Goal: Information Seeking & Learning: Compare options

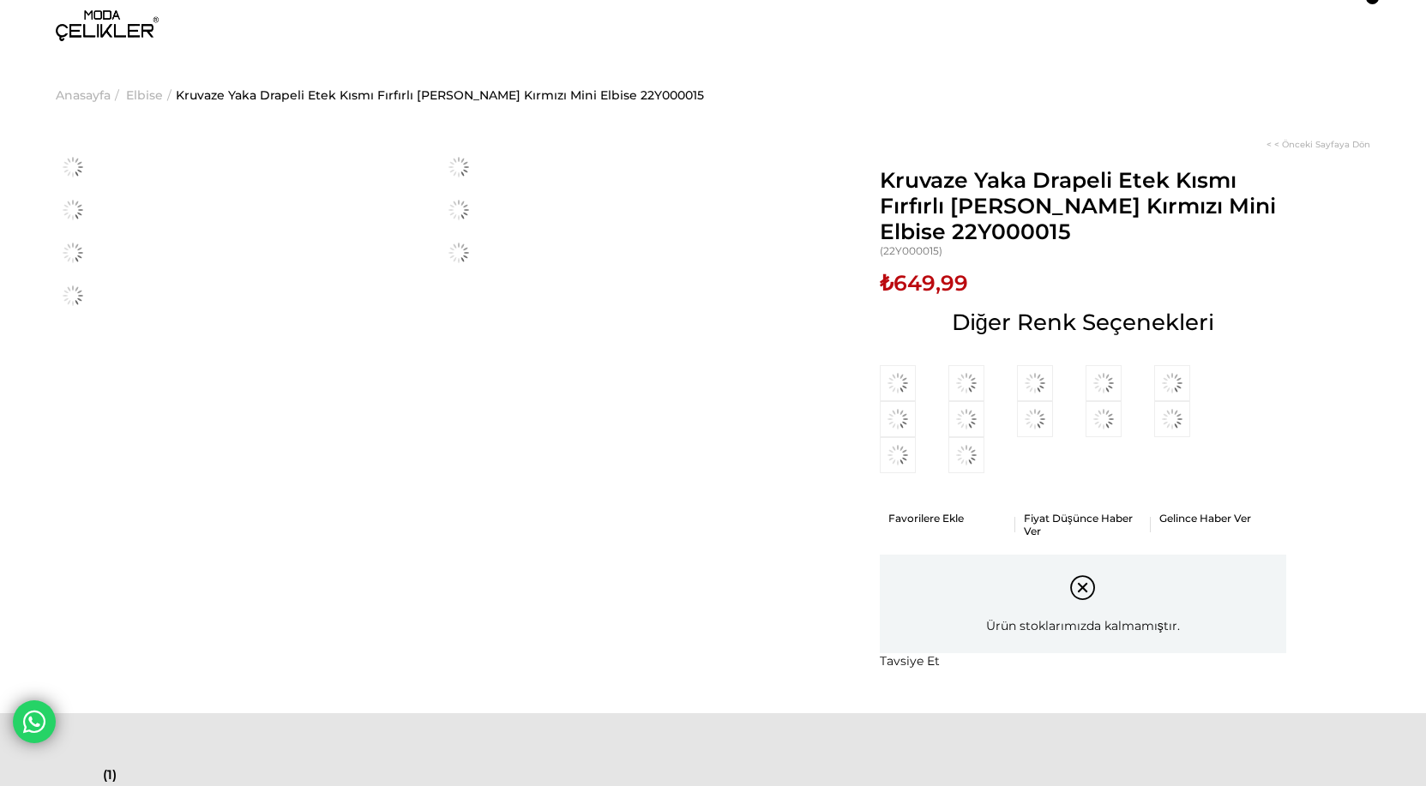
click at [111, 33] on img at bounding box center [107, 25] width 103 height 31
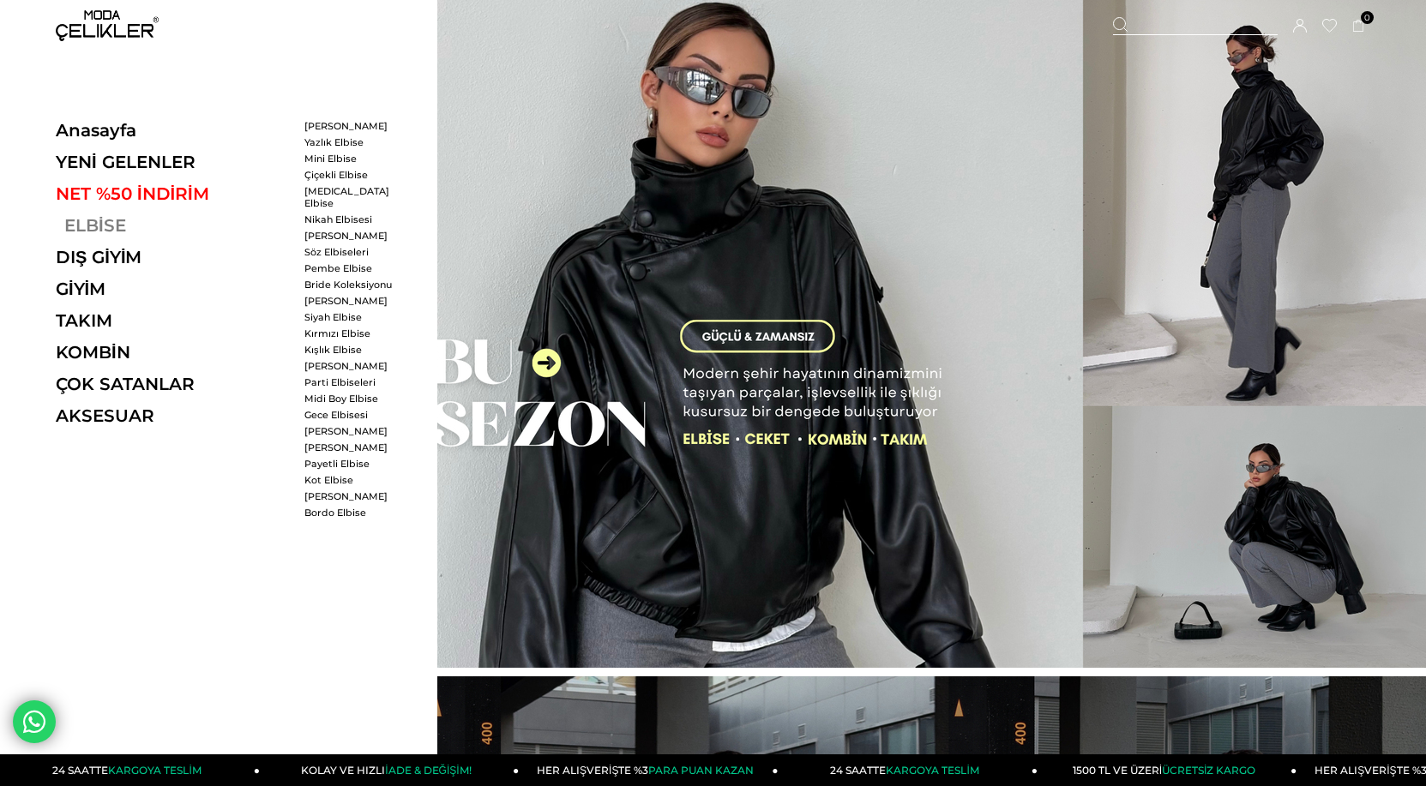
click at [97, 223] on link "ELBİSE" at bounding box center [174, 225] width 236 height 21
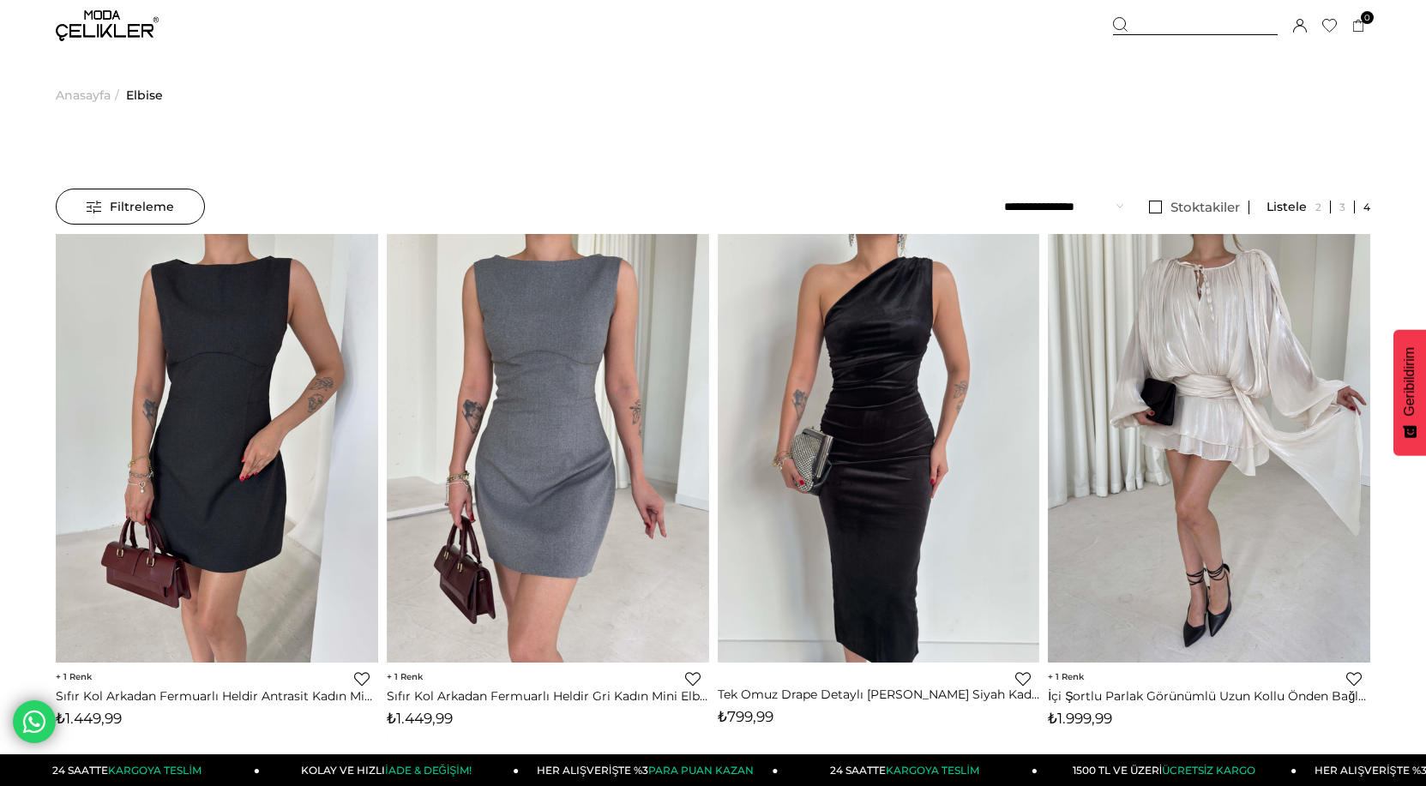
click at [1093, 207] on select "**********" at bounding box center [1063, 207] width 119 height 36
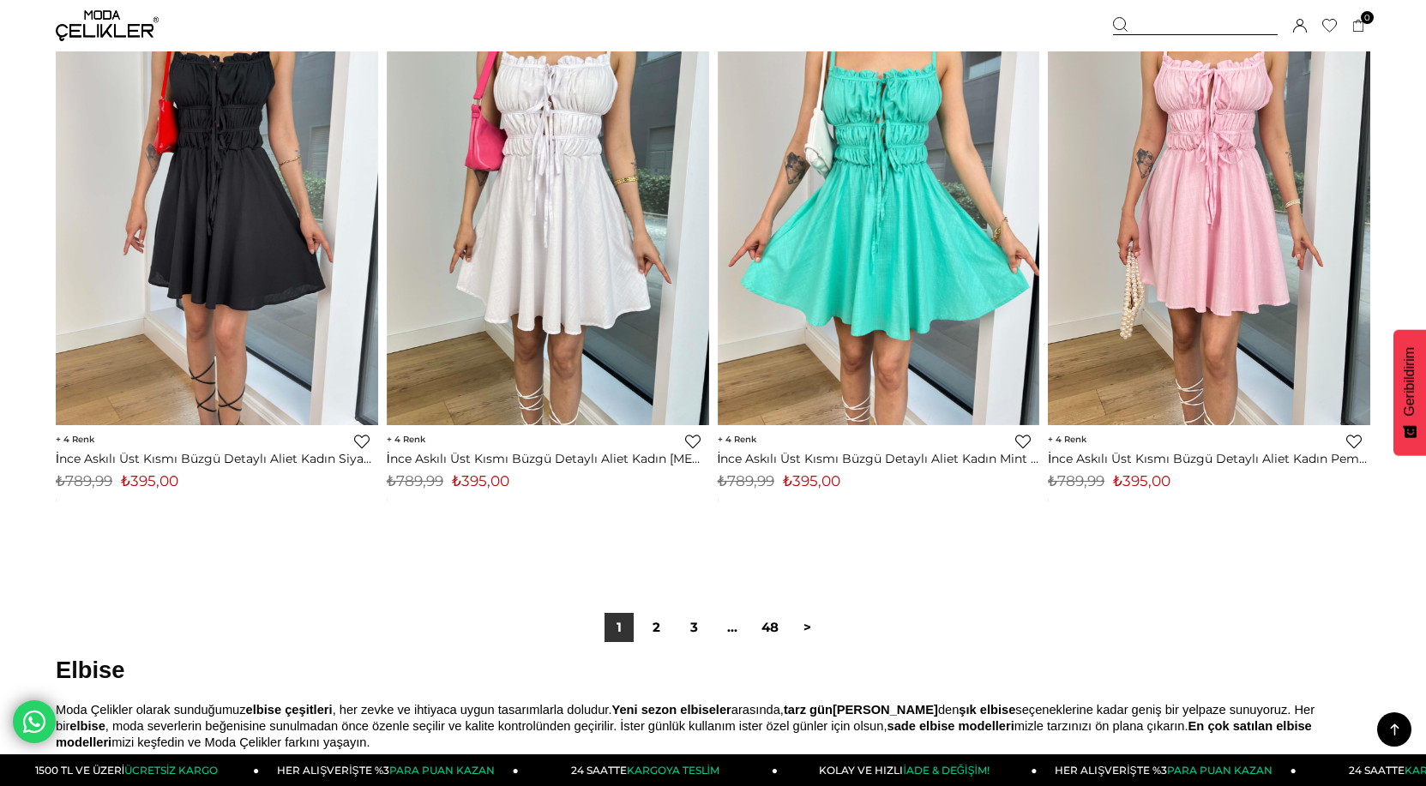
scroll to position [11404, 0]
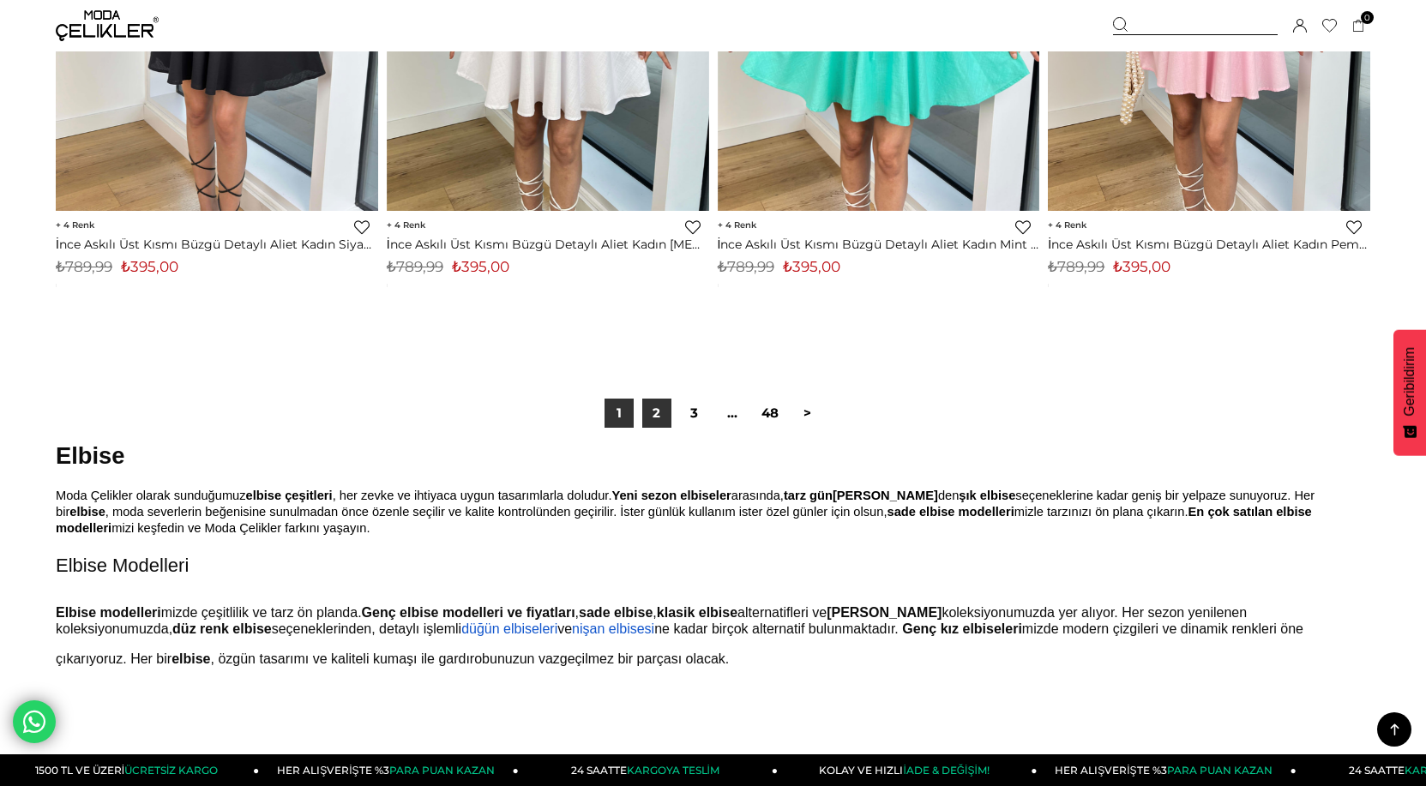
click at [652, 412] on link "2" at bounding box center [656, 413] width 29 height 29
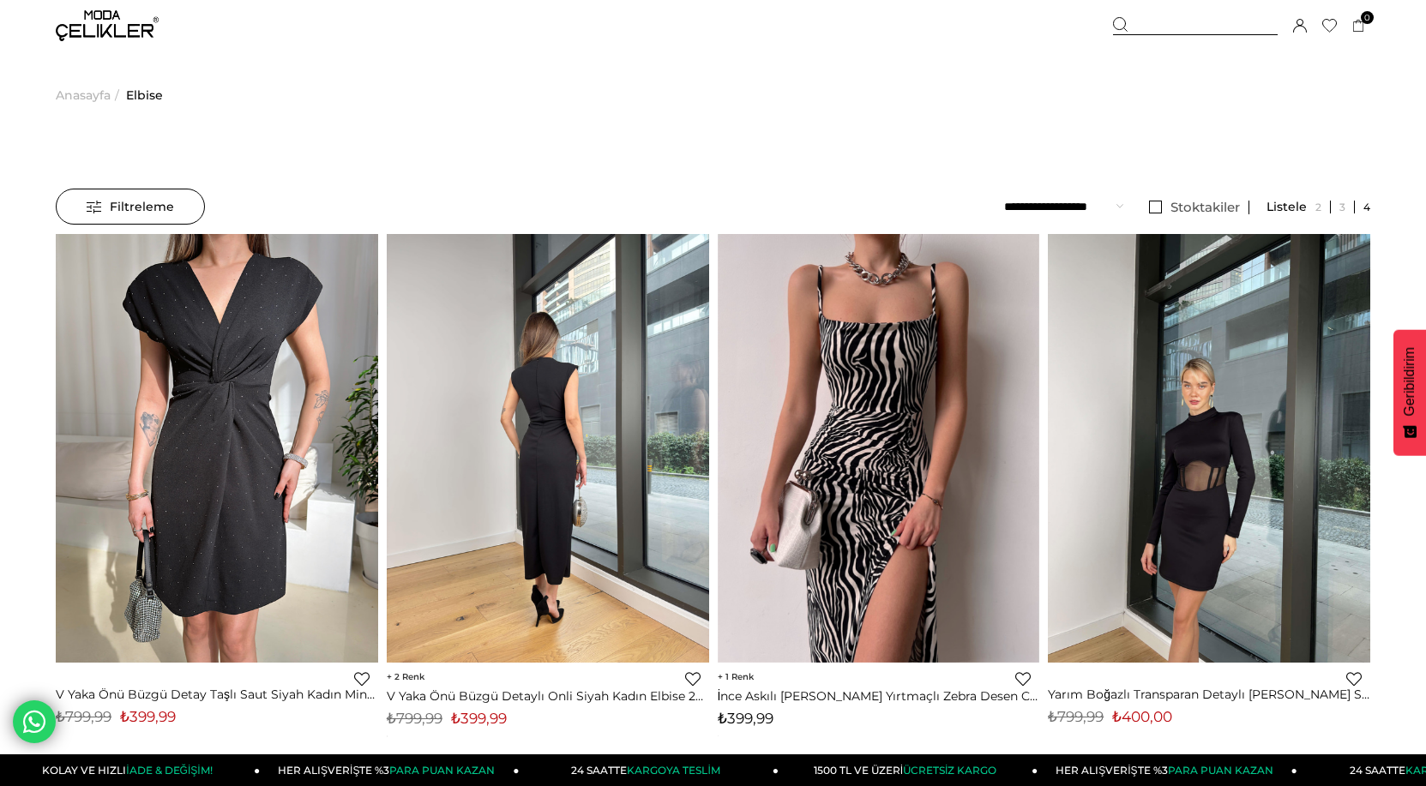
click at [542, 397] on link at bounding box center [548, 448] width 322 height 429
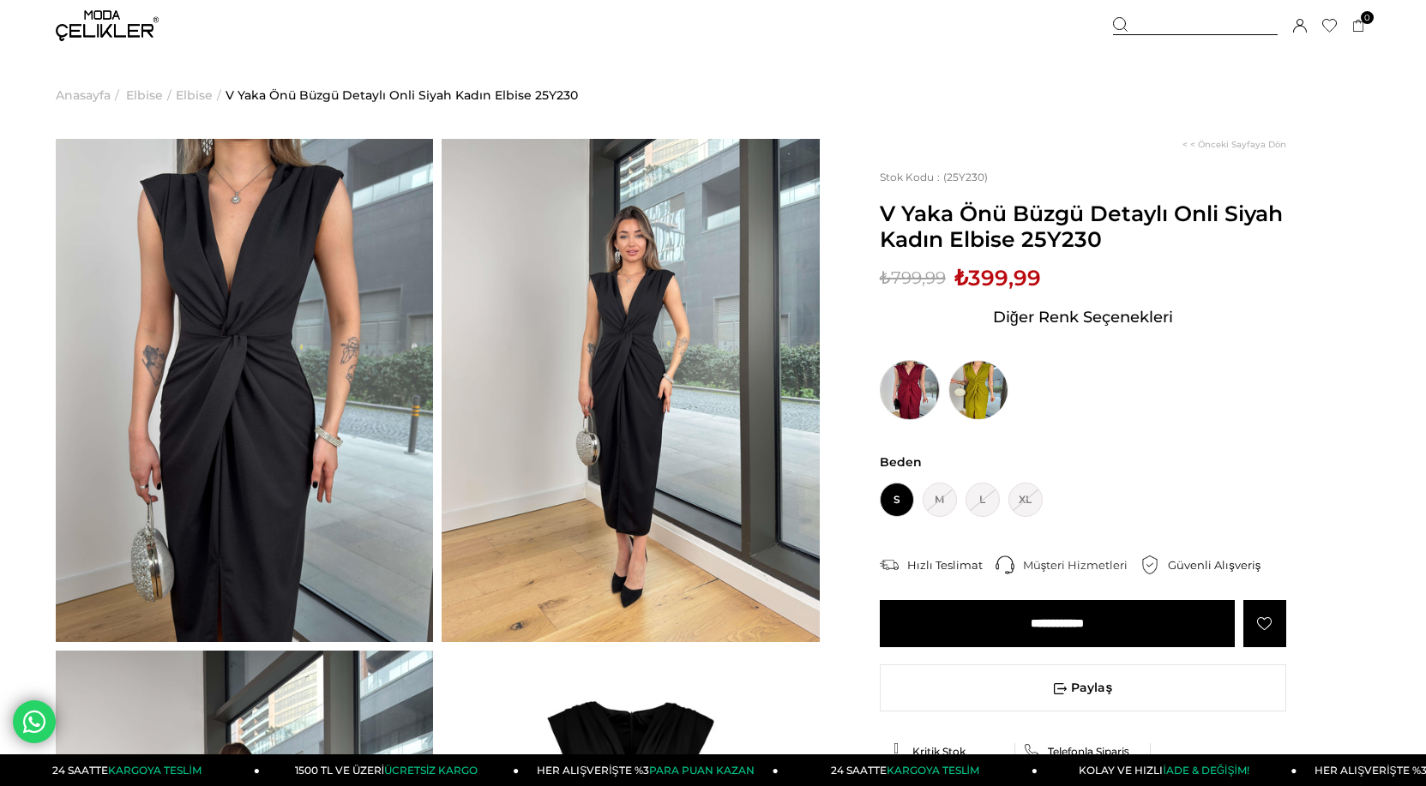
click at [905, 384] on img at bounding box center [910, 390] width 60 height 60
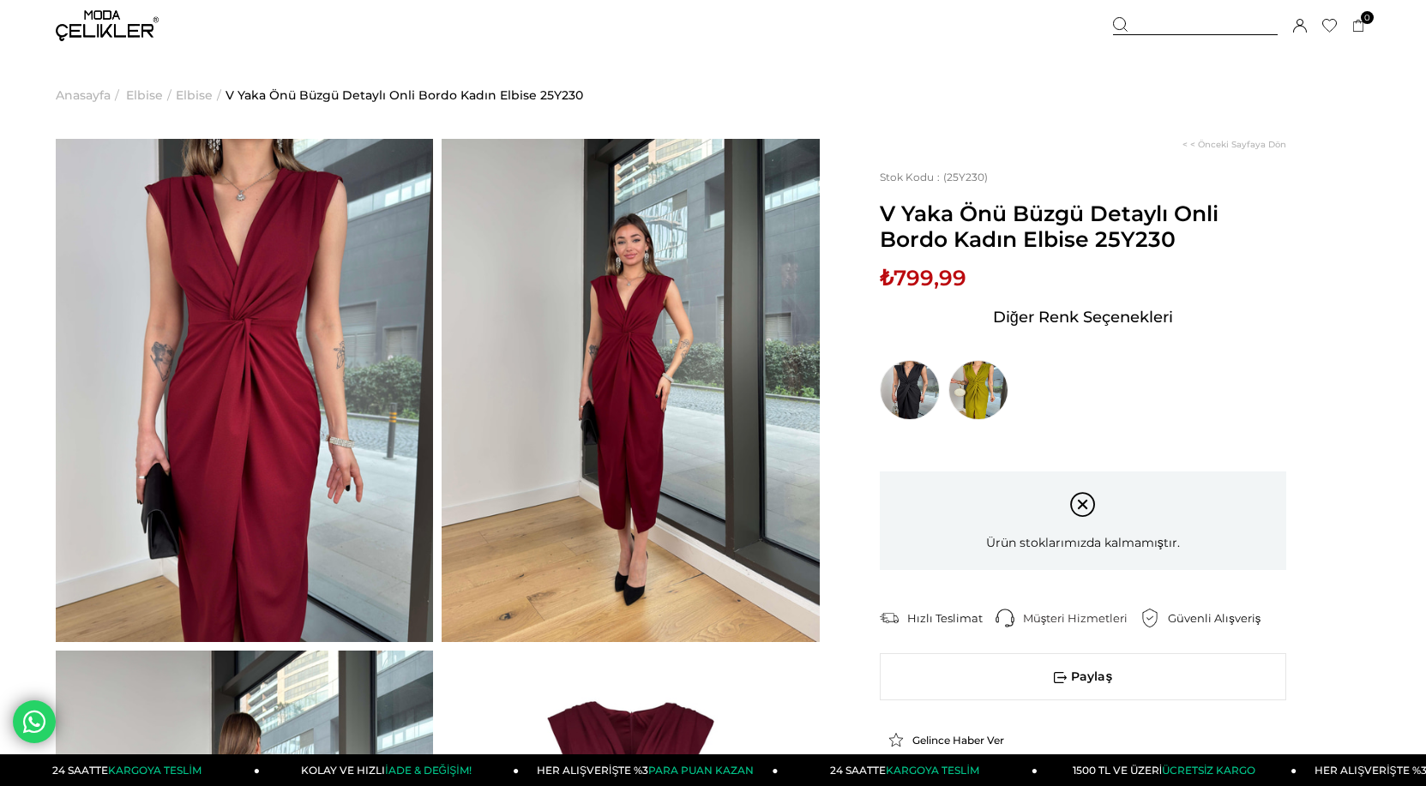
click at [267, 448] on img at bounding box center [244, 390] width 377 height 503
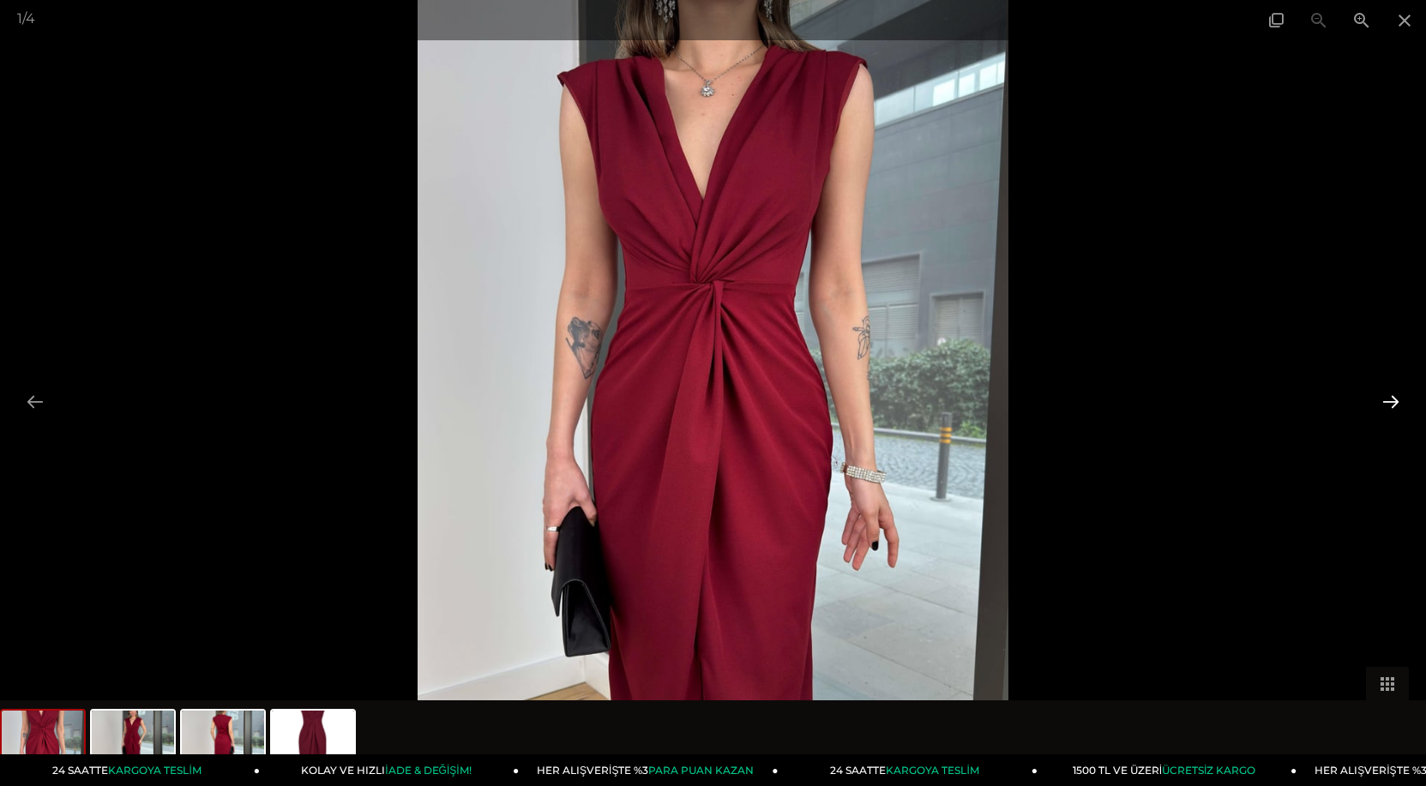
click at [1389, 402] on button at bounding box center [1391, 401] width 36 height 33
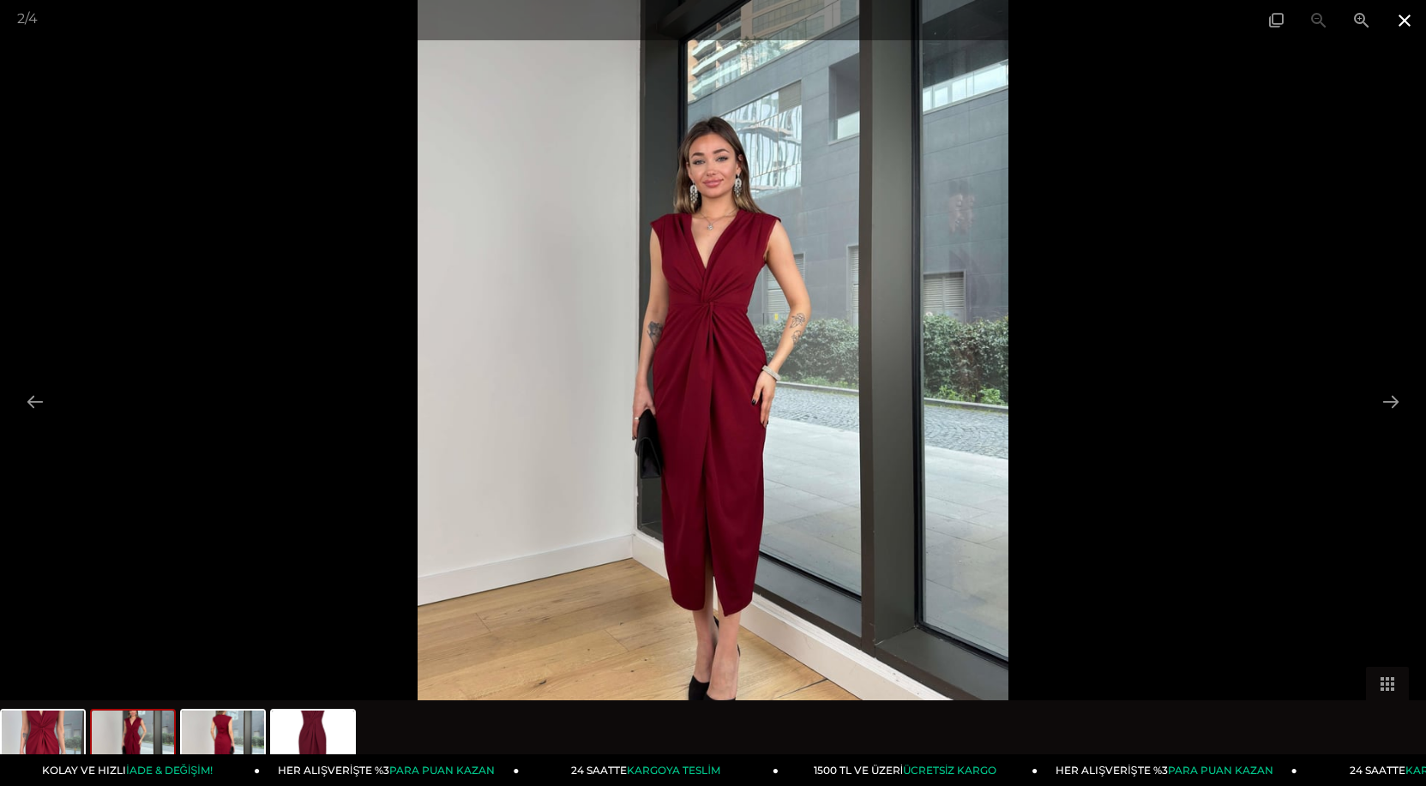
click at [1404, 24] on span at bounding box center [1404, 20] width 43 height 40
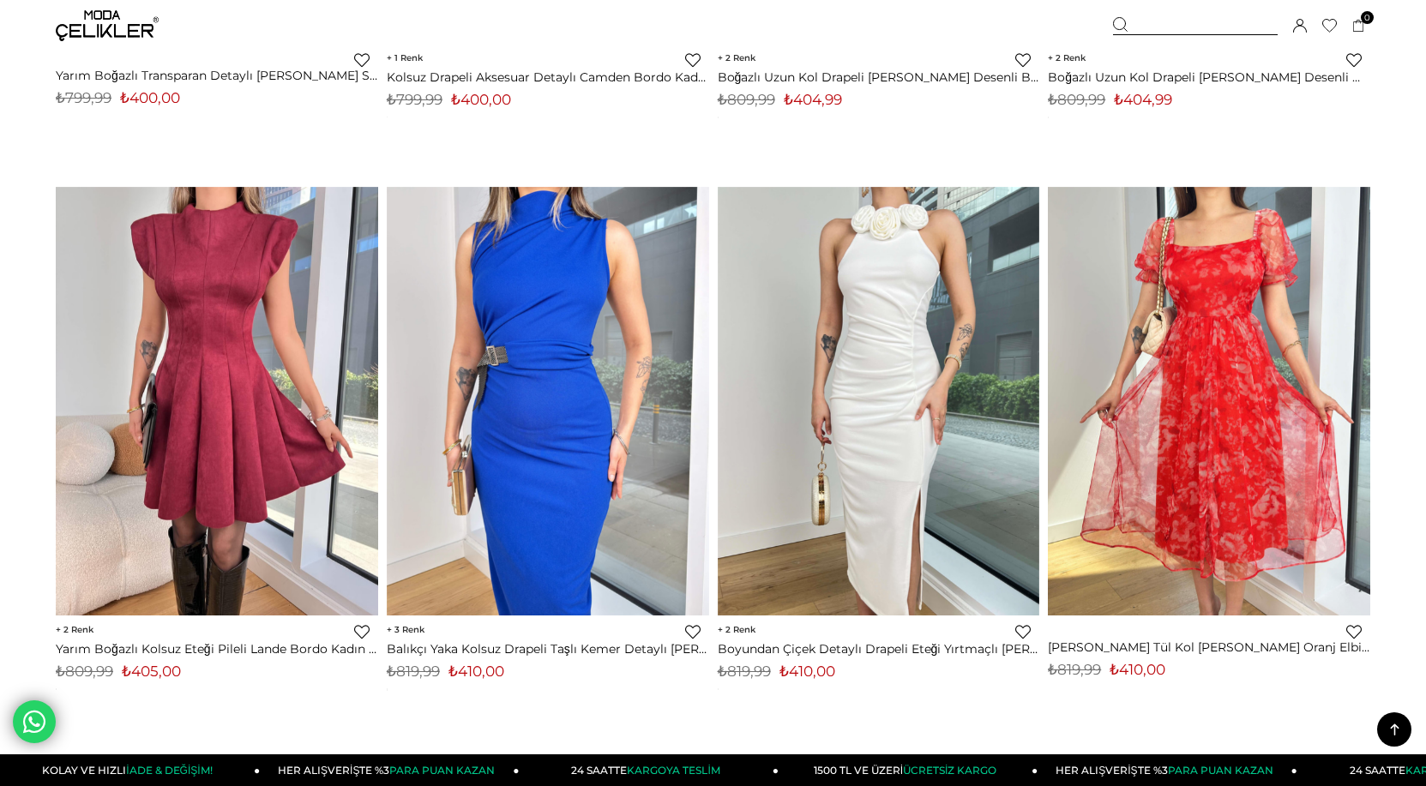
scroll to position [1263, 0]
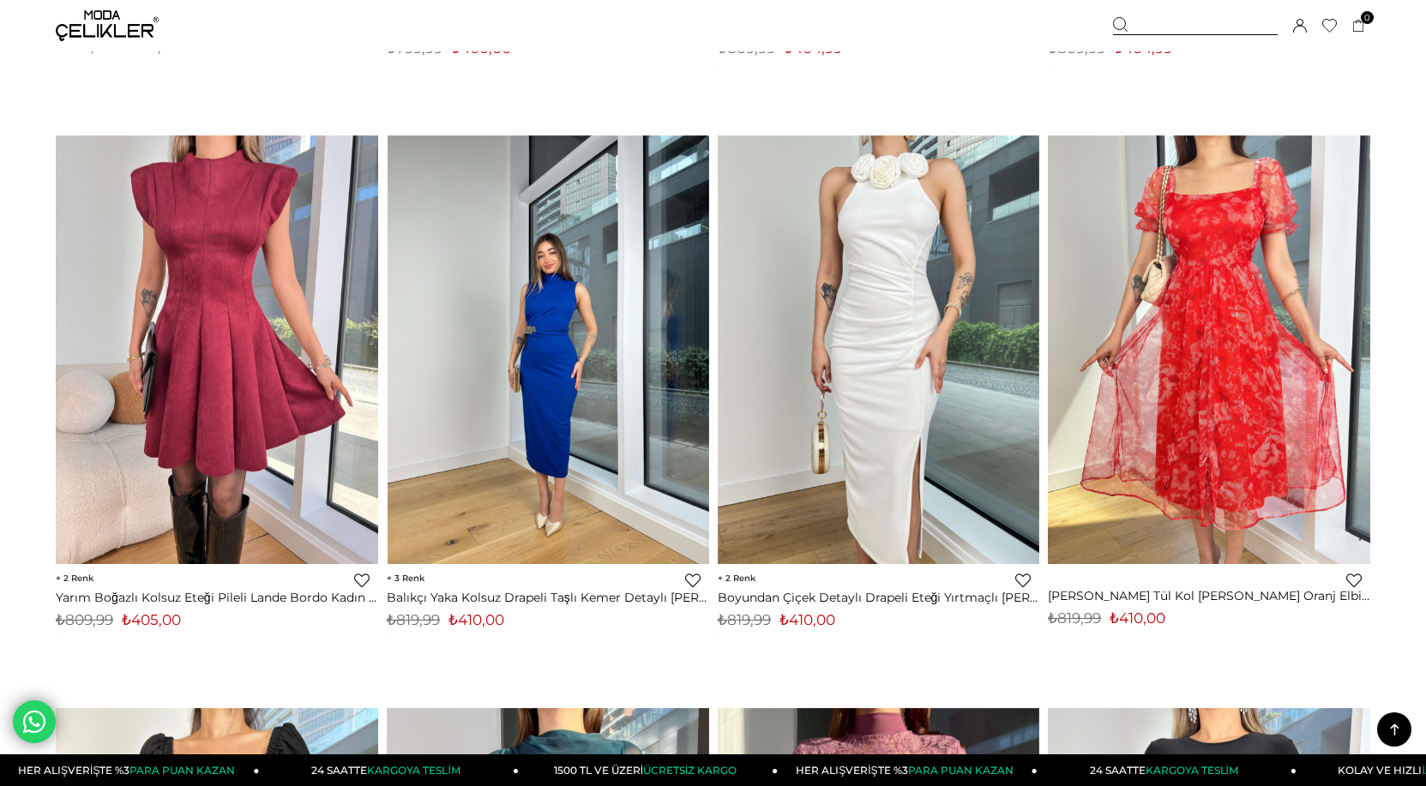
click at [509, 317] on div at bounding box center [548, 349] width 967 height 429
click at [496, 320] on img at bounding box center [549, 350] width 322 height 430
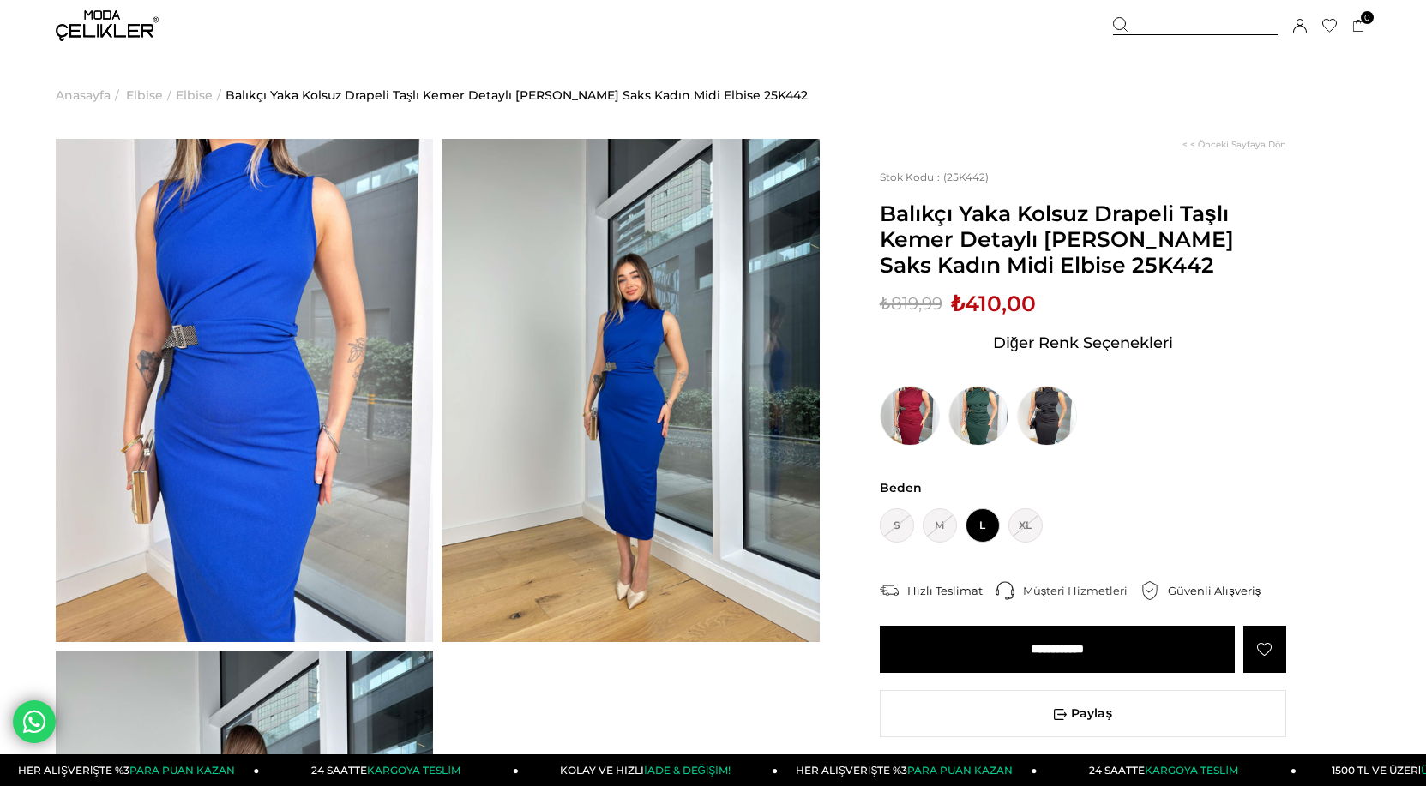
click at [623, 384] on img at bounding box center [630, 390] width 377 height 503
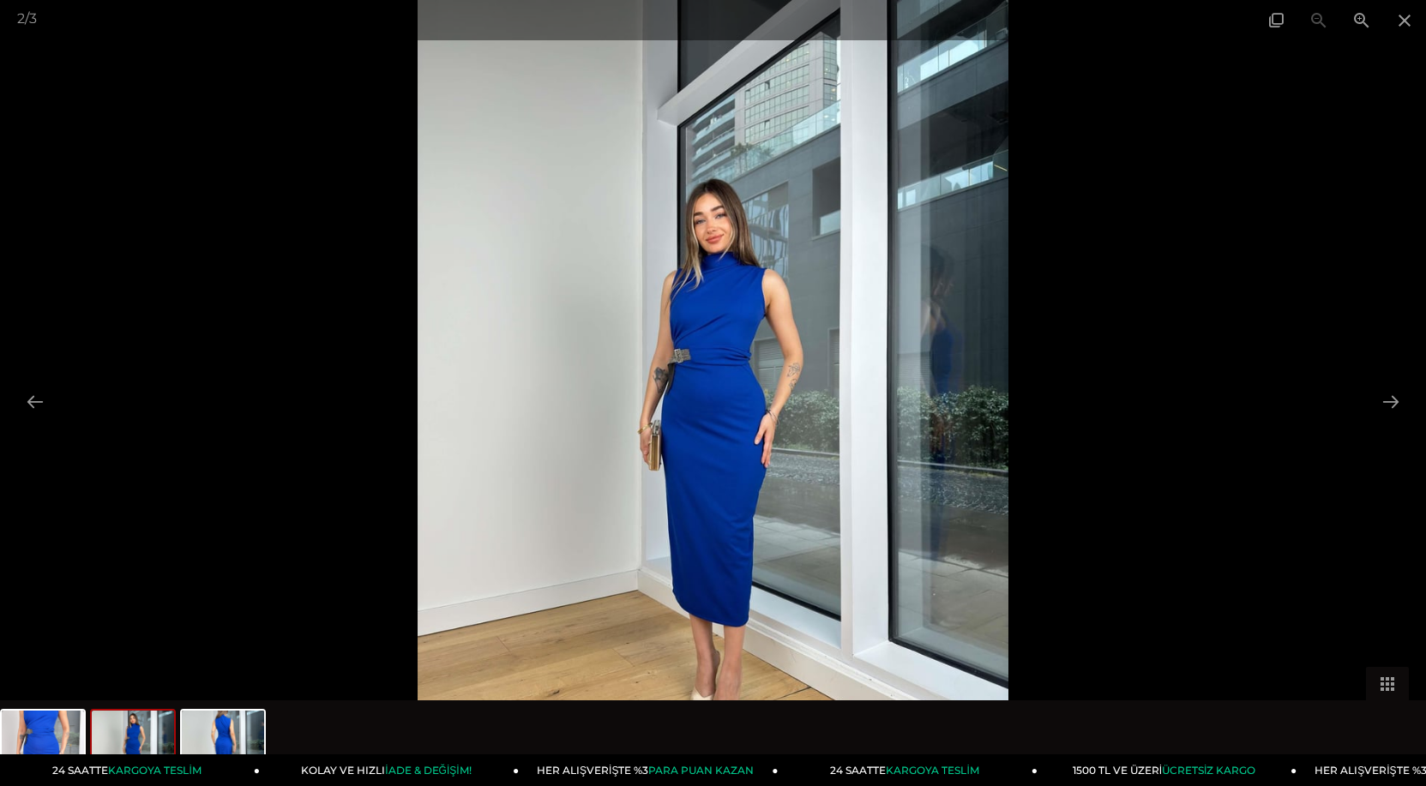
click at [726, 436] on img at bounding box center [713, 393] width 590 height 786
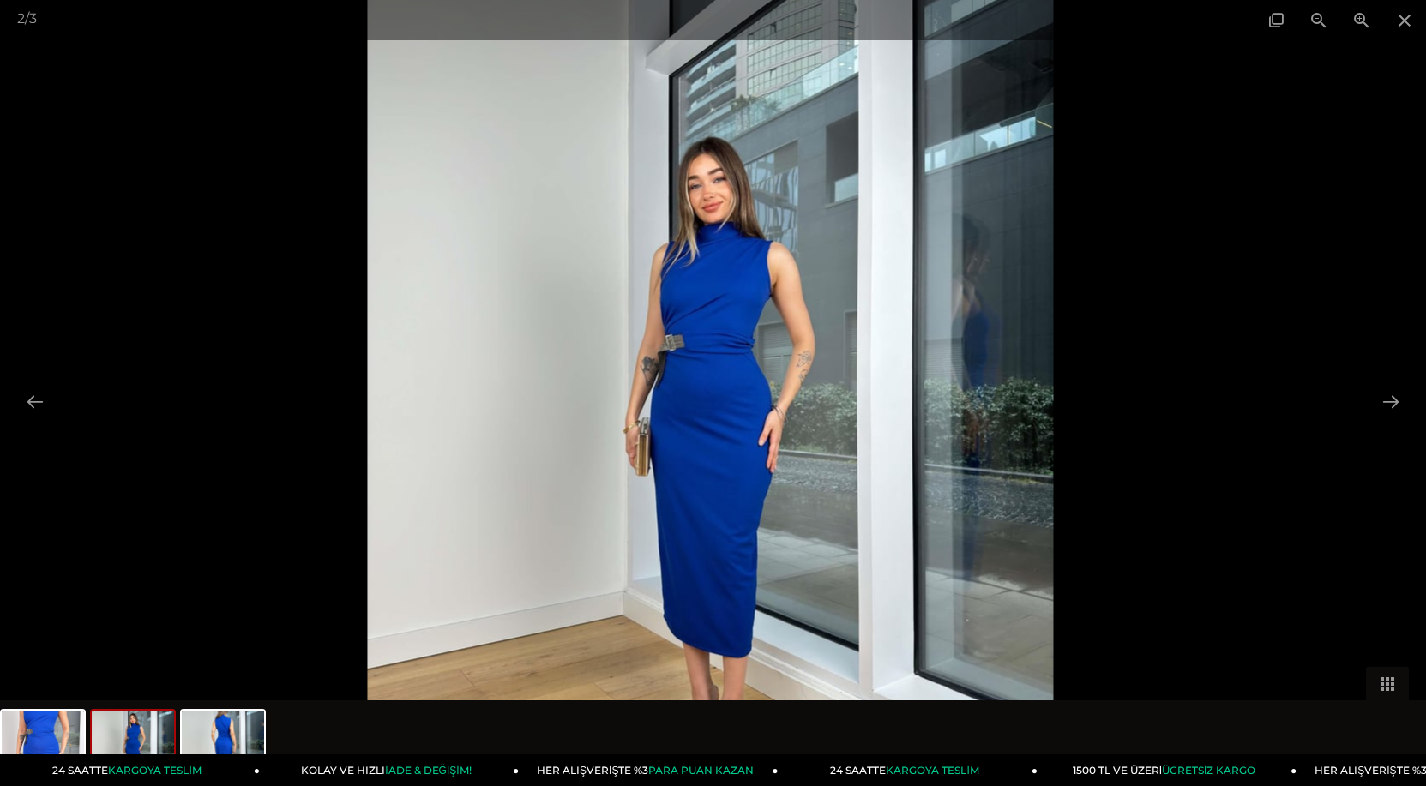
click at [716, 409] on img at bounding box center [711, 386] width 686 height 914
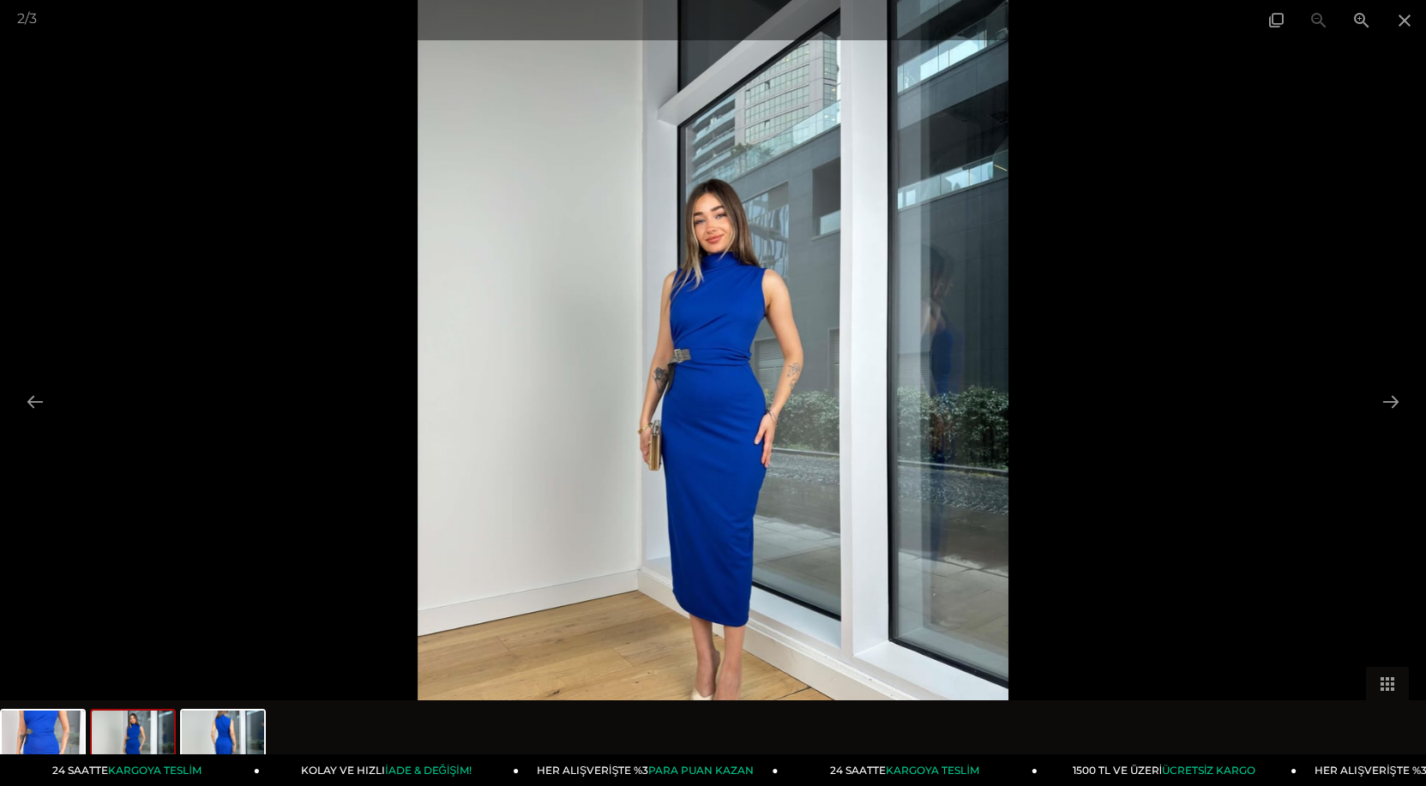
click at [716, 409] on img at bounding box center [713, 393] width 590 height 786
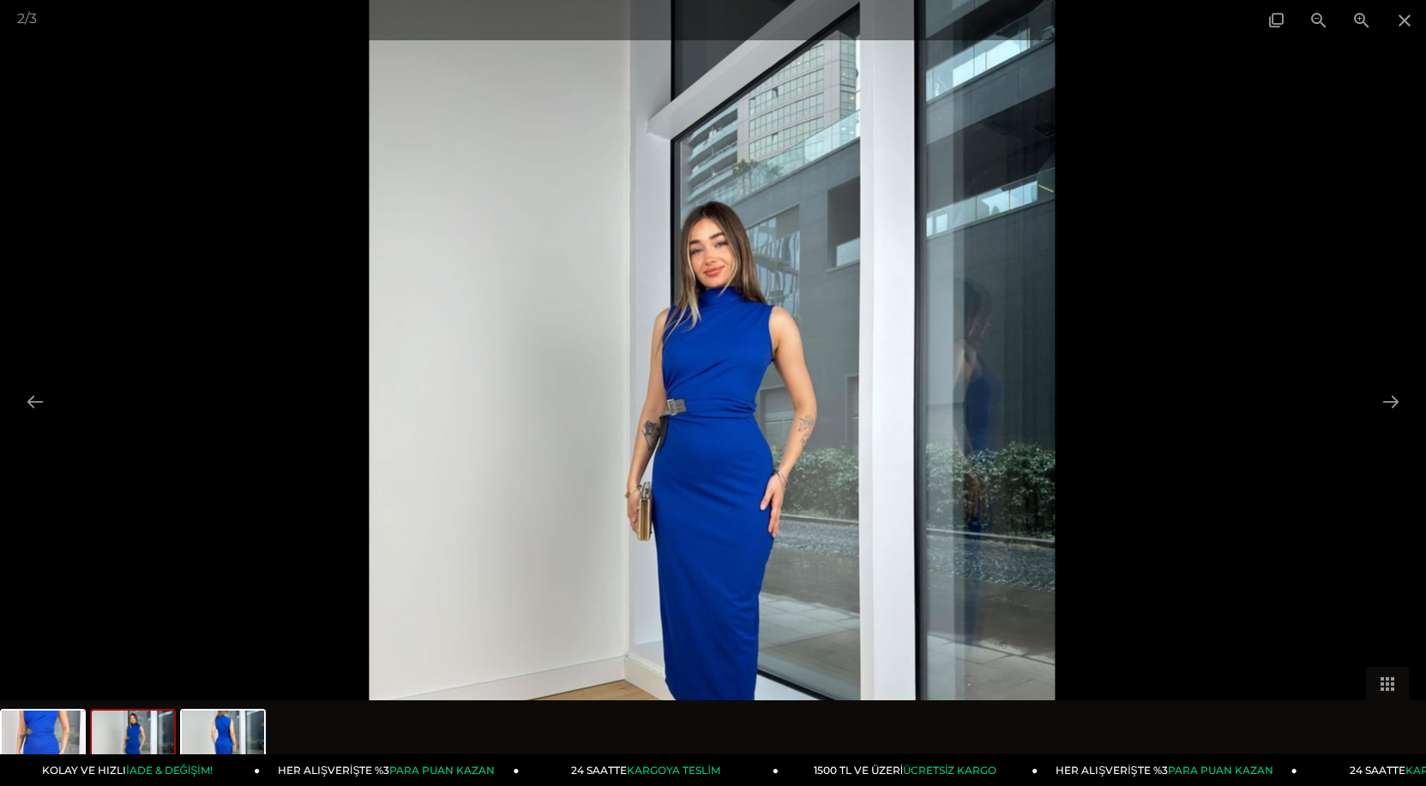
drag, startPoint x: 693, startPoint y: 375, endPoint x: 771, endPoint y: 435, distance: 98.4
click at [771, 435] on img at bounding box center [713, 450] width 686 height 914
click at [1404, 19] on span at bounding box center [1404, 20] width 43 height 40
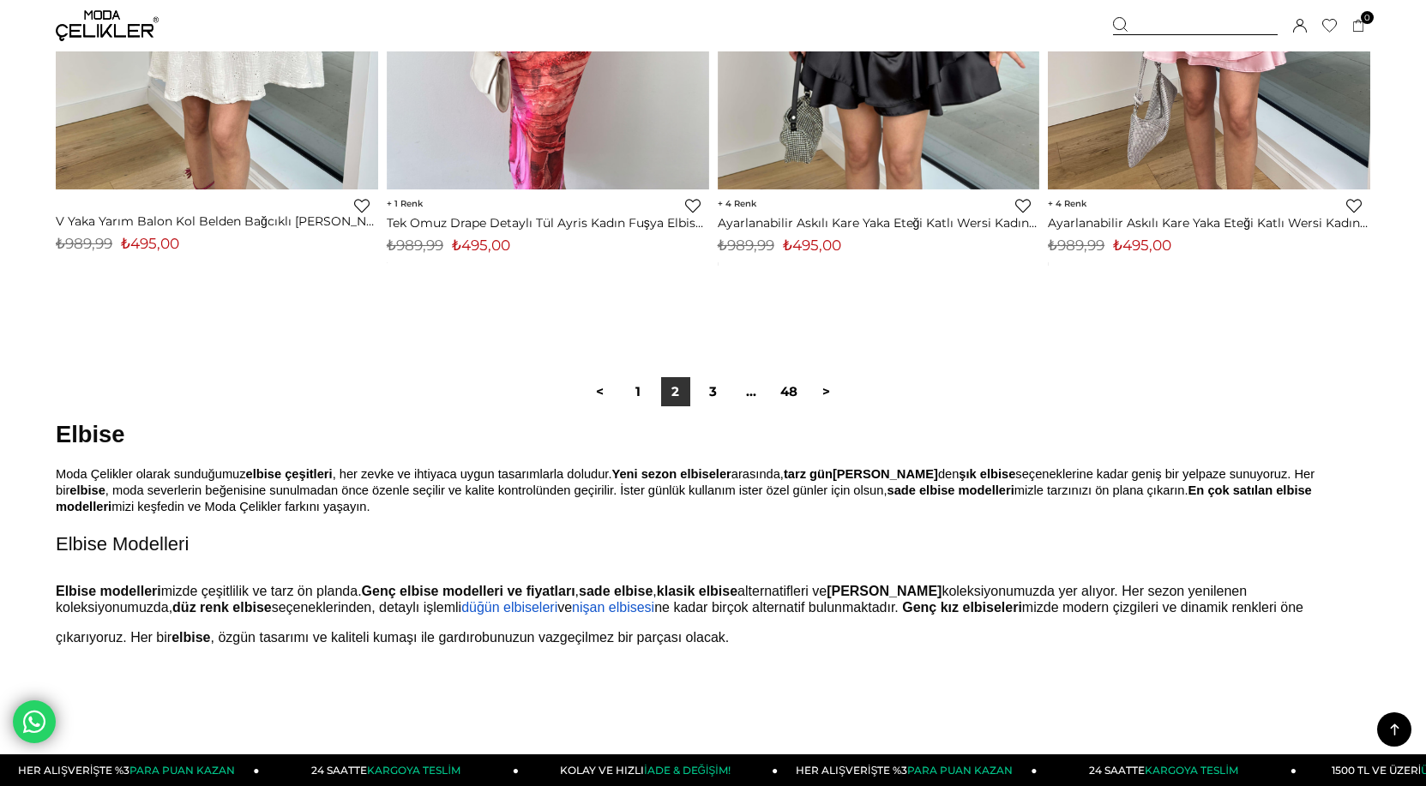
scroll to position [11430, 0]
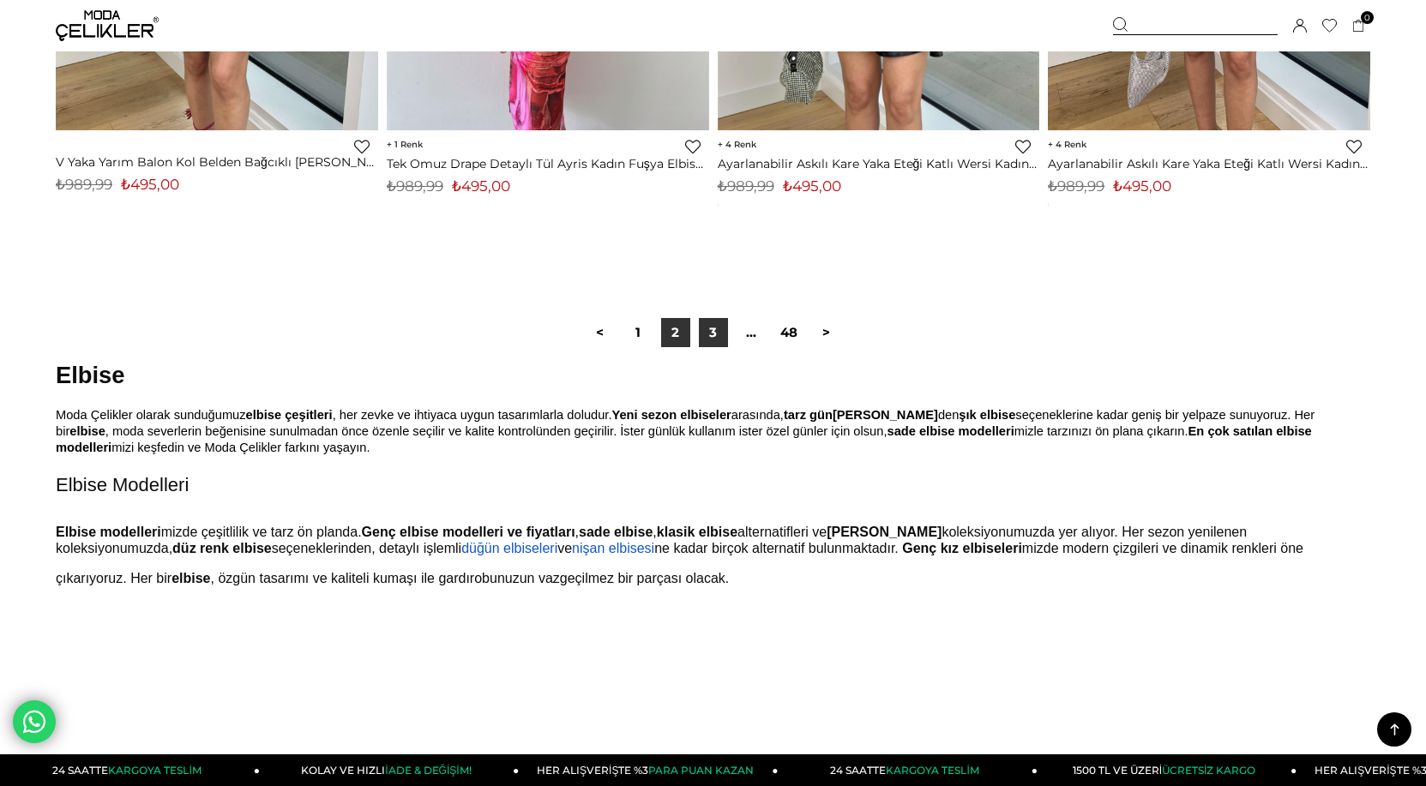
click at [716, 337] on link "3" at bounding box center [713, 332] width 29 height 29
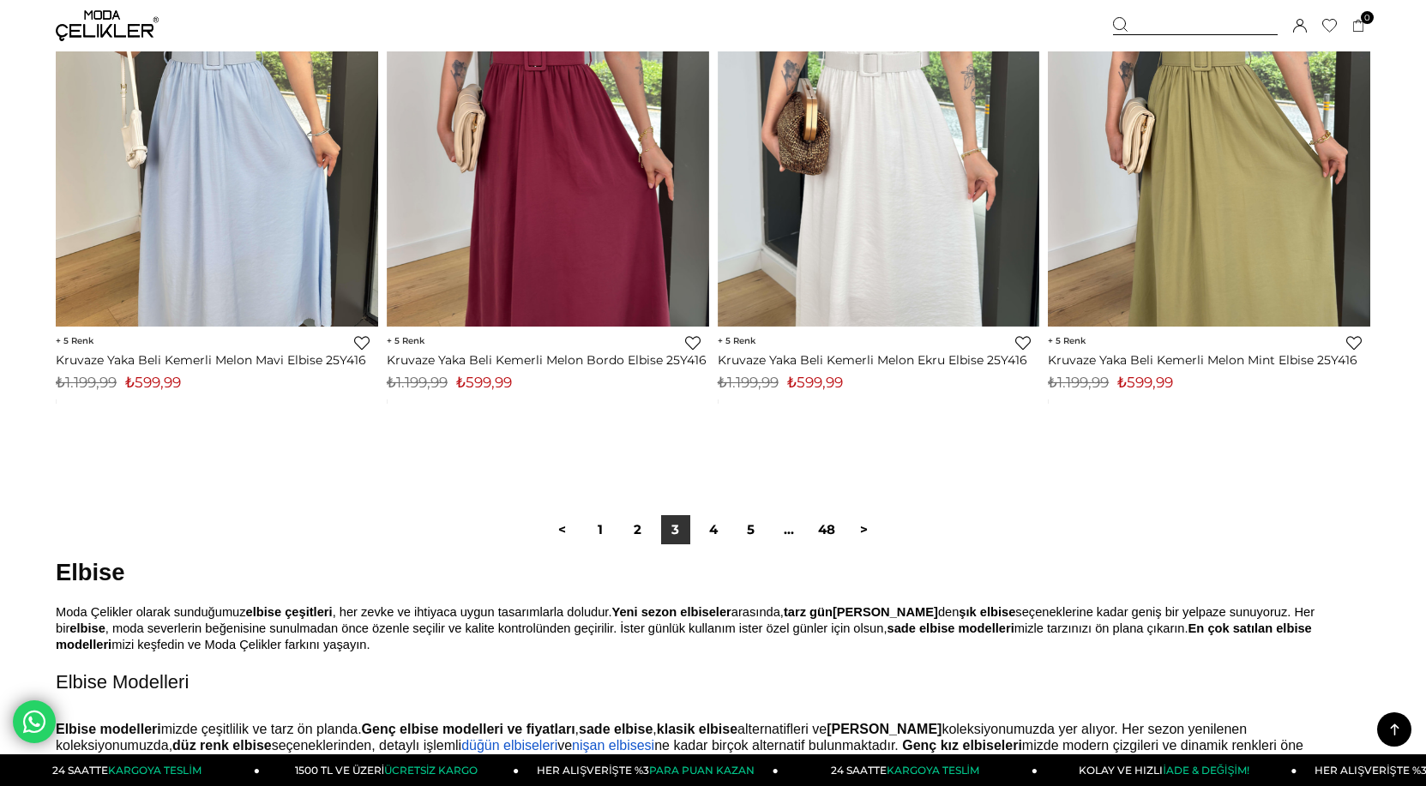
scroll to position [11404, 0]
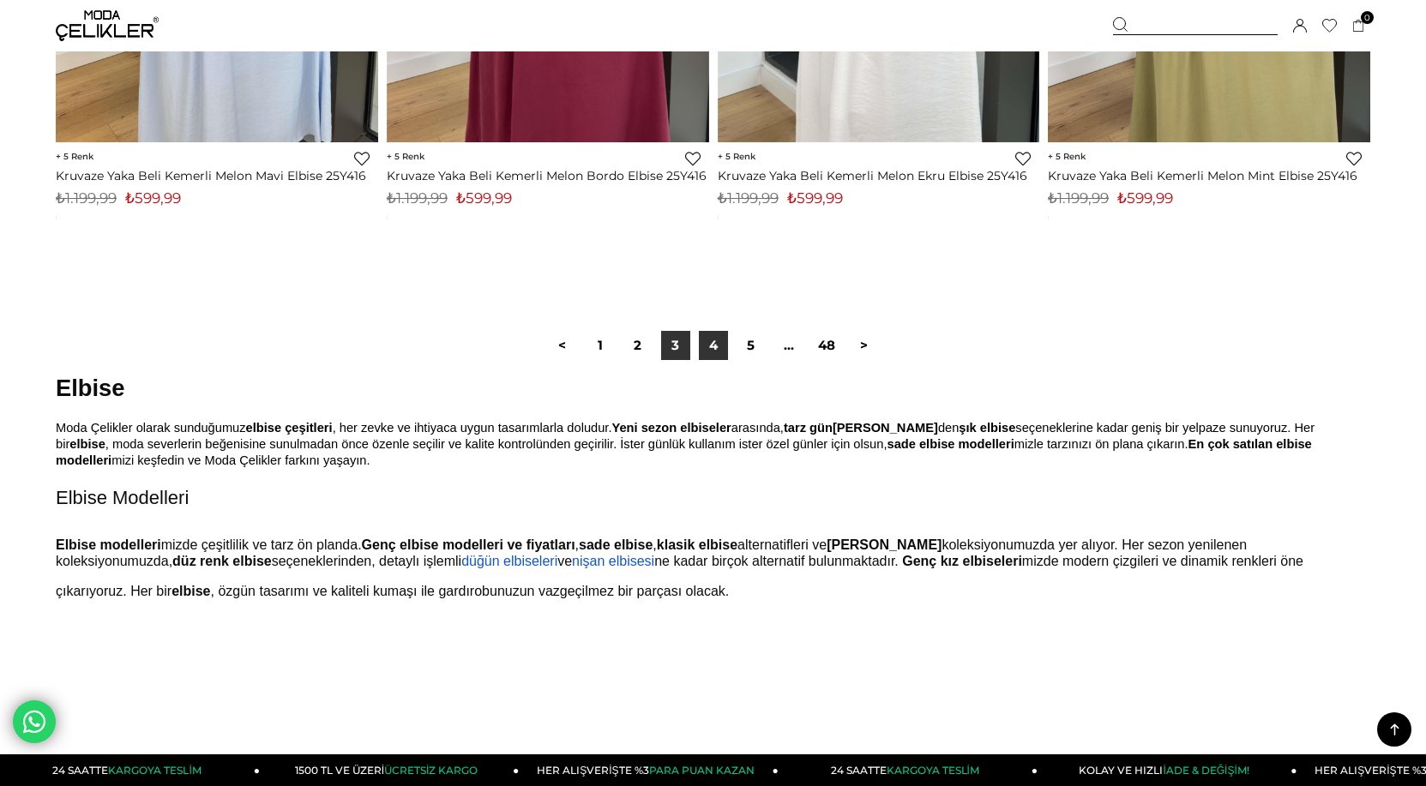
click at [719, 349] on link "4" at bounding box center [713, 345] width 29 height 29
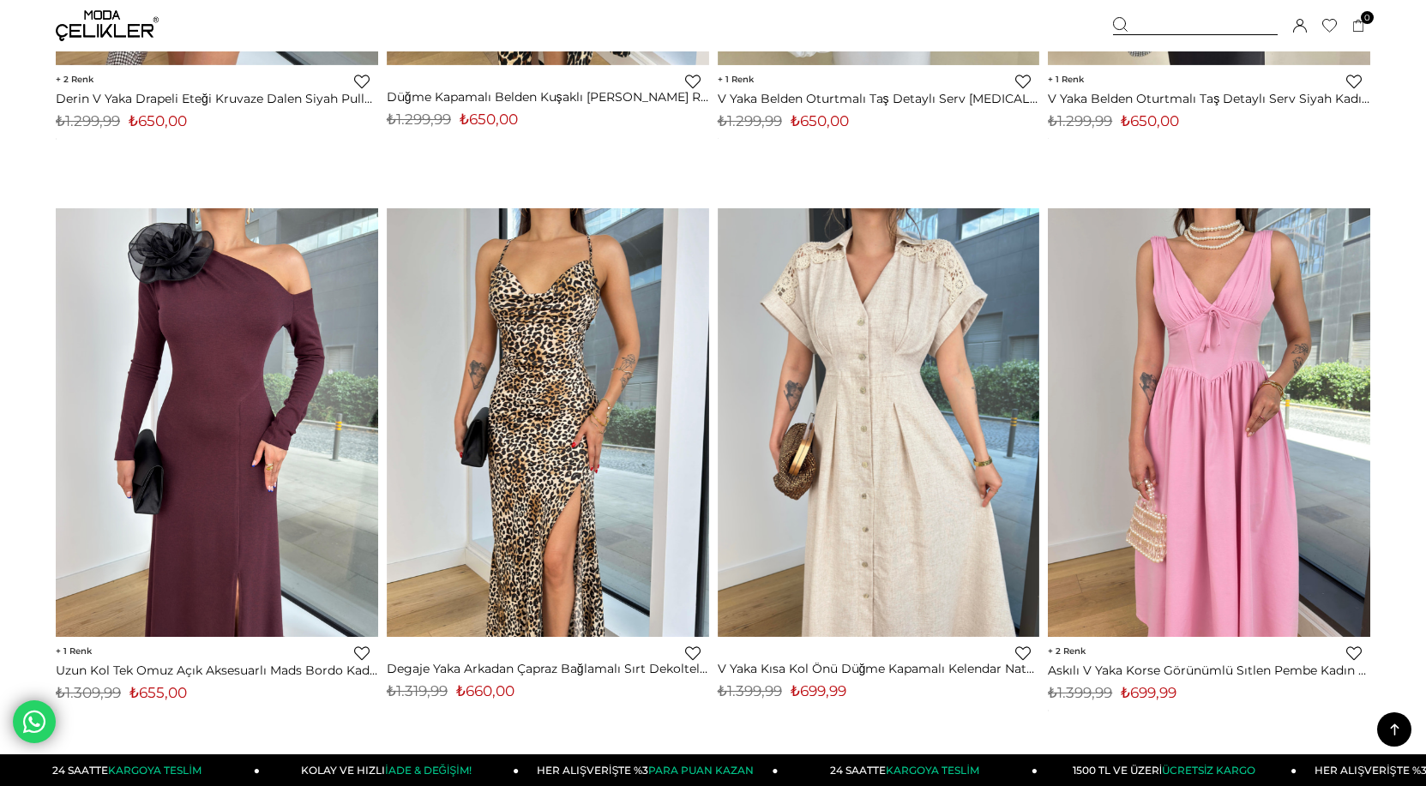
scroll to position [7031, 0]
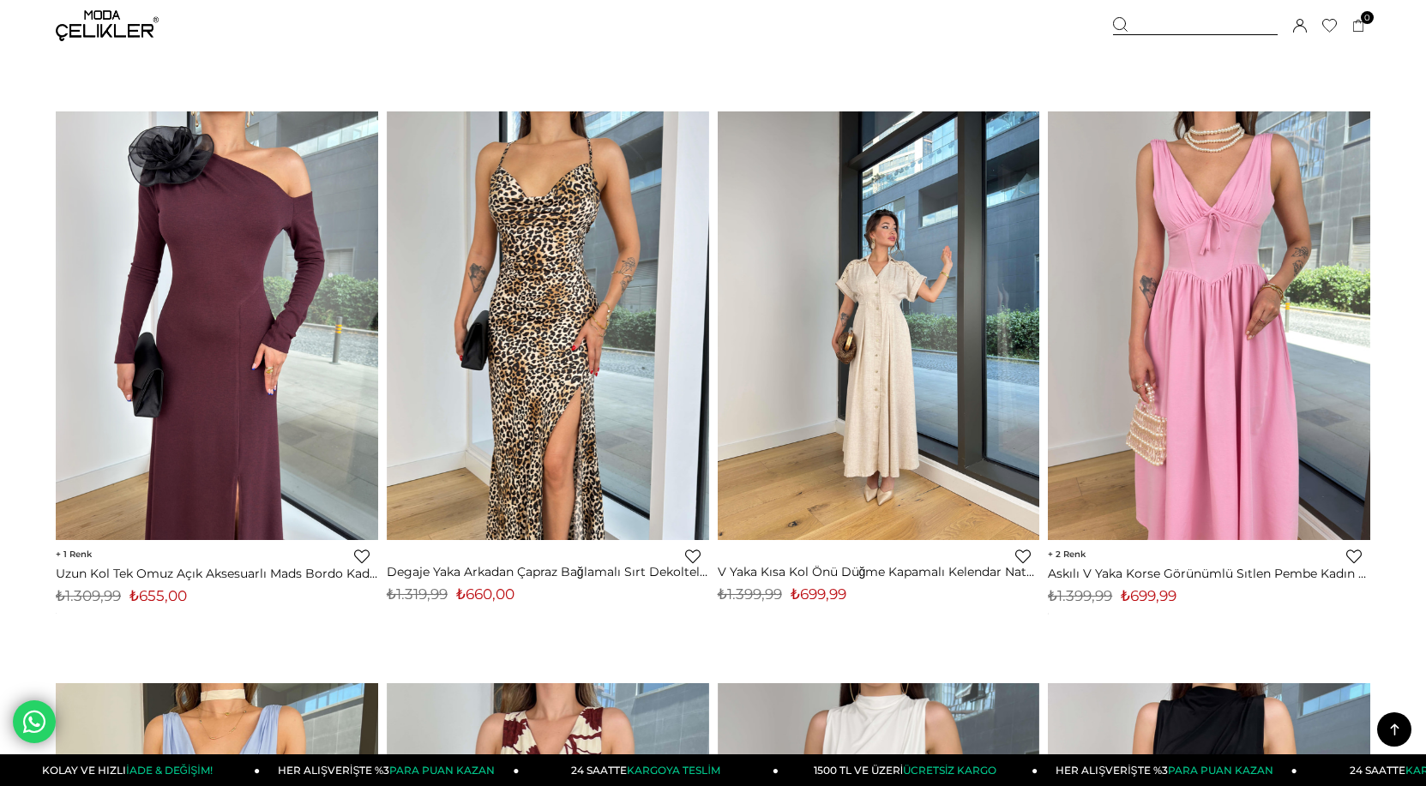
click at [876, 397] on link at bounding box center [879, 325] width 322 height 429
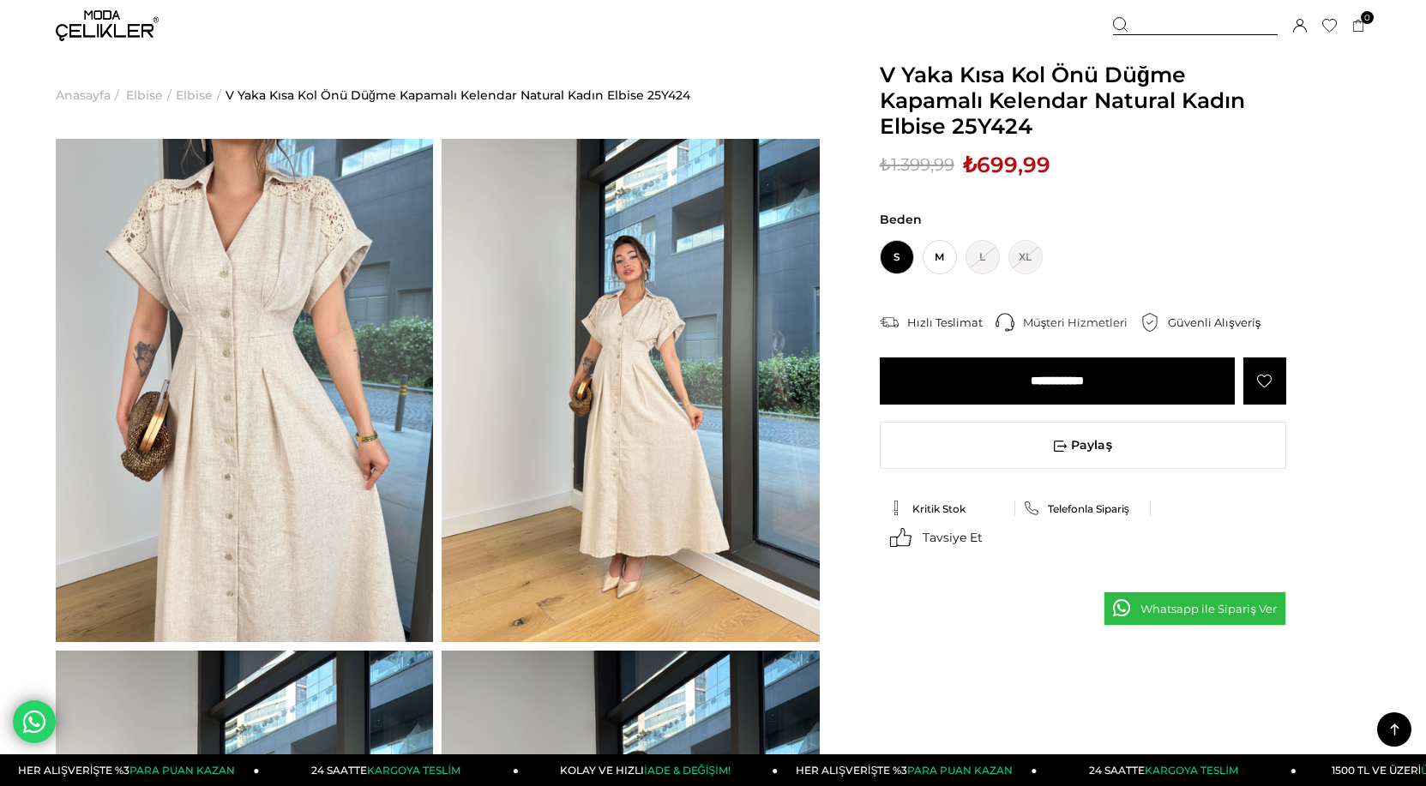
scroll to position [429, 0]
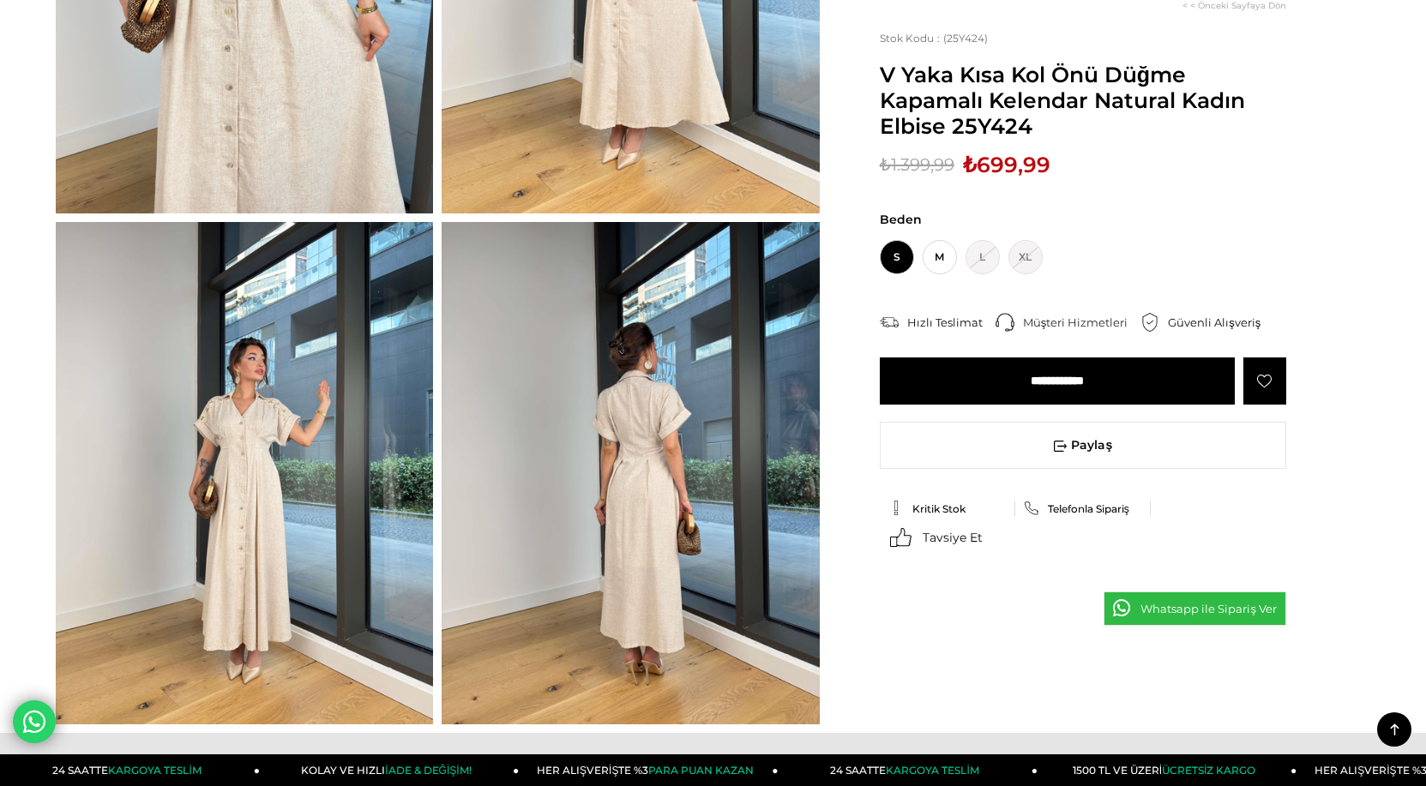
click at [657, 536] on img at bounding box center [630, 473] width 377 height 503
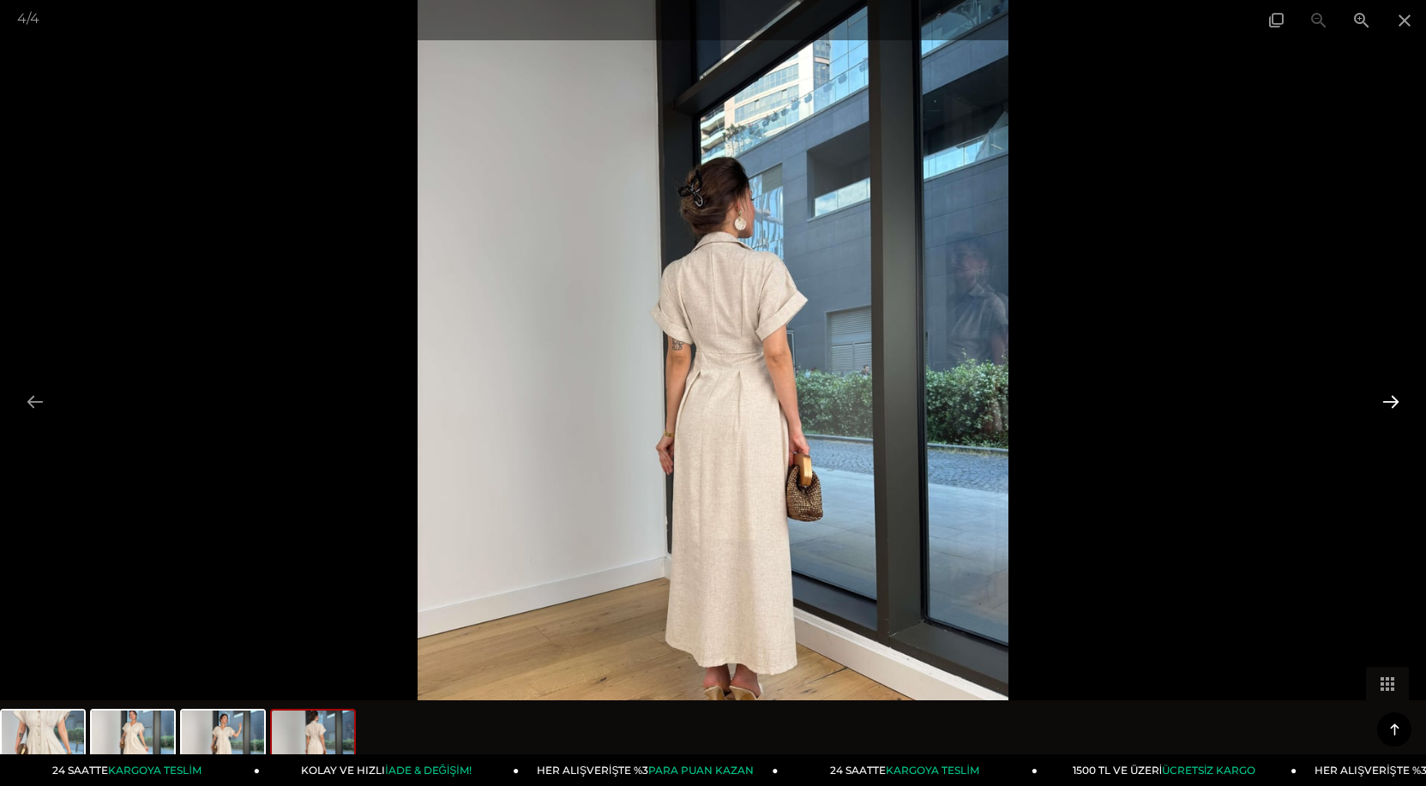
click at [1391, 400] on button at bounding box center [1391, 401] width 36 height 33
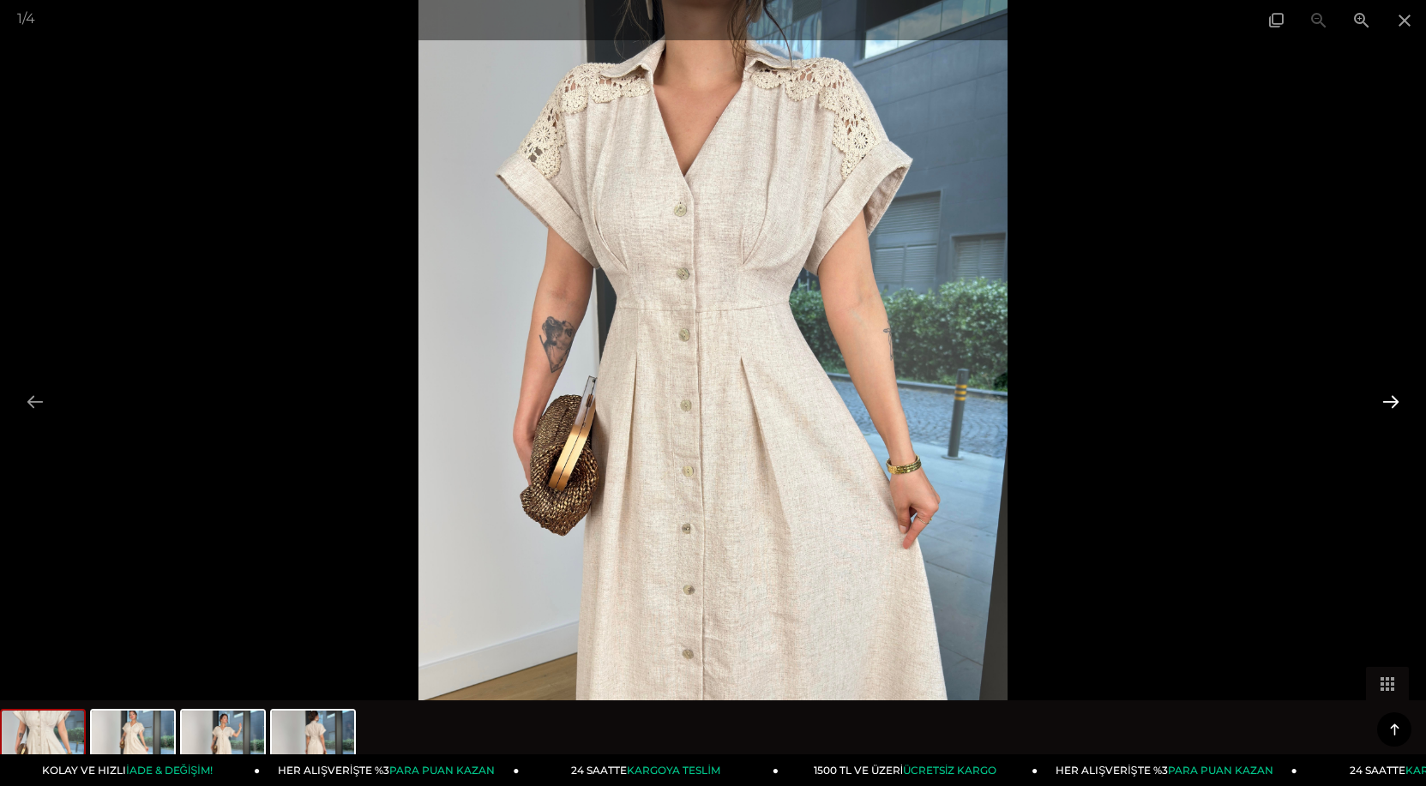
click at [1391, 400] on button at bounding box center [1391, 401] width 36 height 33
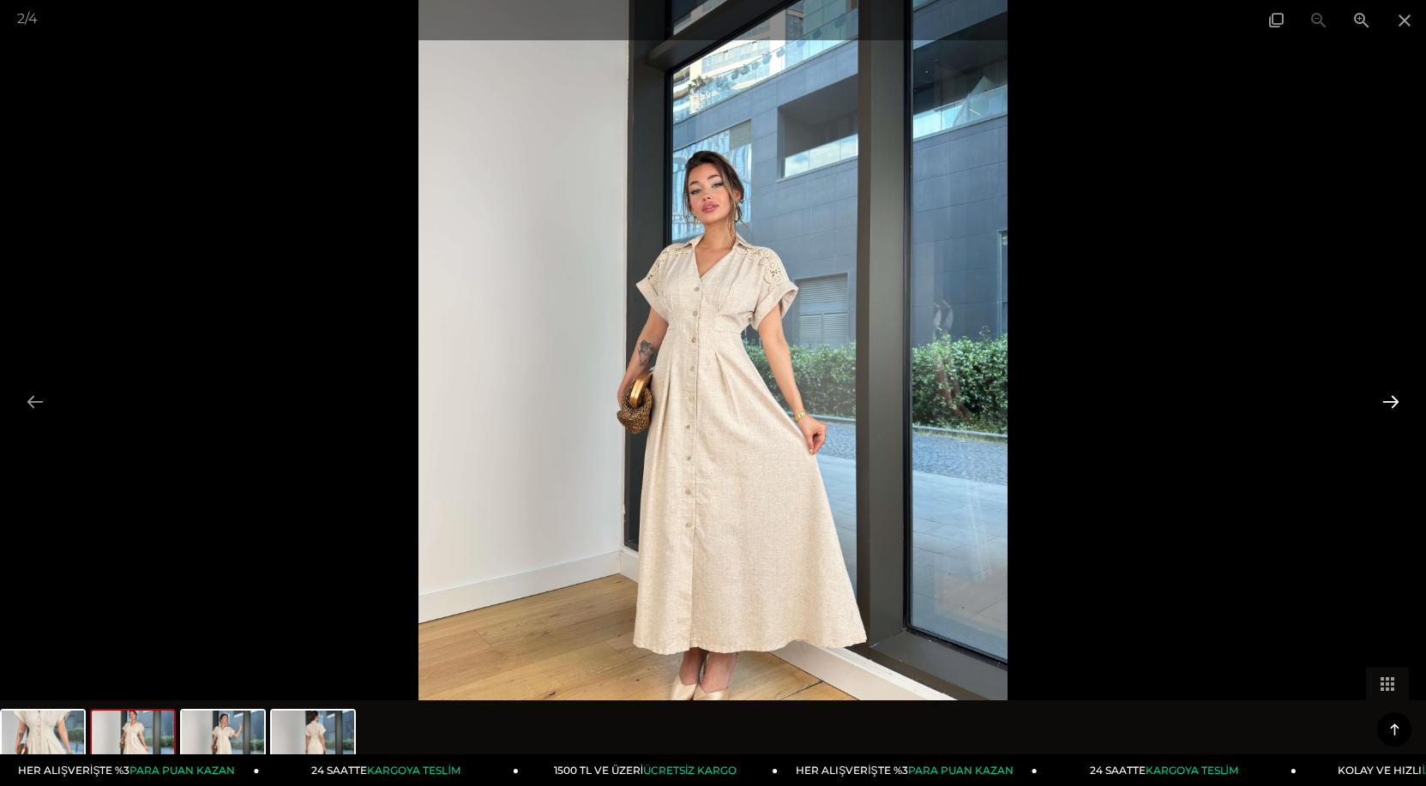
click at [1391, 400] on button at bounding box center [1391, 401] width 36 height 33
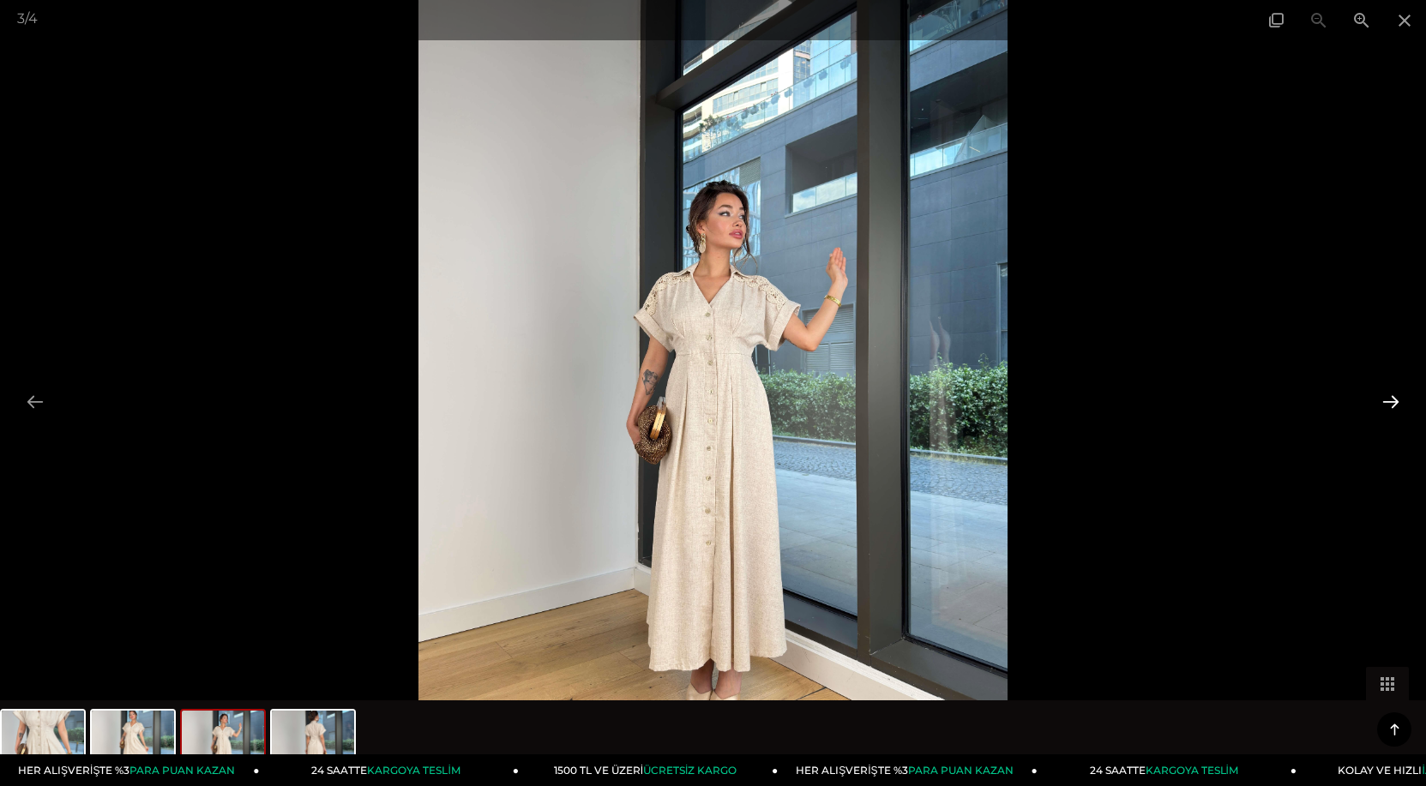
click at [1391, 400] on button at bounding box center [1391, 401] width 36 height 33
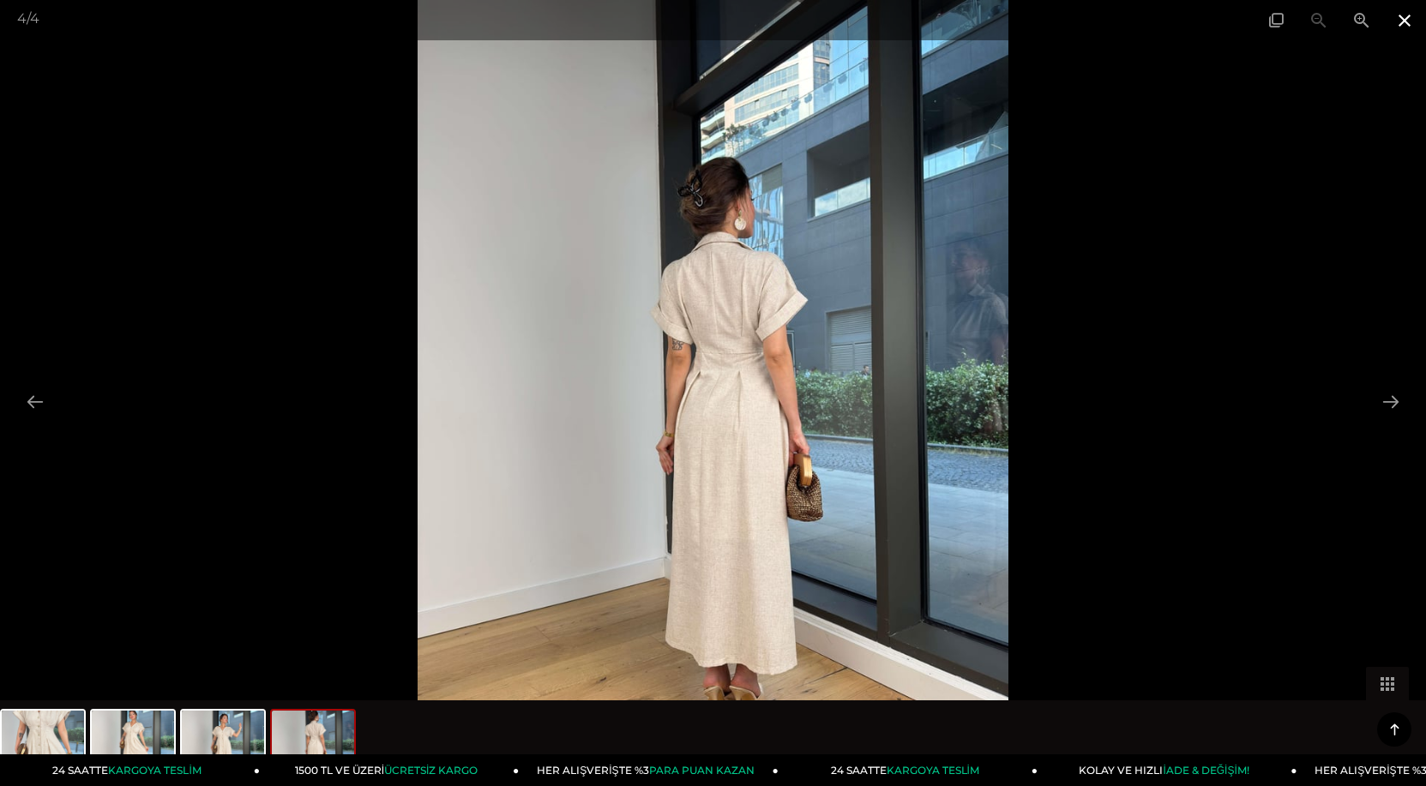
click at [1408, 27] on span at bounding box center [1404, 20] width 43 height 40
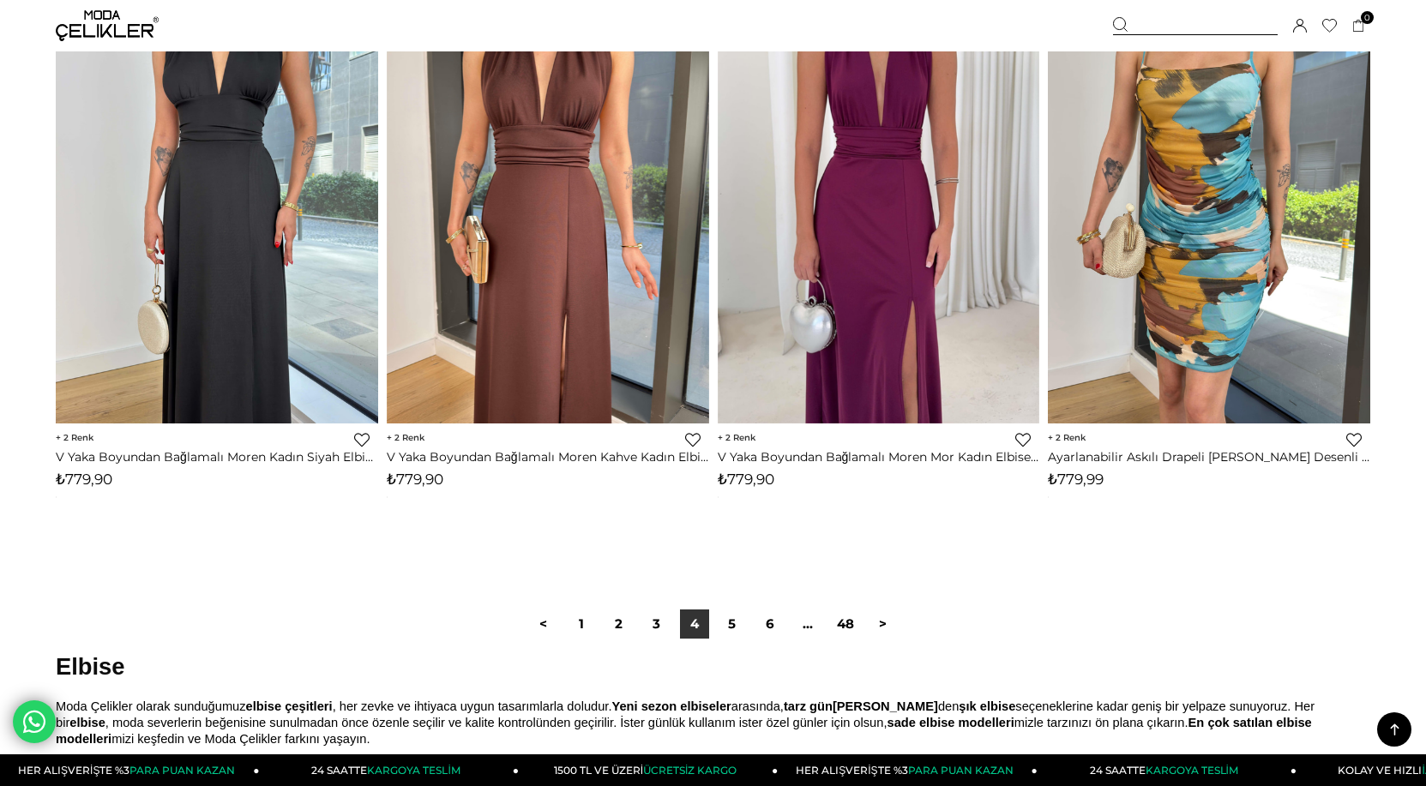
scroll to position [11318, 0]
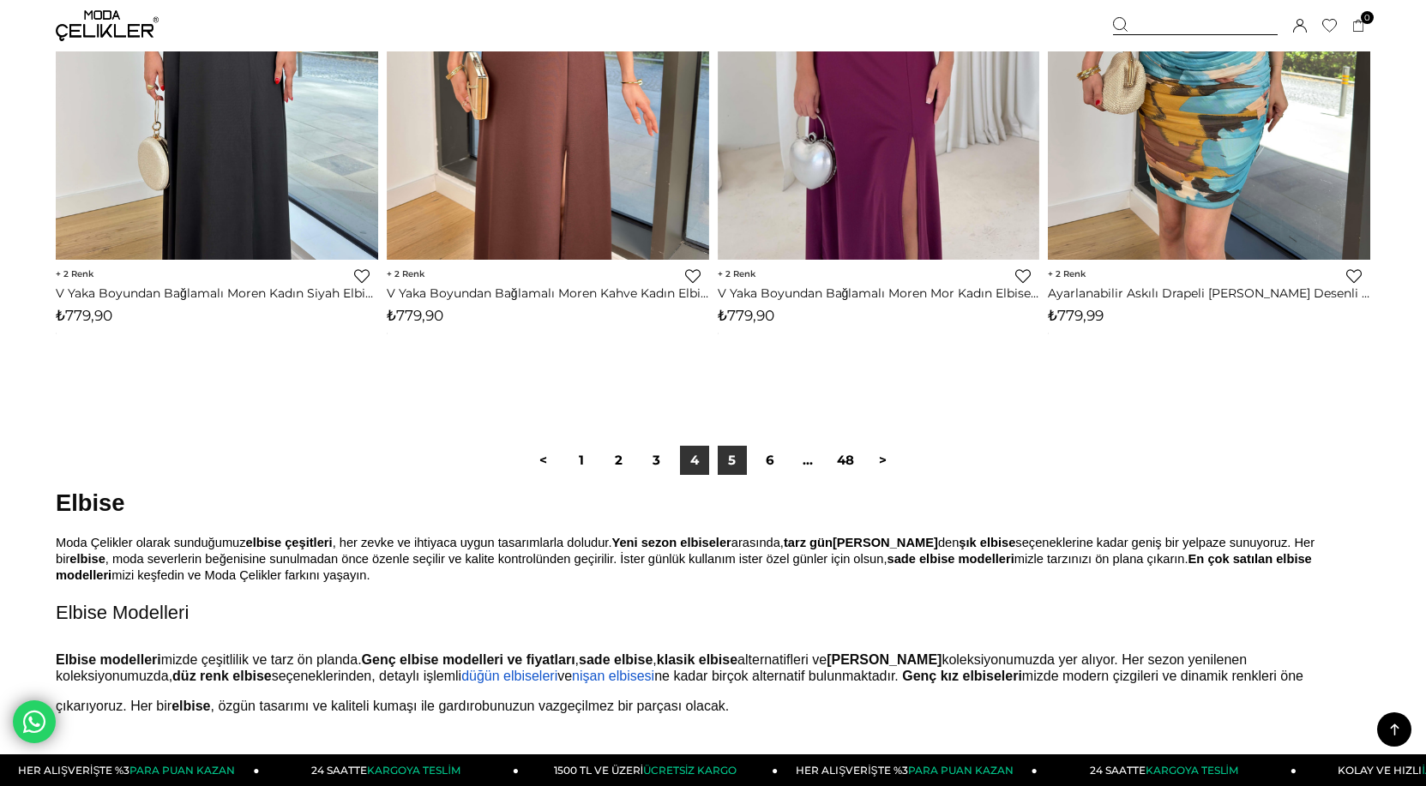
click at [735, 456] on link "5" at bounding box center [732, 460] width 29 height 29
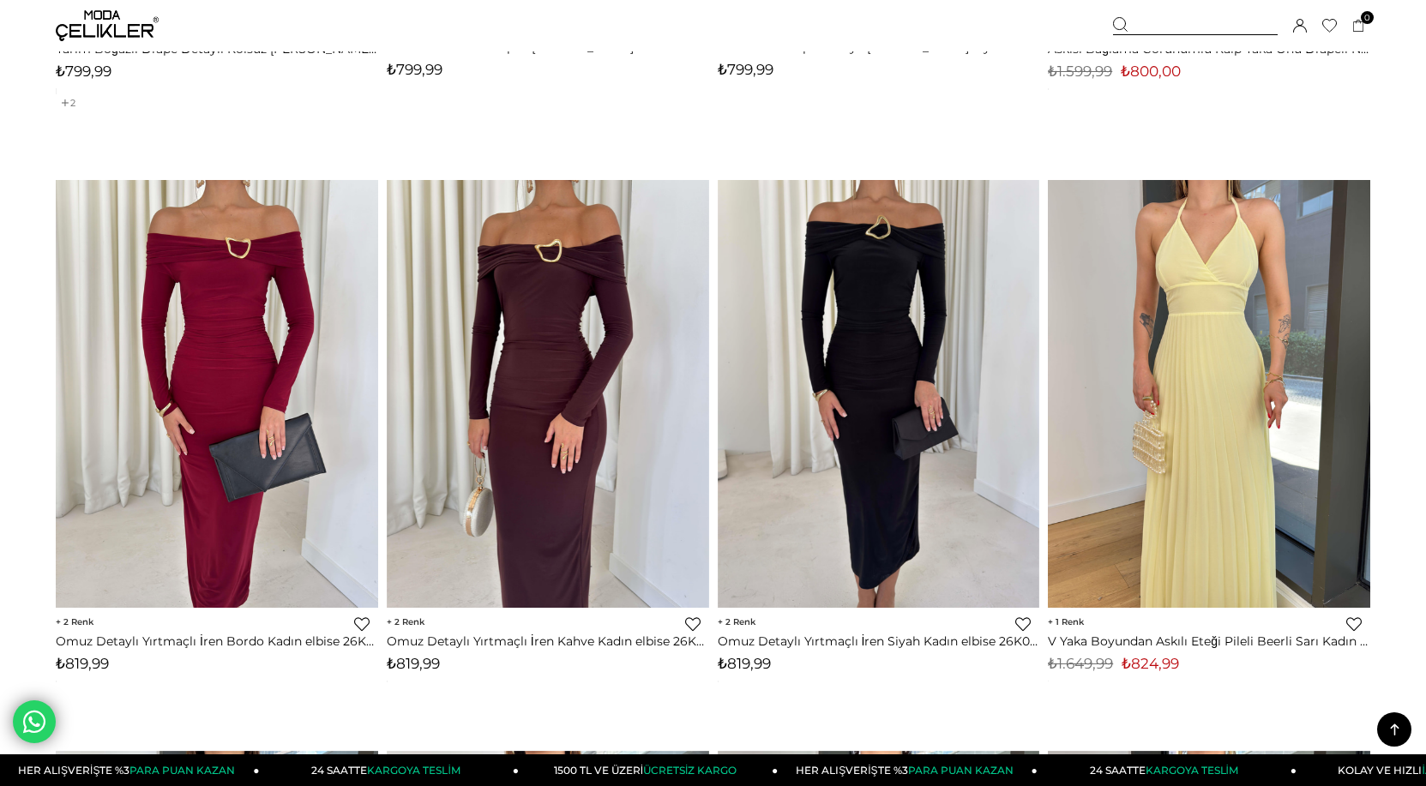
scroll to position [2744, 0]
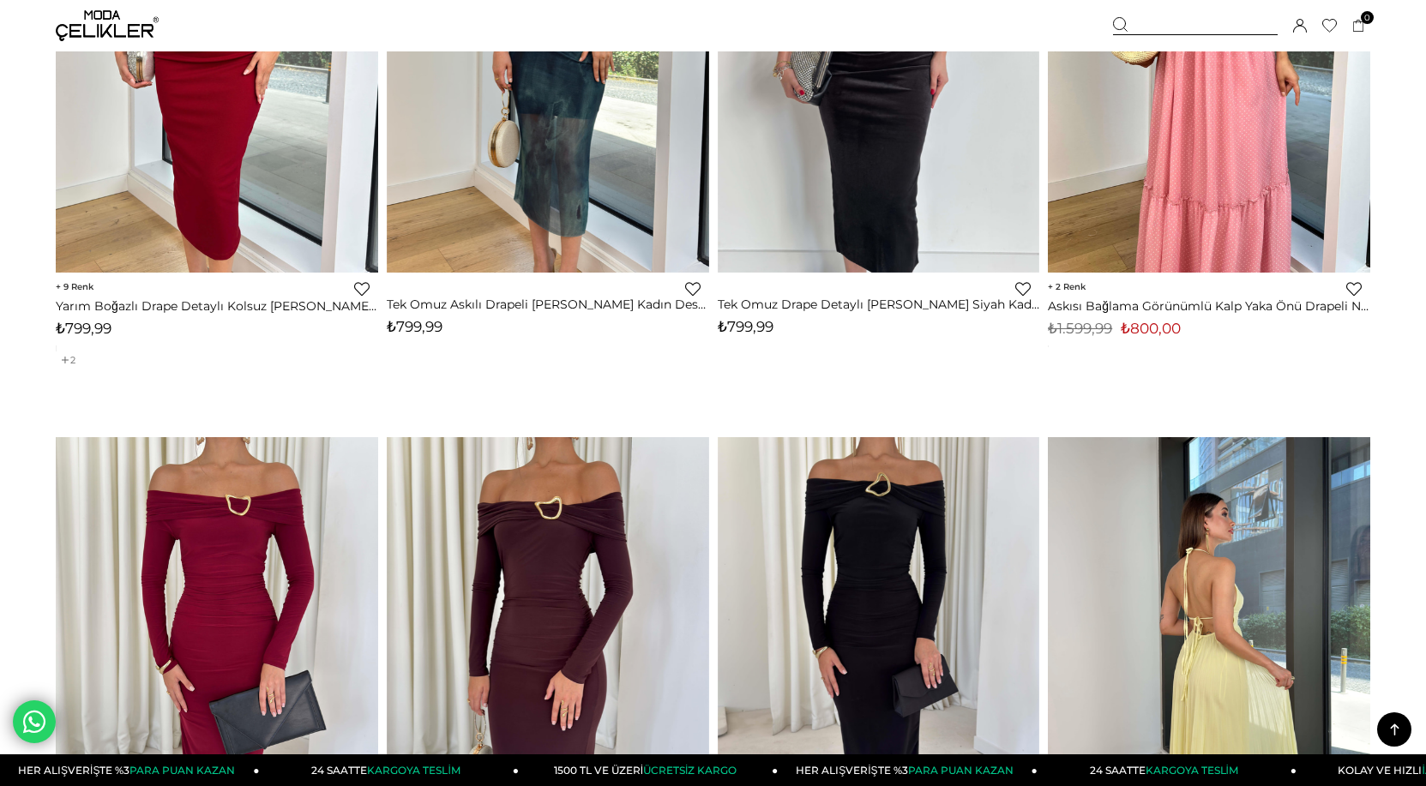
click at [886, 183] on img at bounding box center [879, 58] width 322 height 430
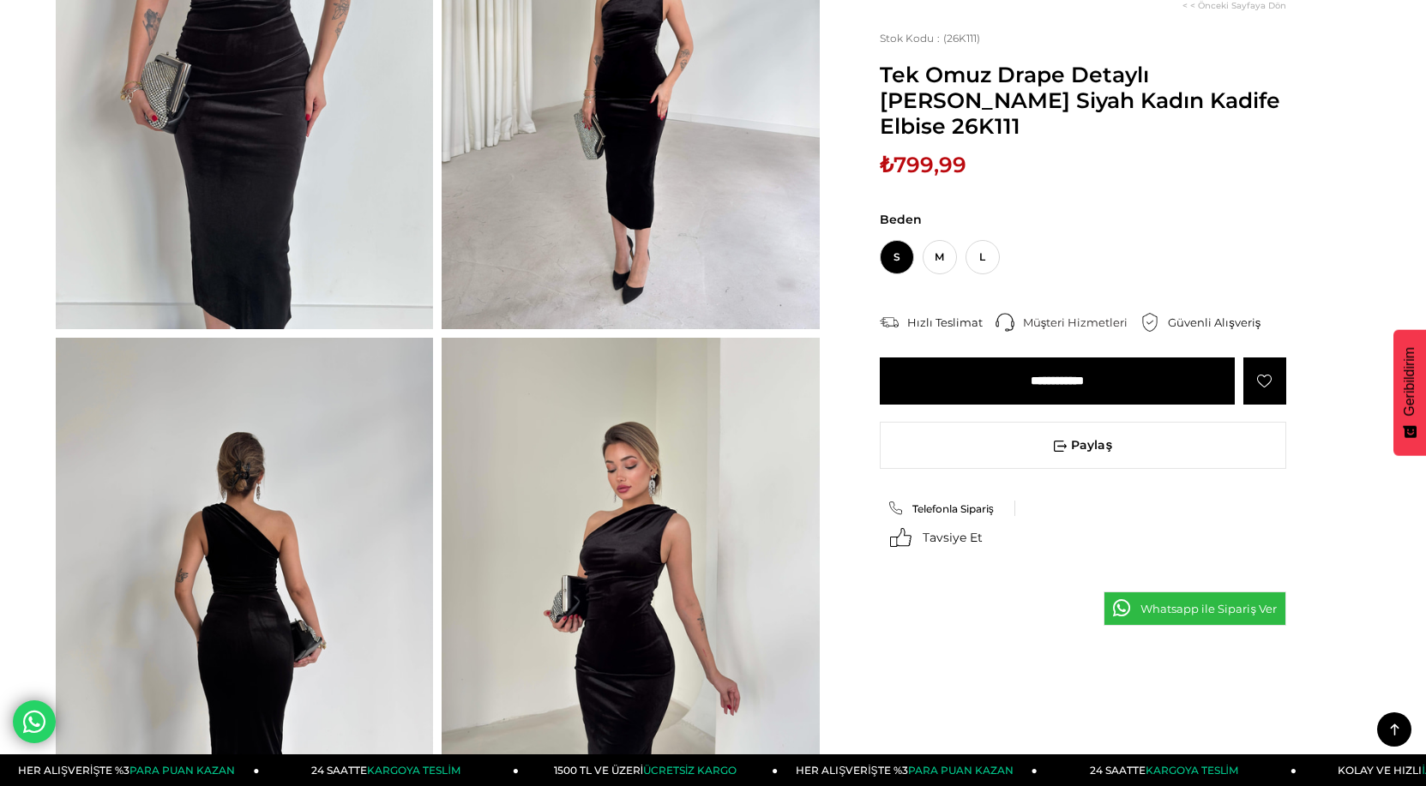
scroll to position [429, 0]
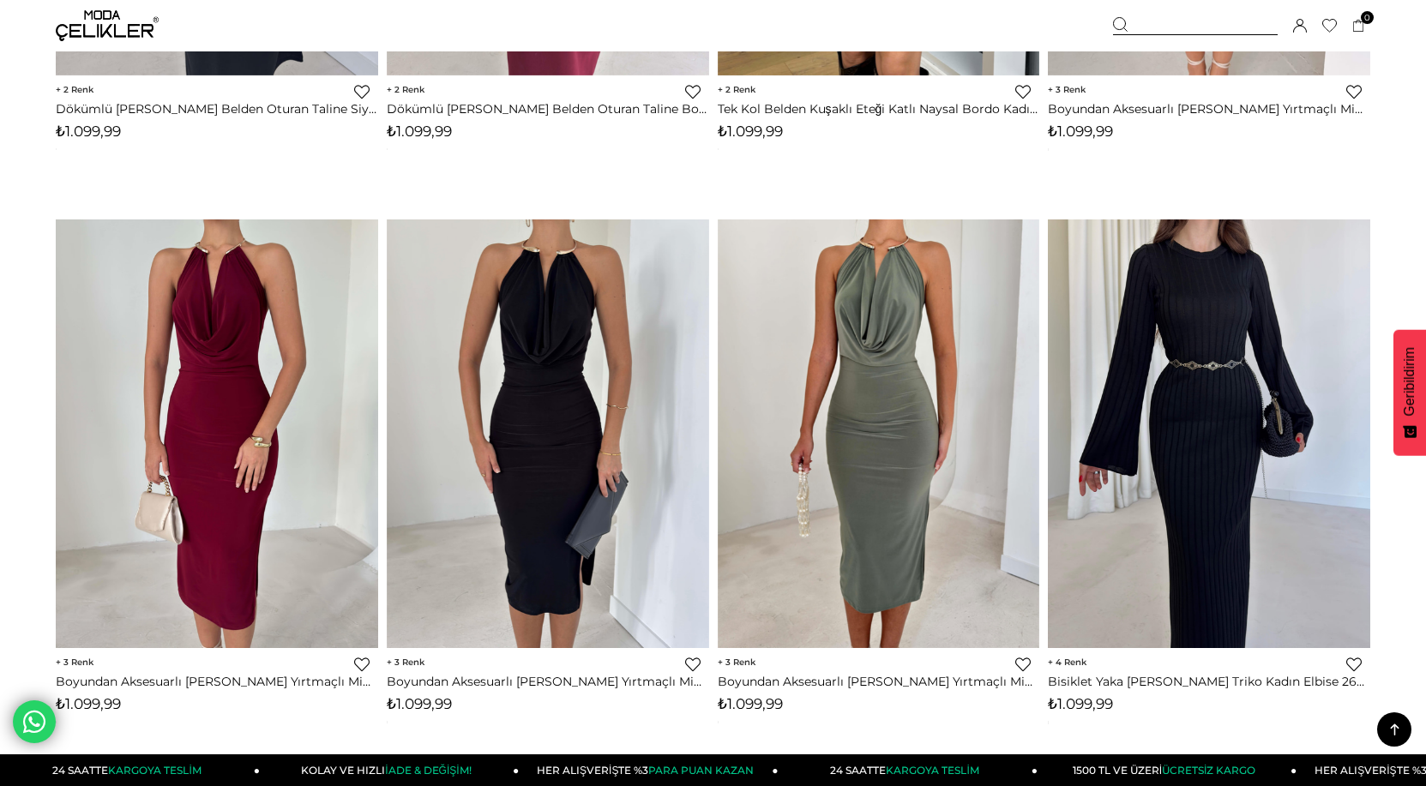
scroll to position [11146, 0]
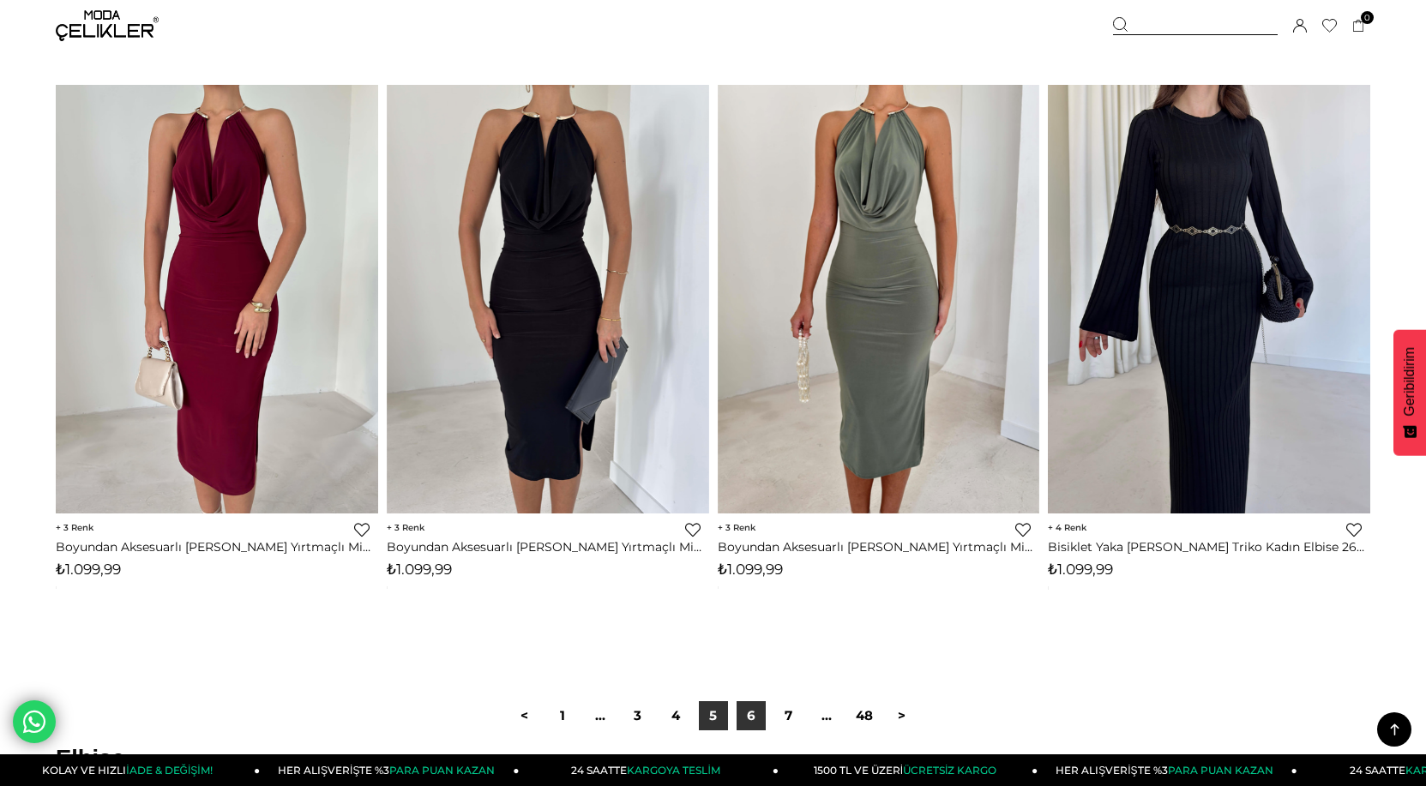
click at [753, 712] on link "6" at bounding box center [751, 715] width 29 height 29
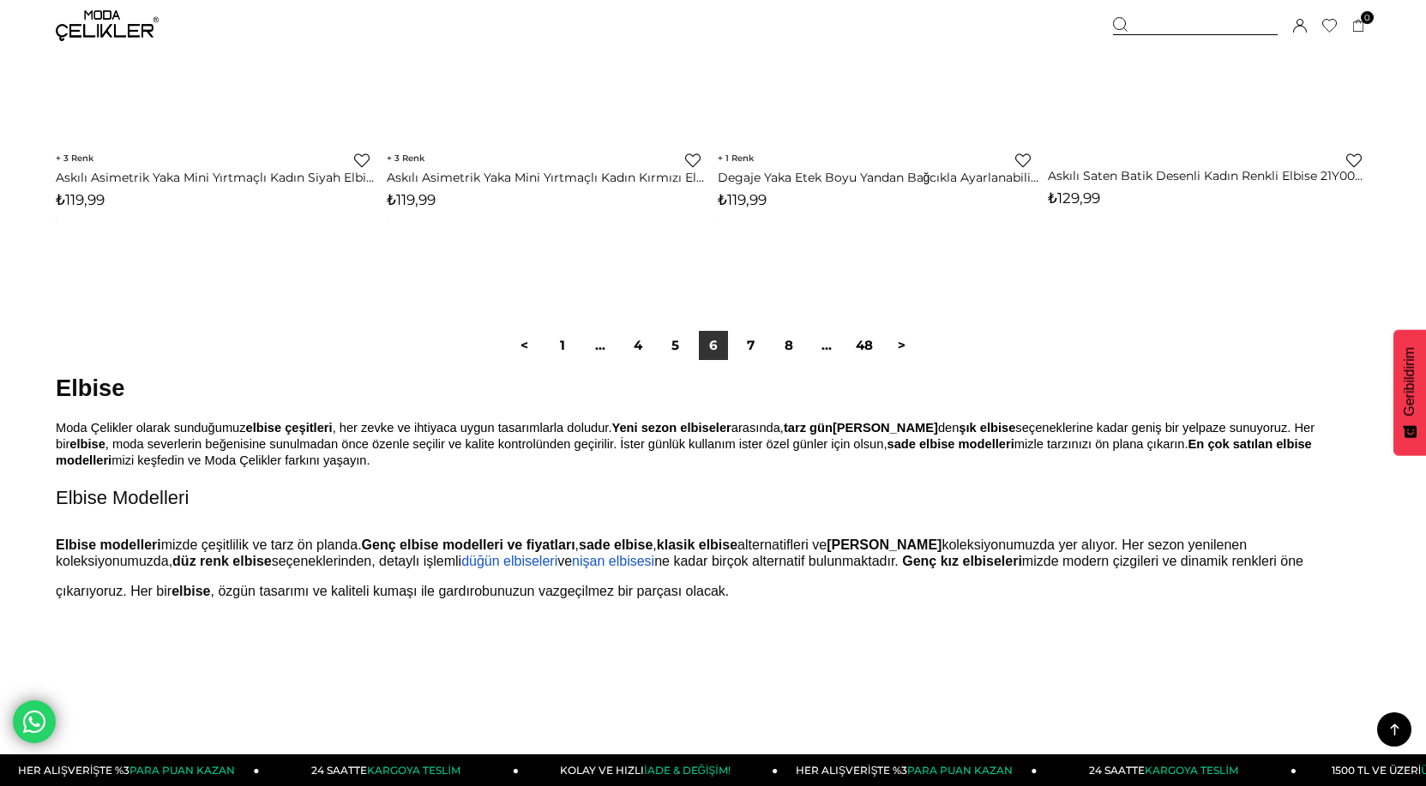
scroll to position [11404, 0]
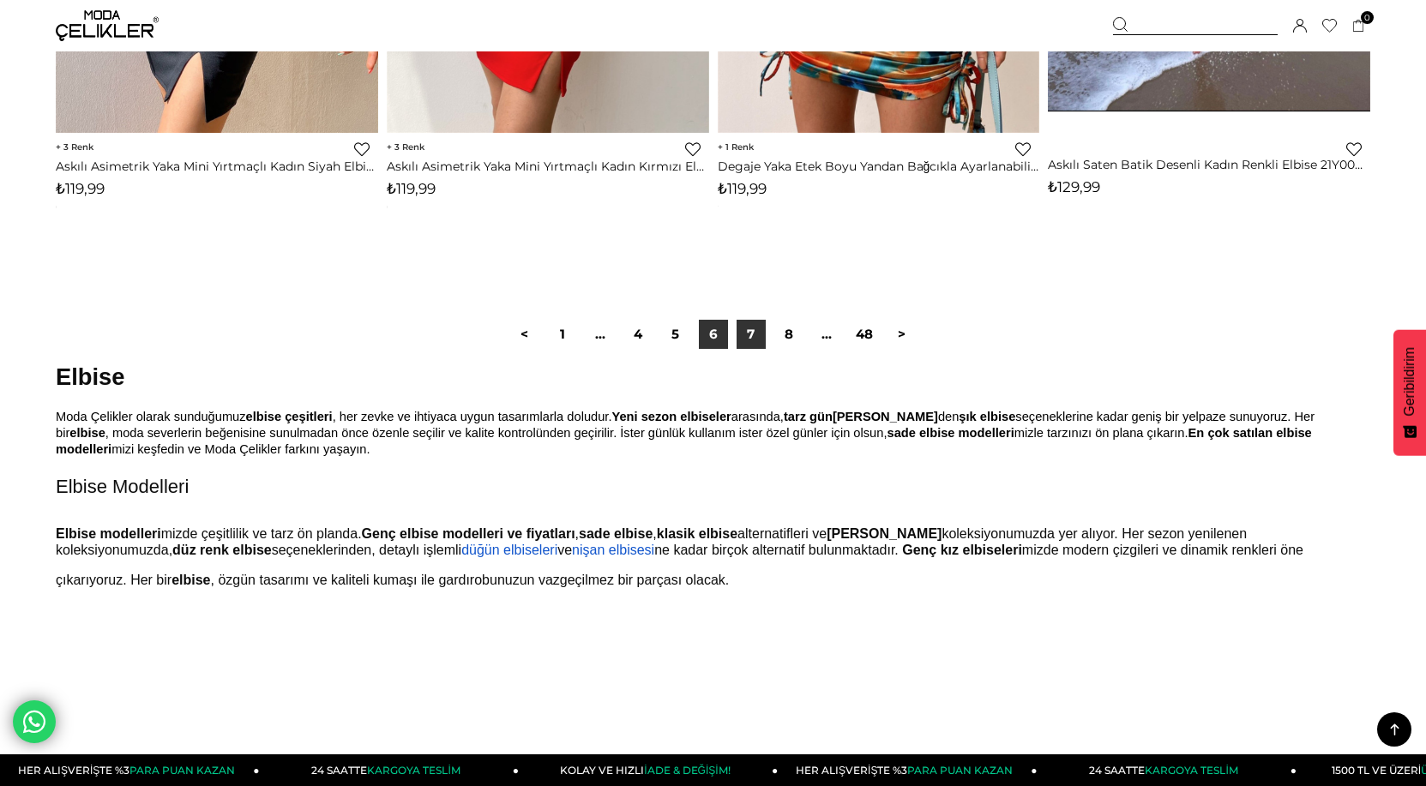
click at [746, 332] on link "7" at bounding box center [751, 334] width 29 height 29
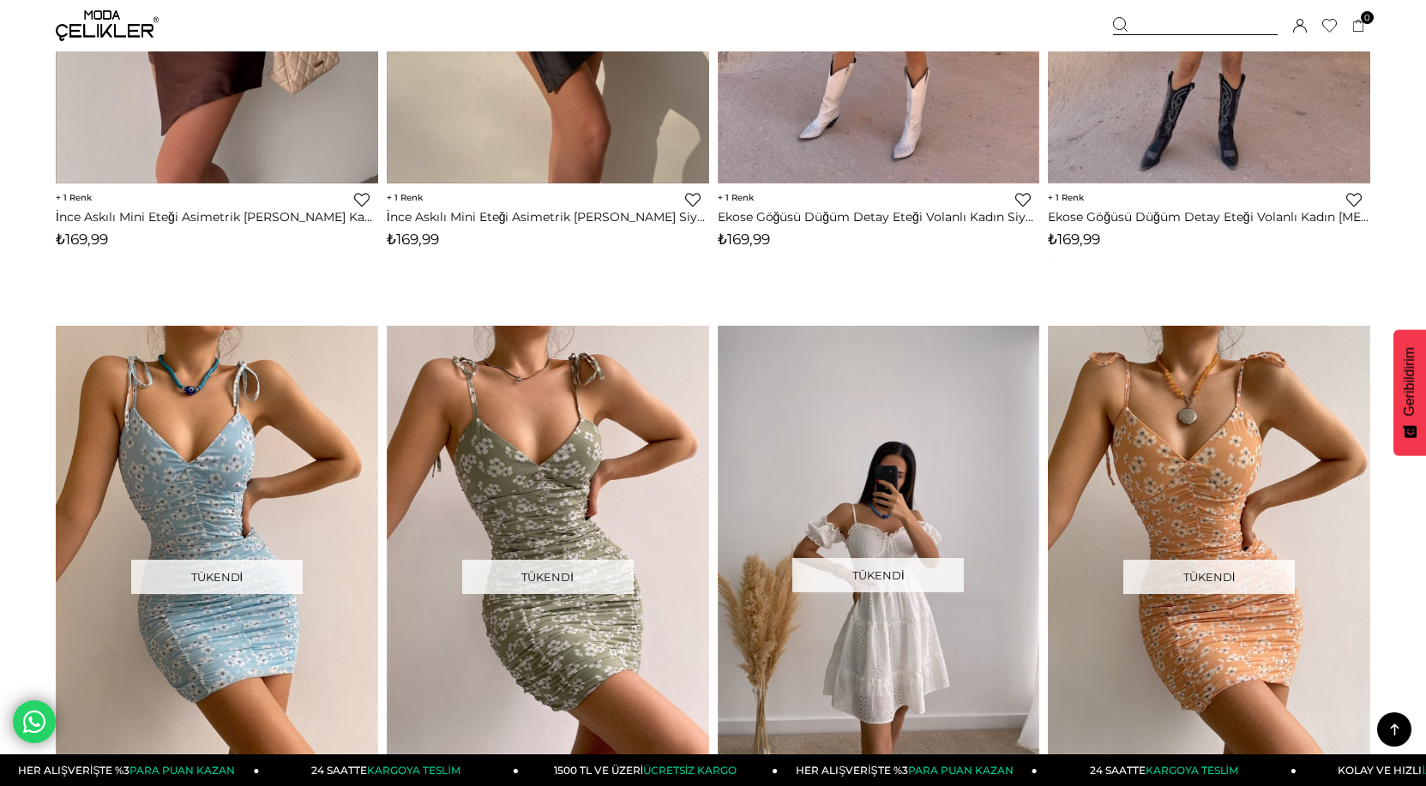
scroll to position [11232, 0]
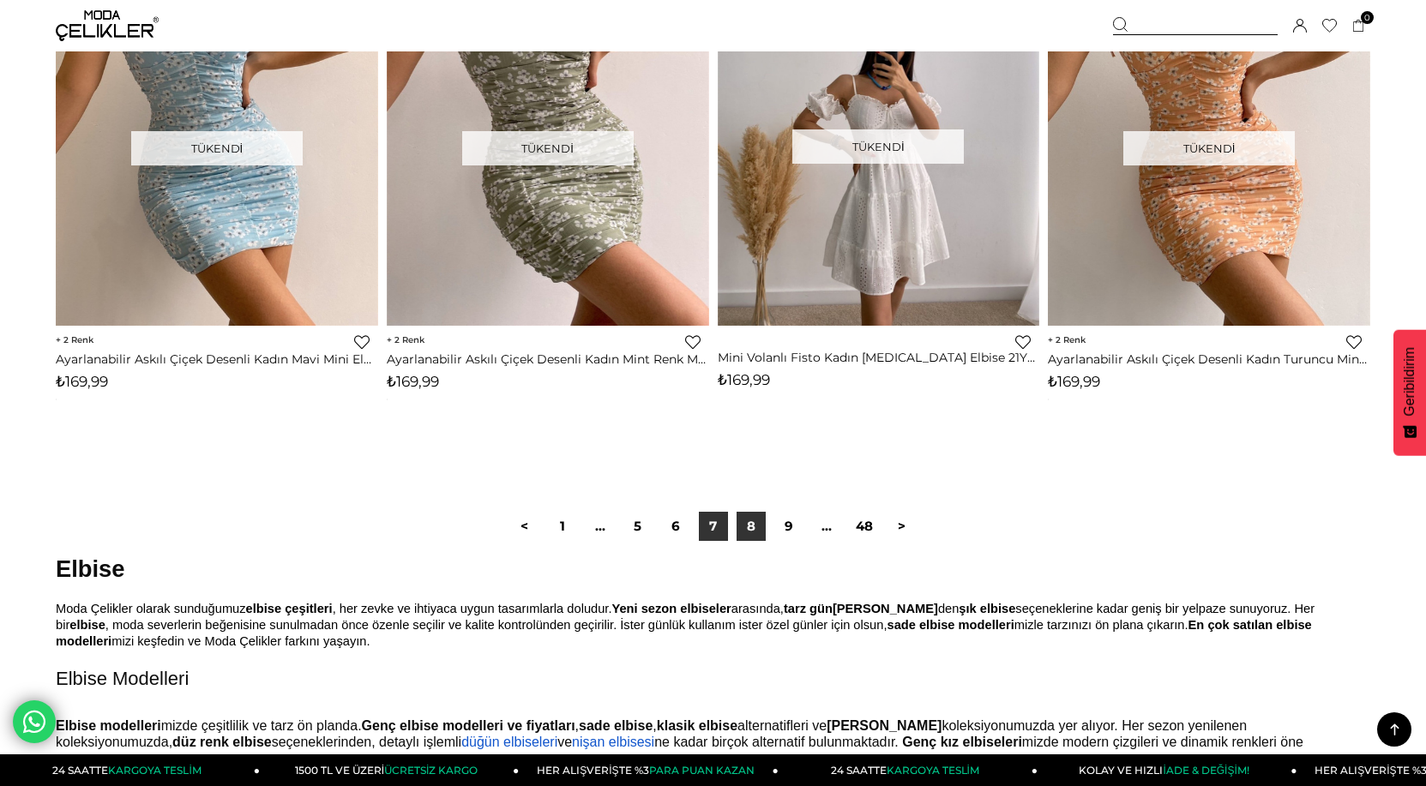
click at [752, 524] on link "8" at bounding box center [751, 526] width 29 height 29
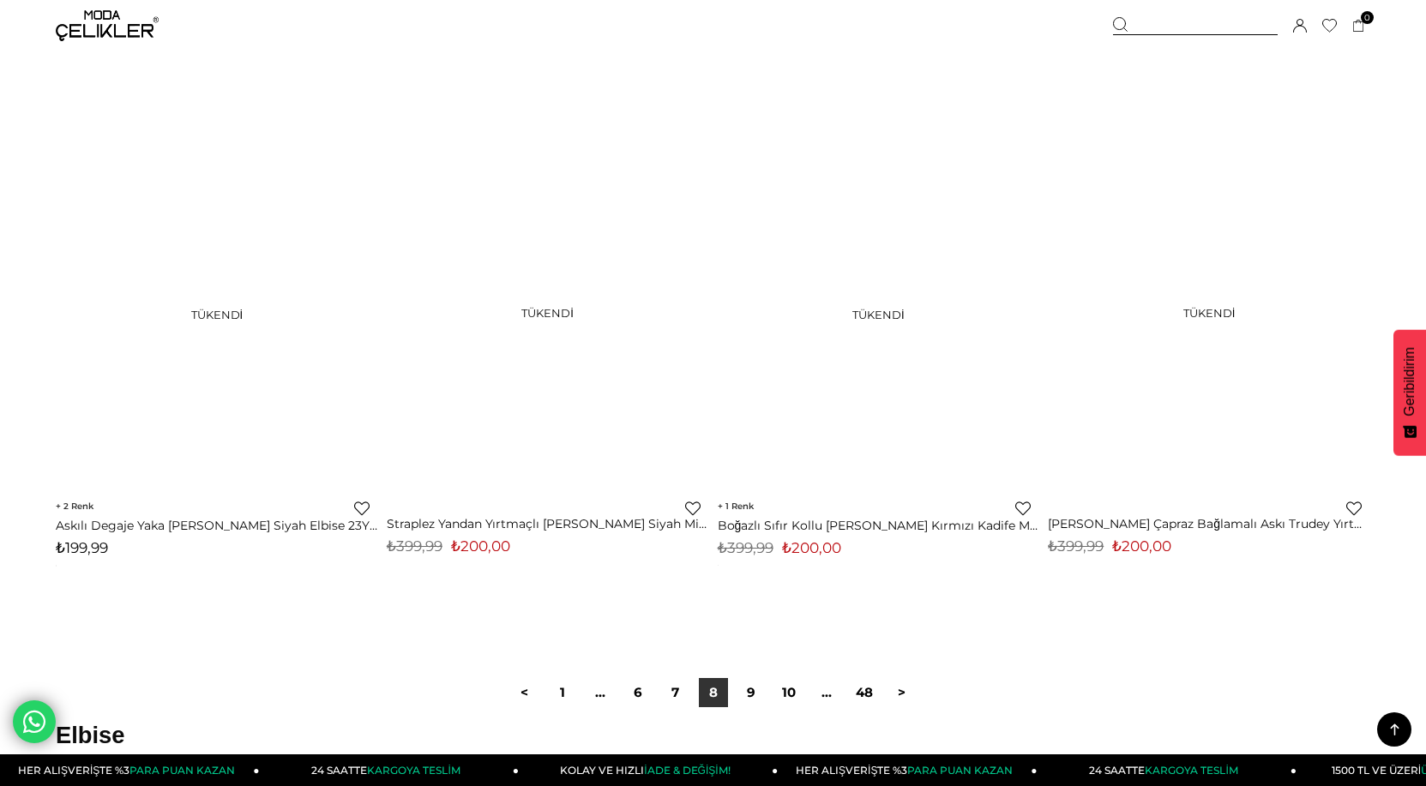
scroll to position [11146, 0]
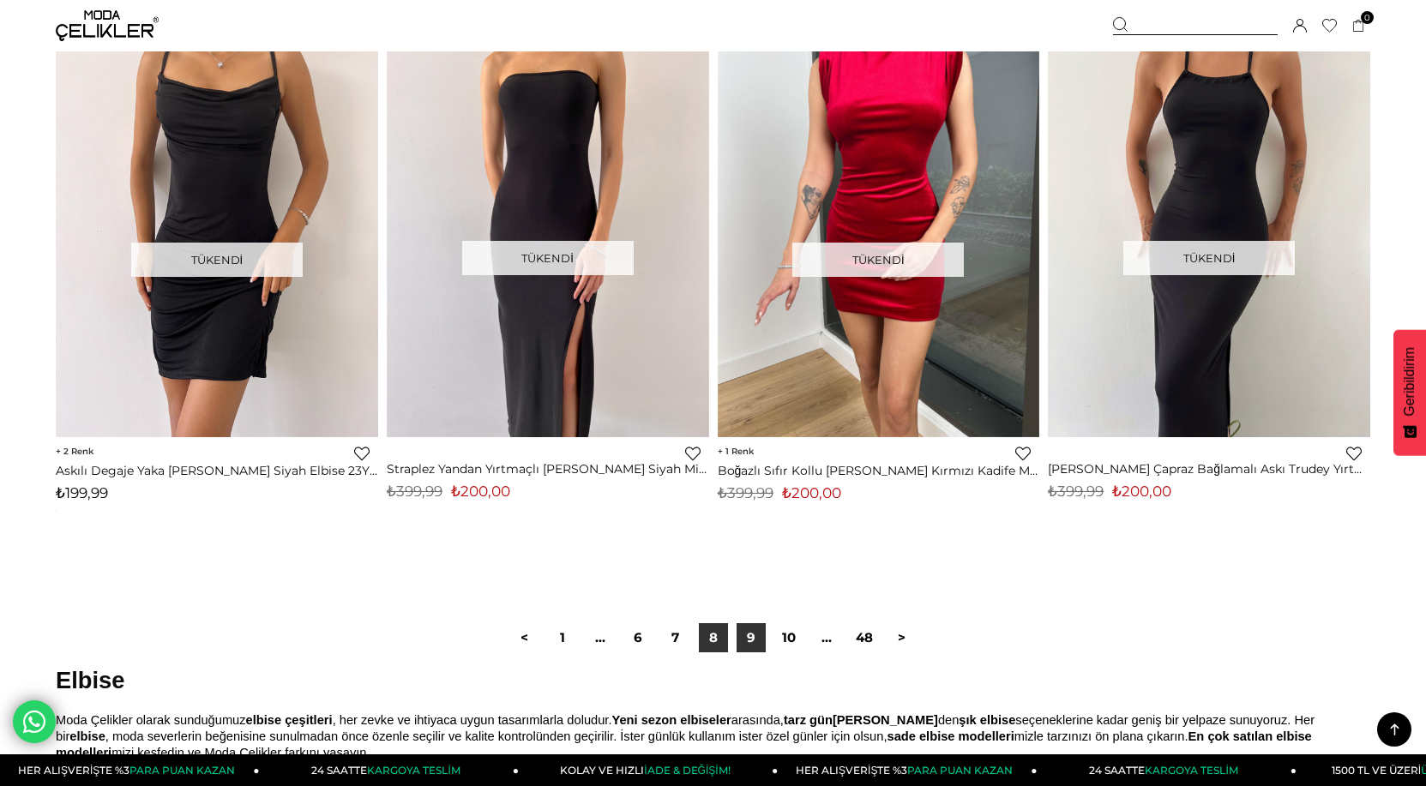
click at [749, 640] on link "9" at bounding box center [751, 637] width 29 height 29
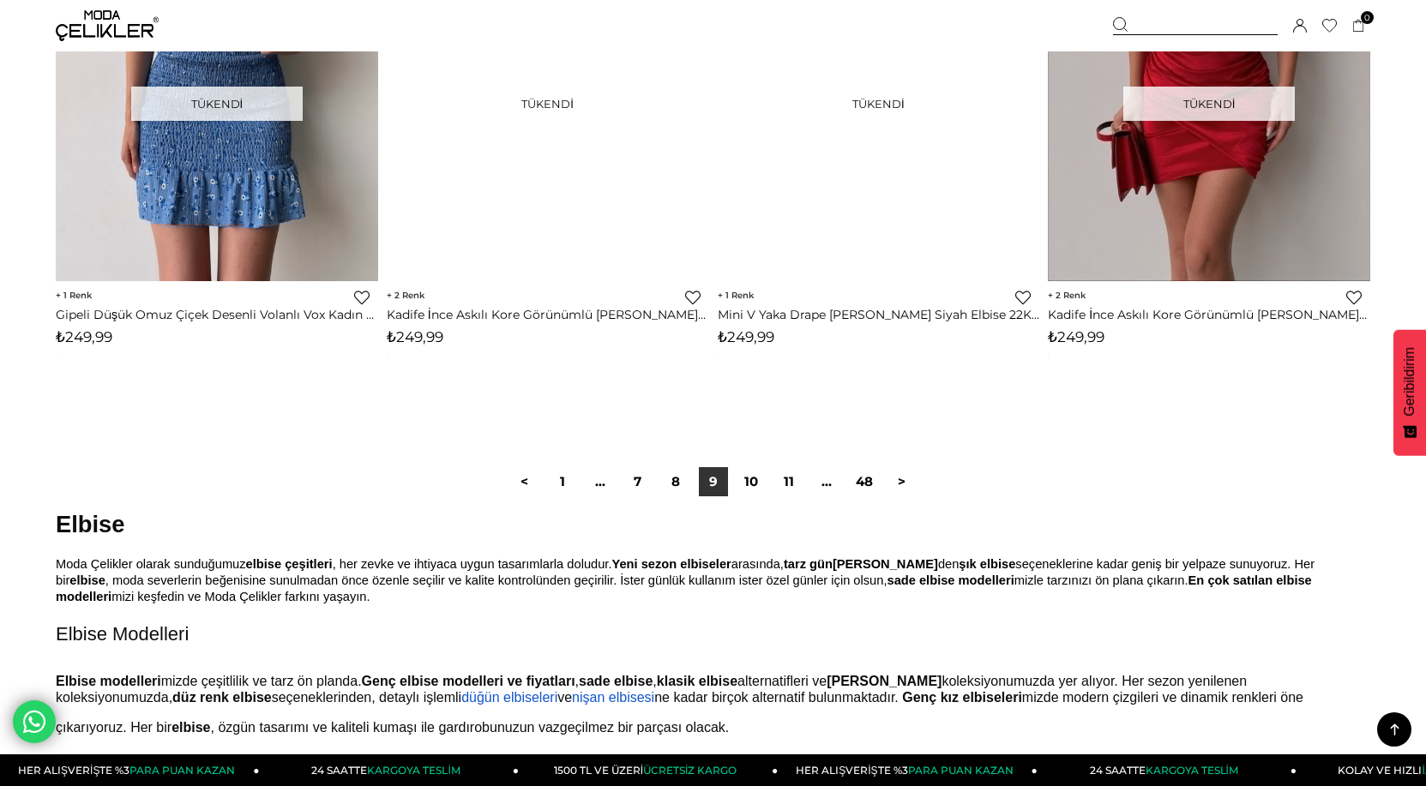
scroll to position [11318, 0]
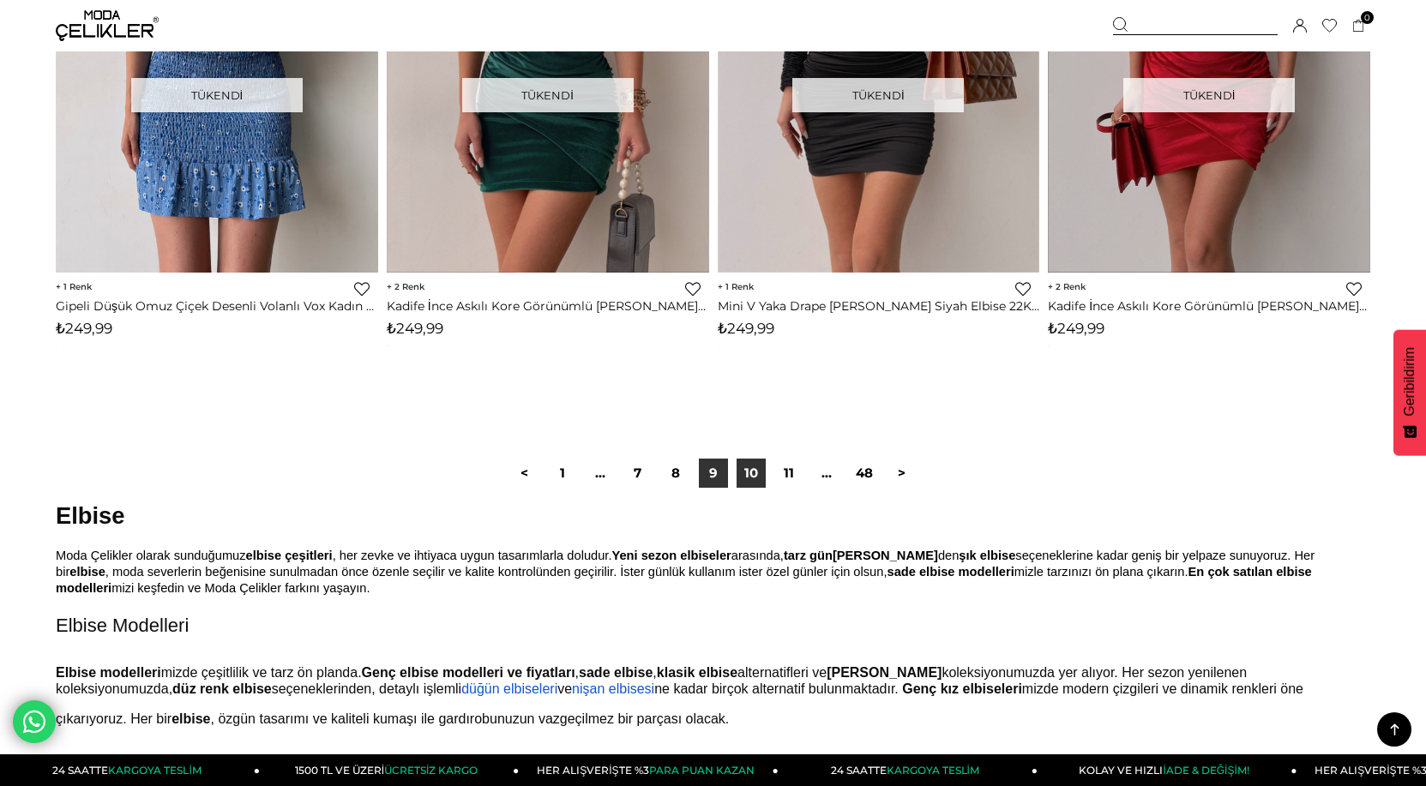
click at [756, 478] on link "10" at bounding box center [751, 473] width 29 height 29
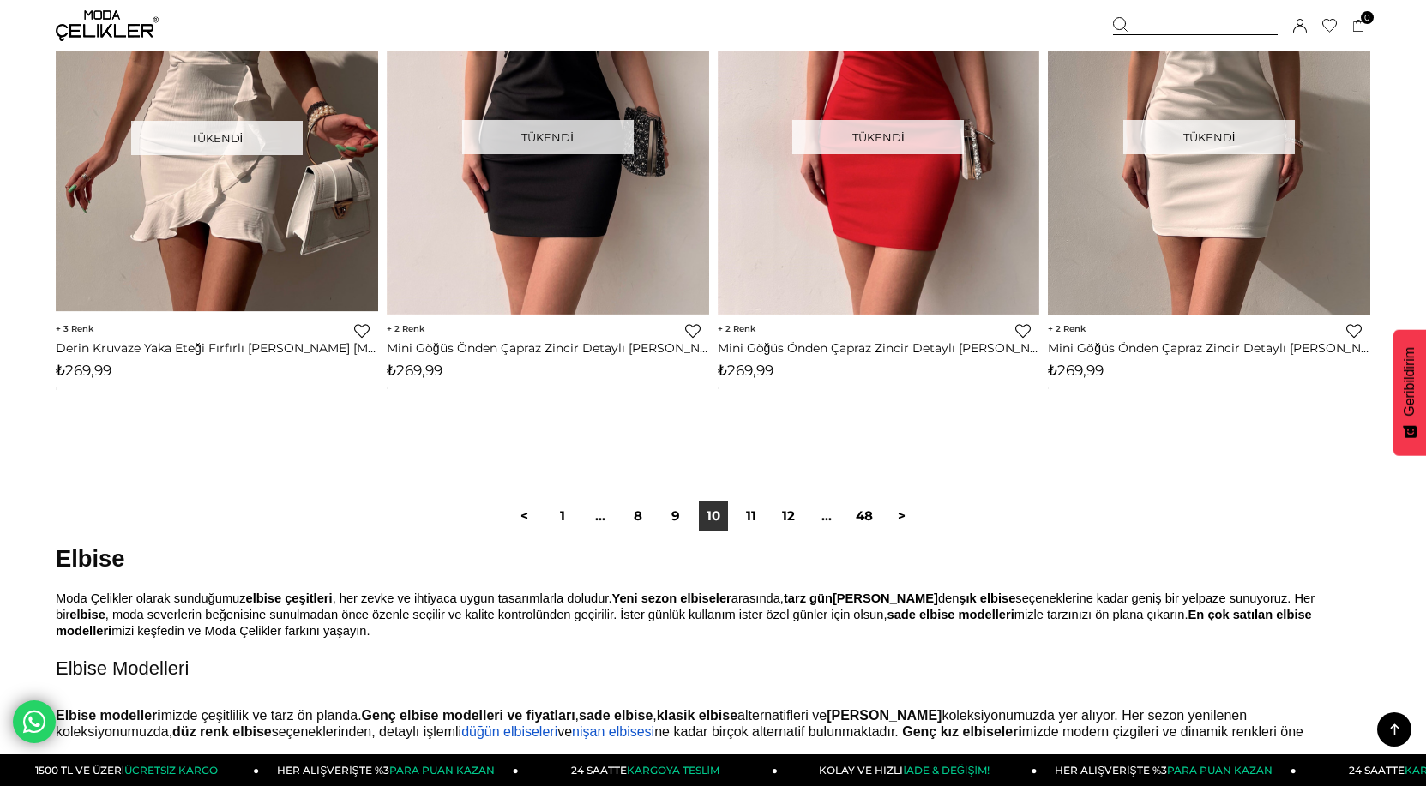
scroll to position [11318, 0]
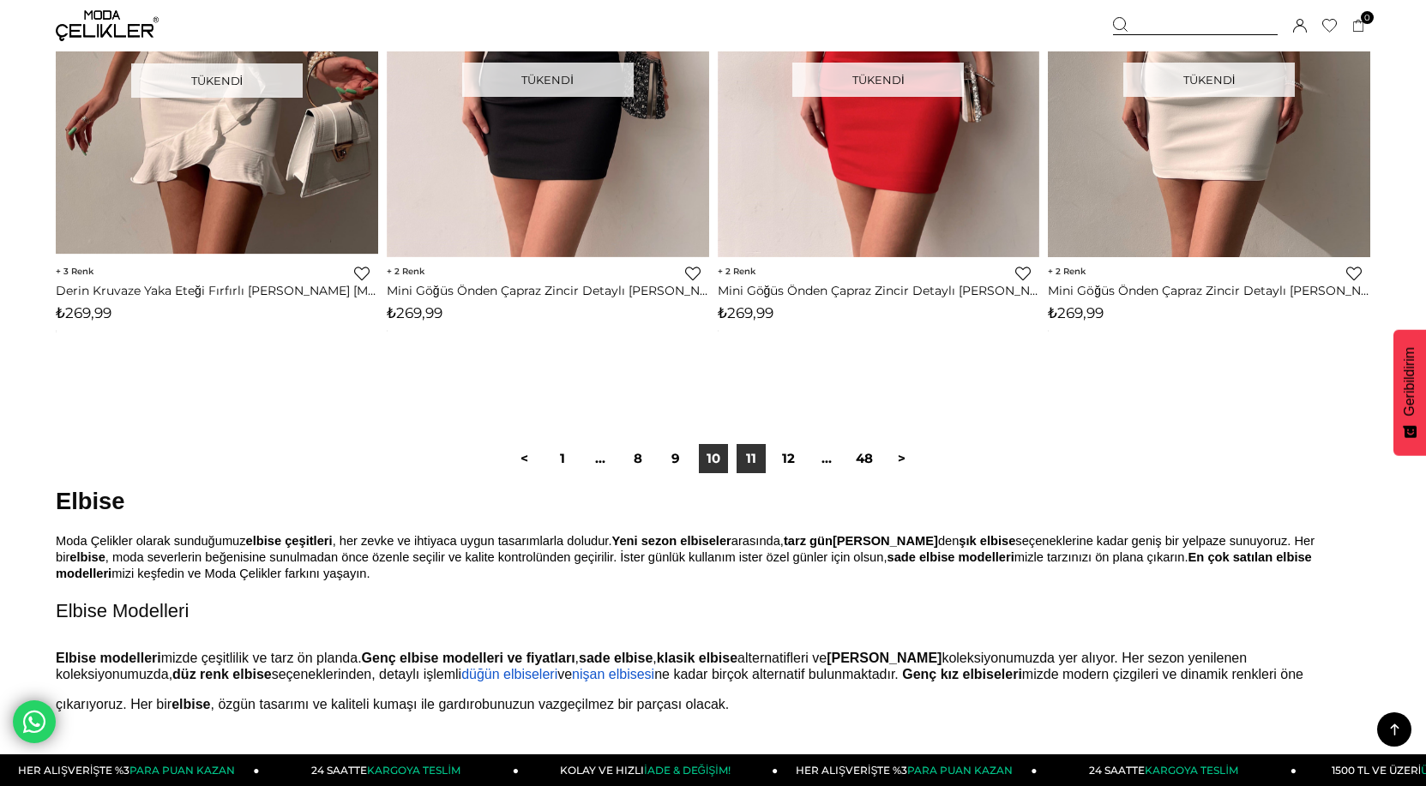
click at [754, 466] on link "11" at bounding box center [751, 458] width 29 height 29
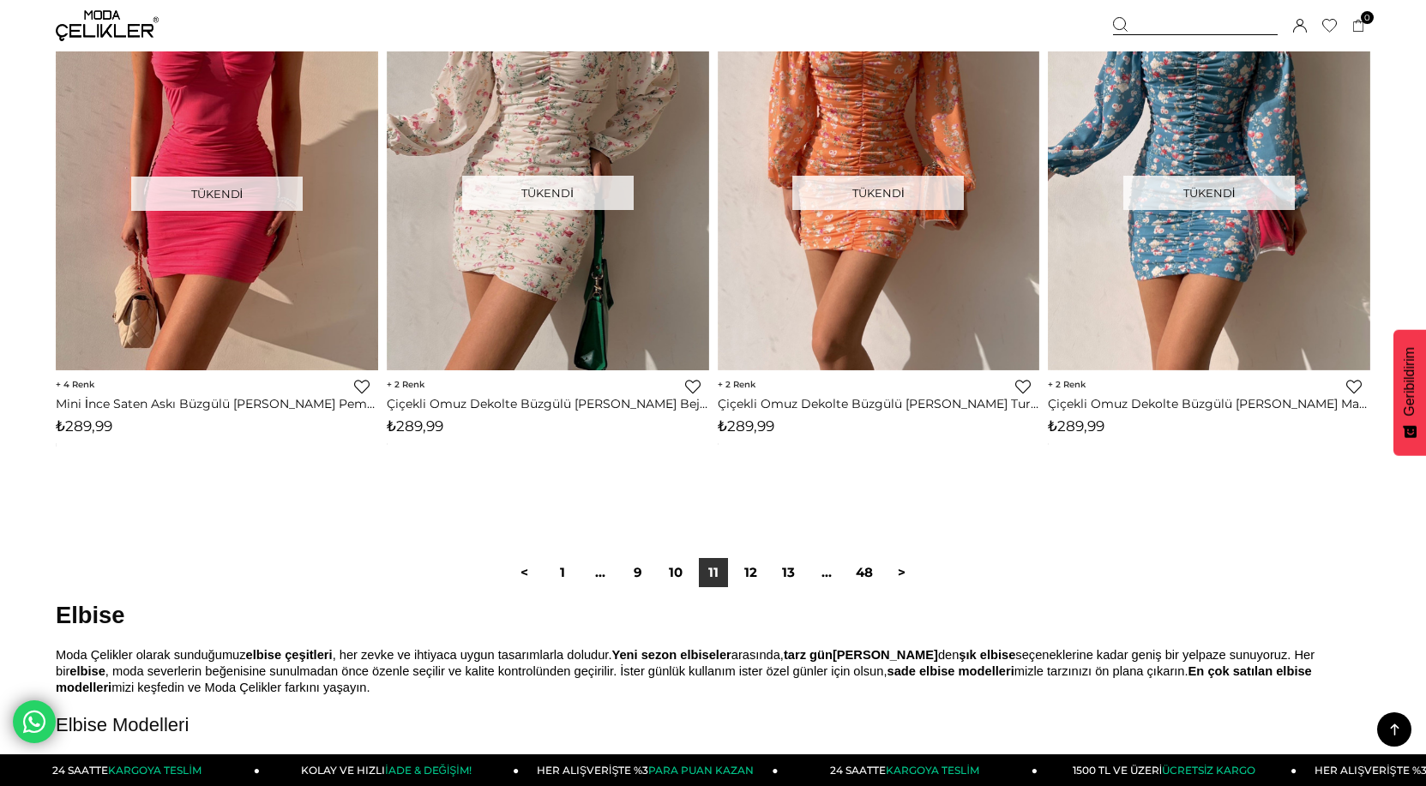
scroll to position [11661, 0]
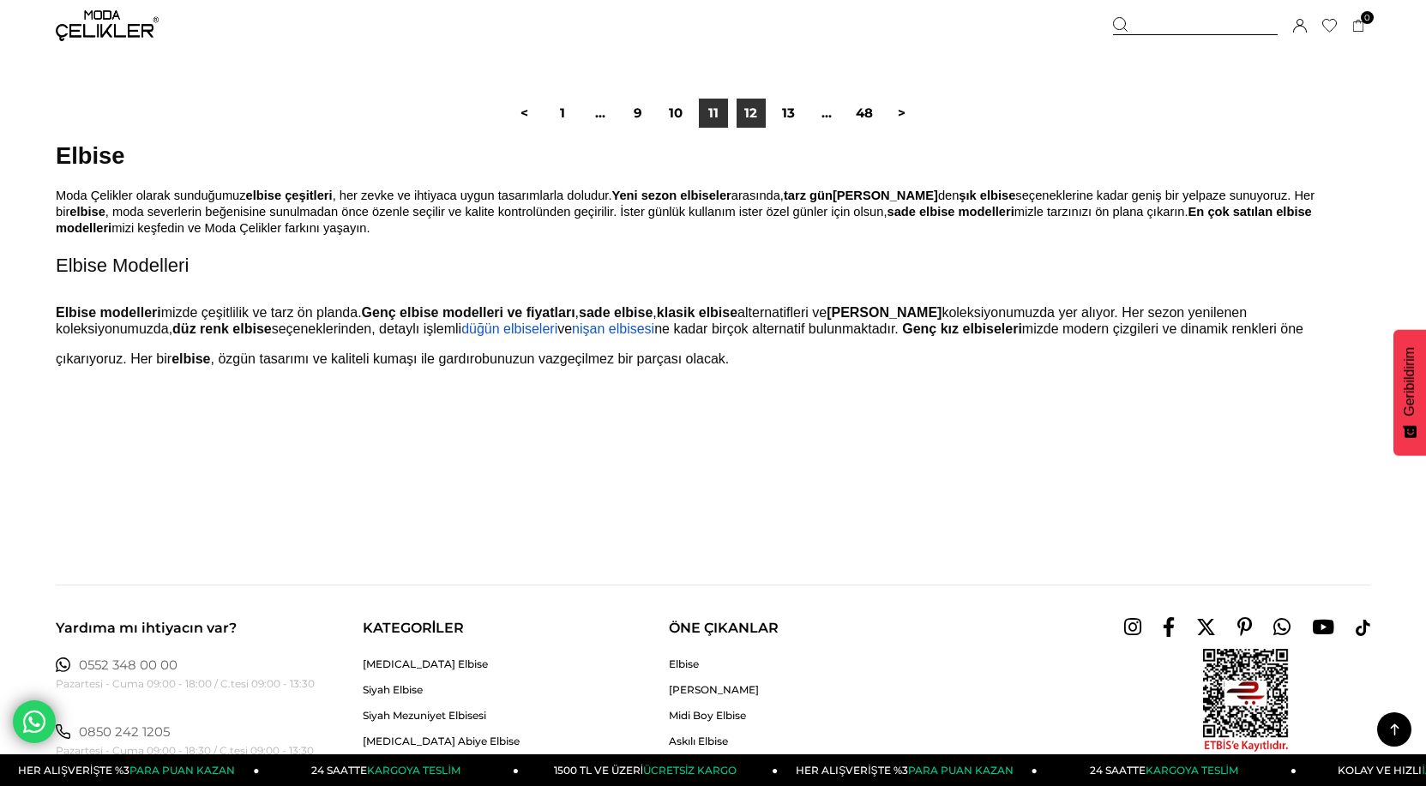
click at [759, 111] on link "12" at bounding box center [751, 113] width 29 height 29
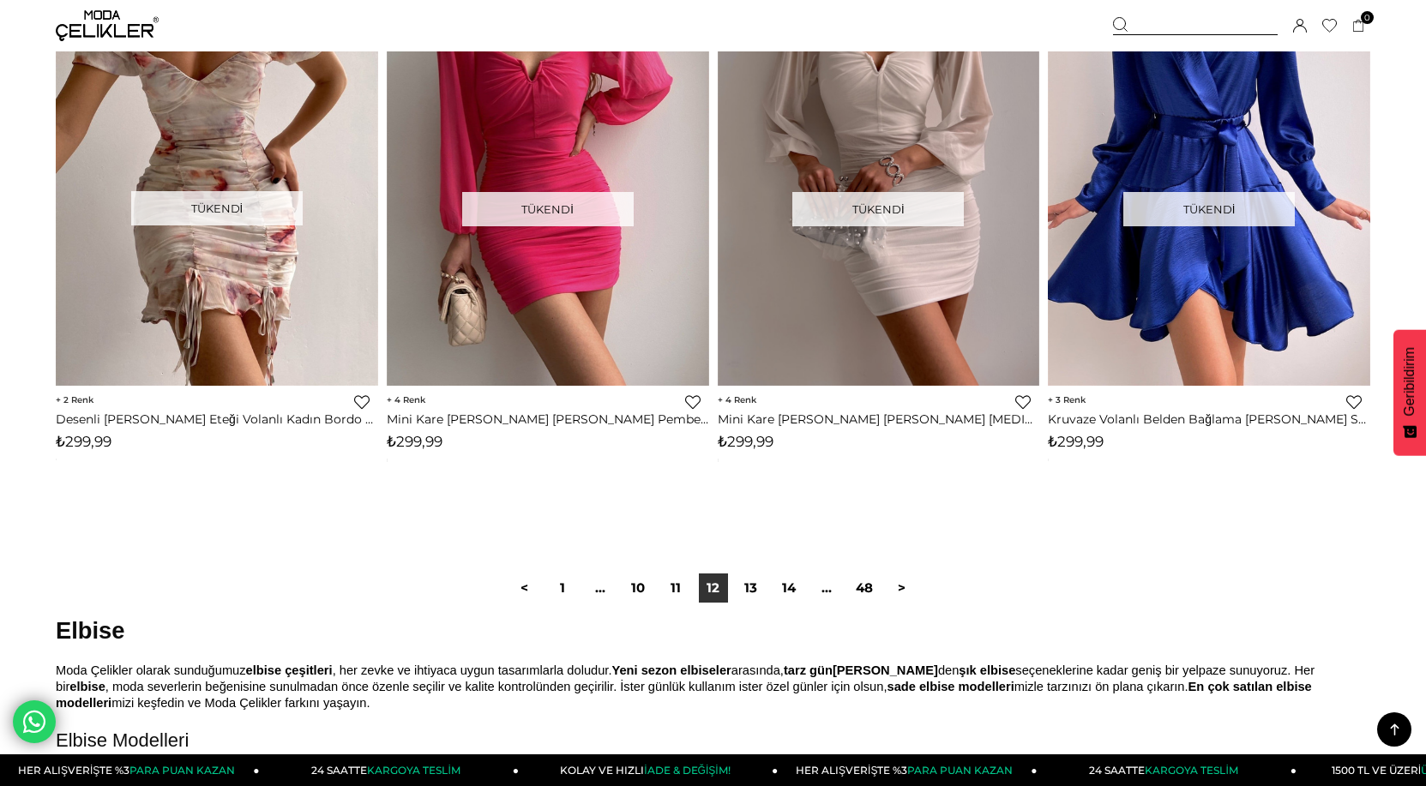
scroll to position [11318, 0]
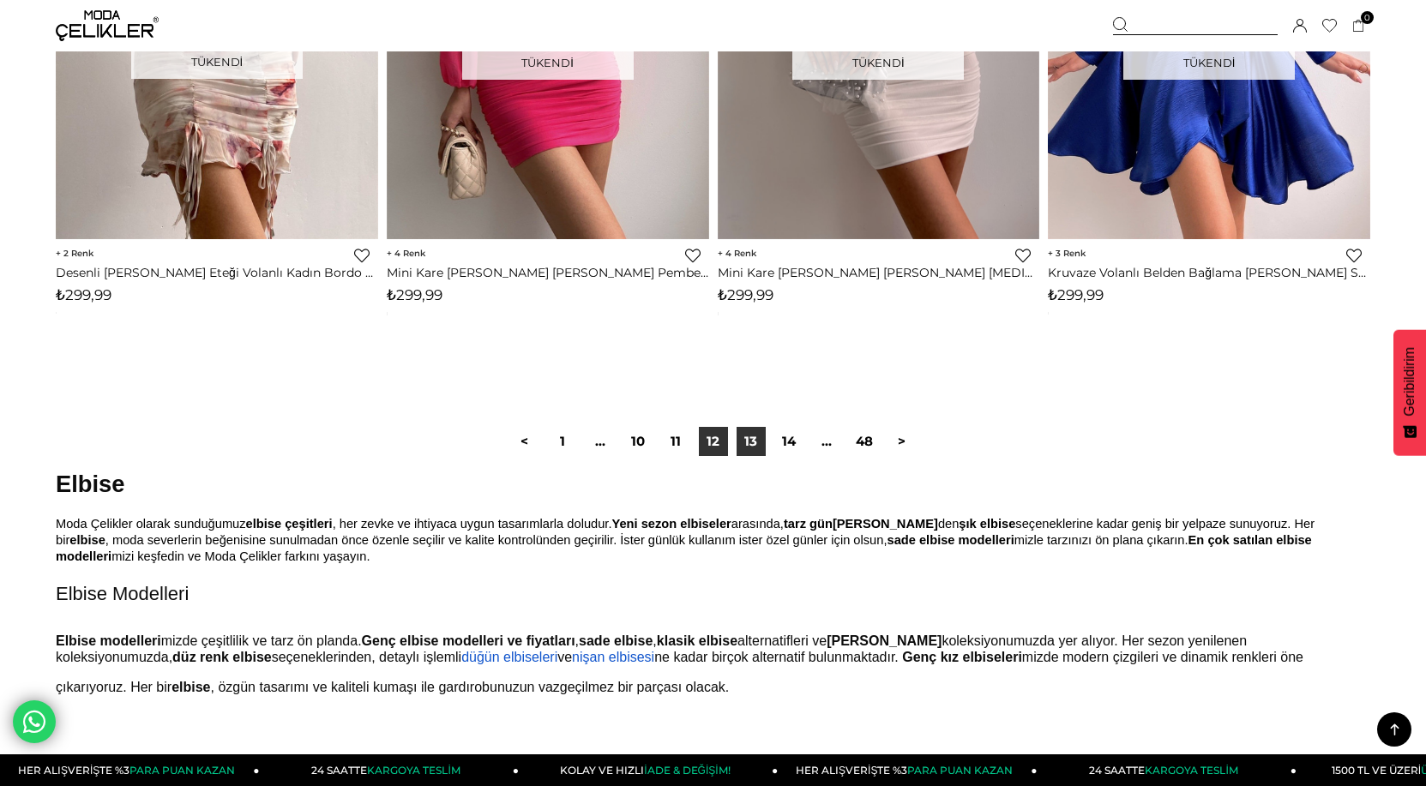
click at [743, 448] on link "13" at bounding box center [751, 441] width 29 height 29
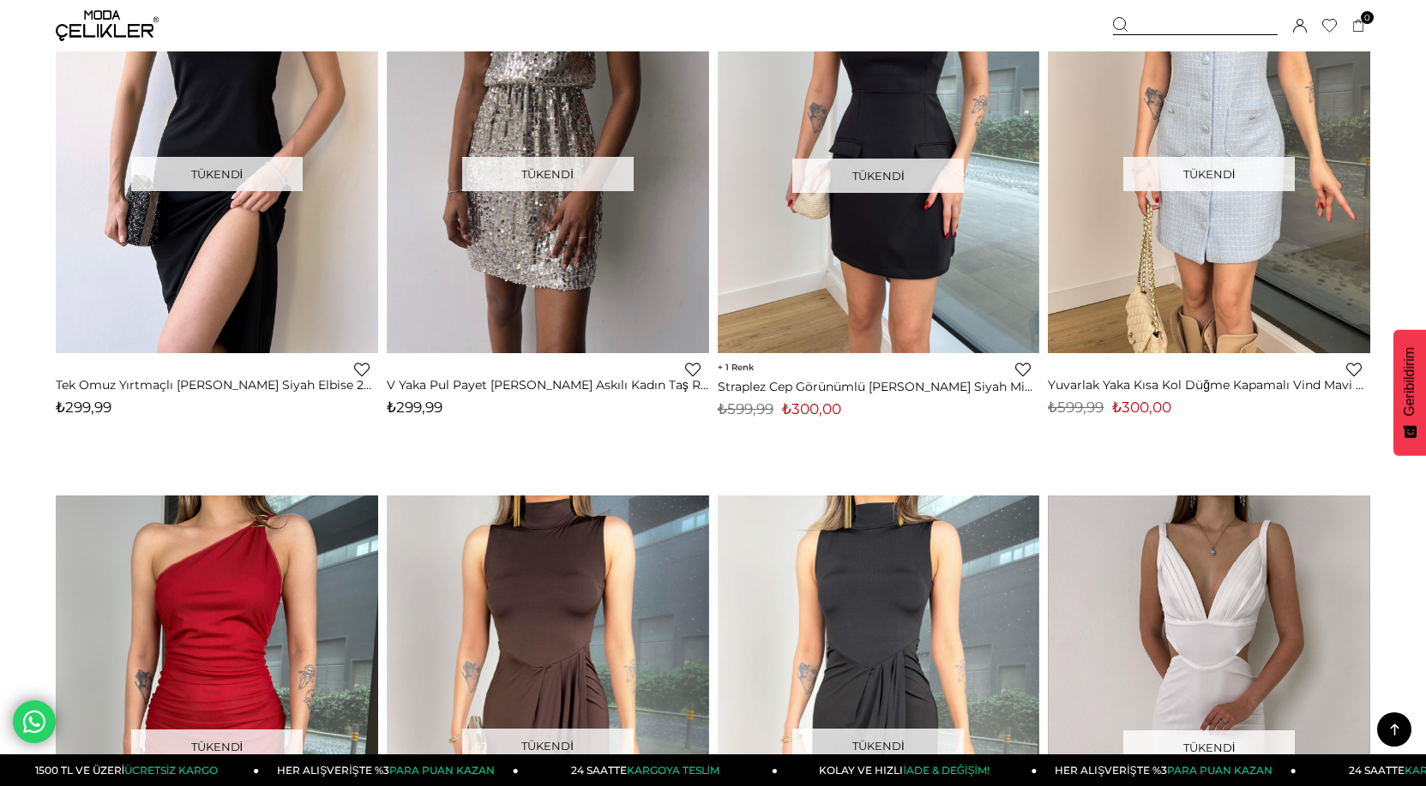
scroll to position [5230, 0]
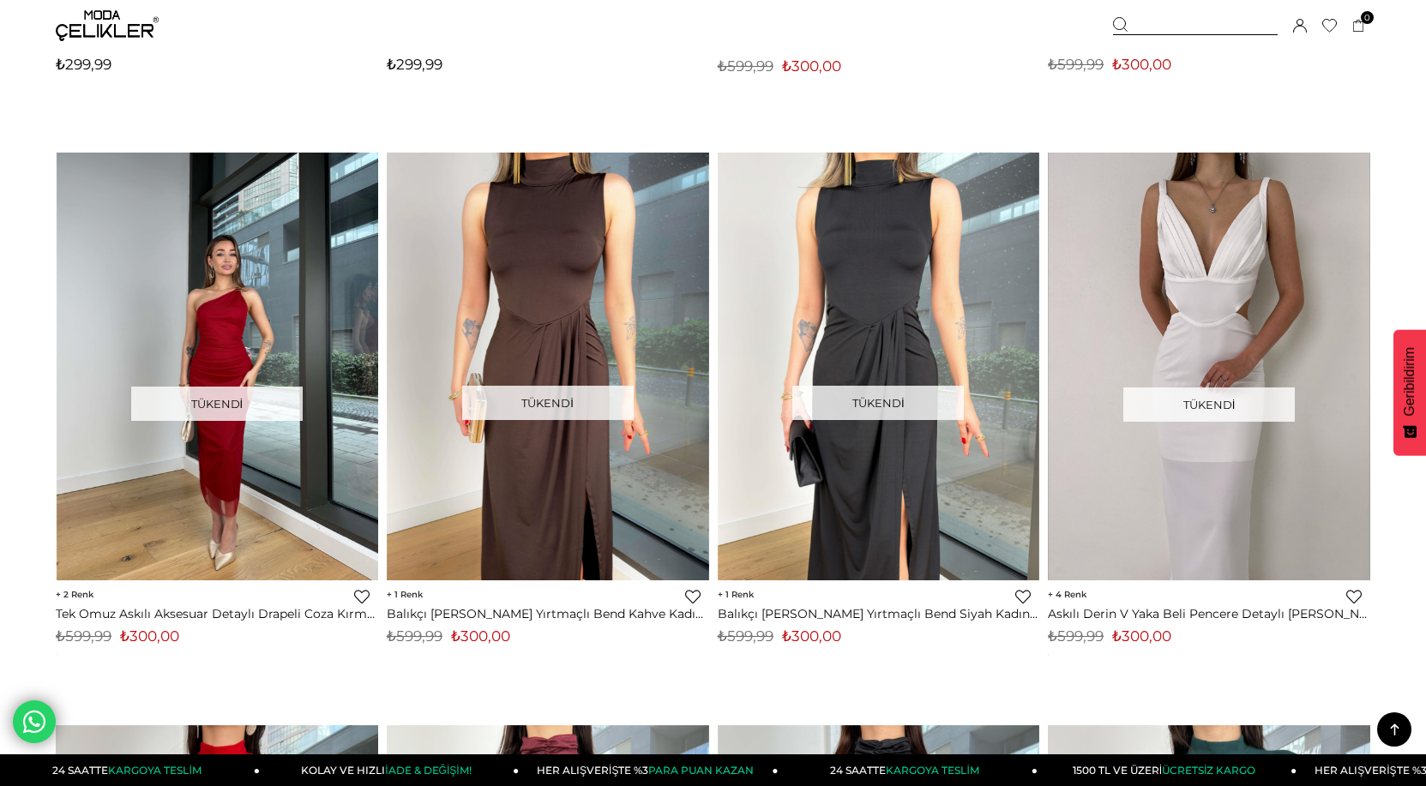
click at [235, 294] on img at bounding box center [217, 367] width 322 height 430
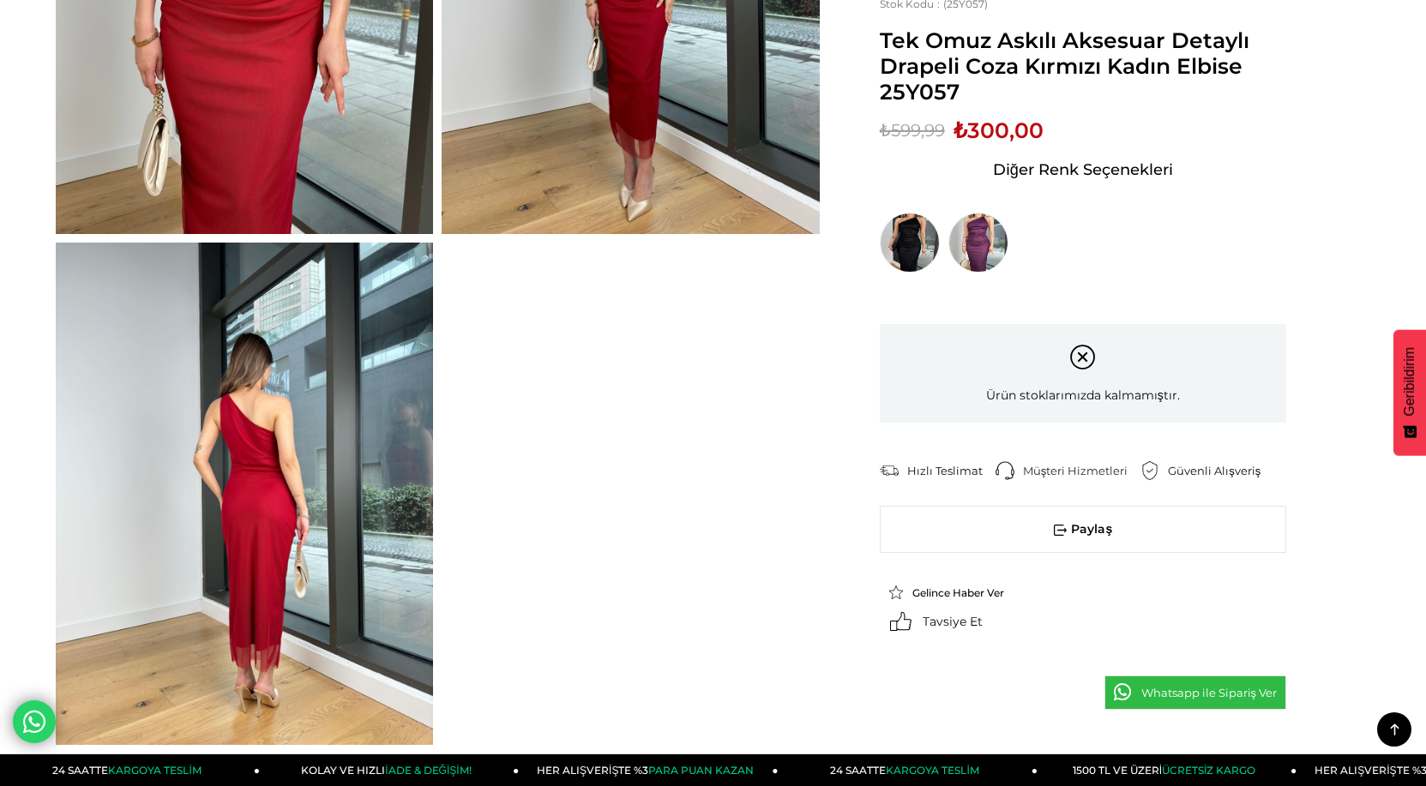
scroll to position [429, 0]
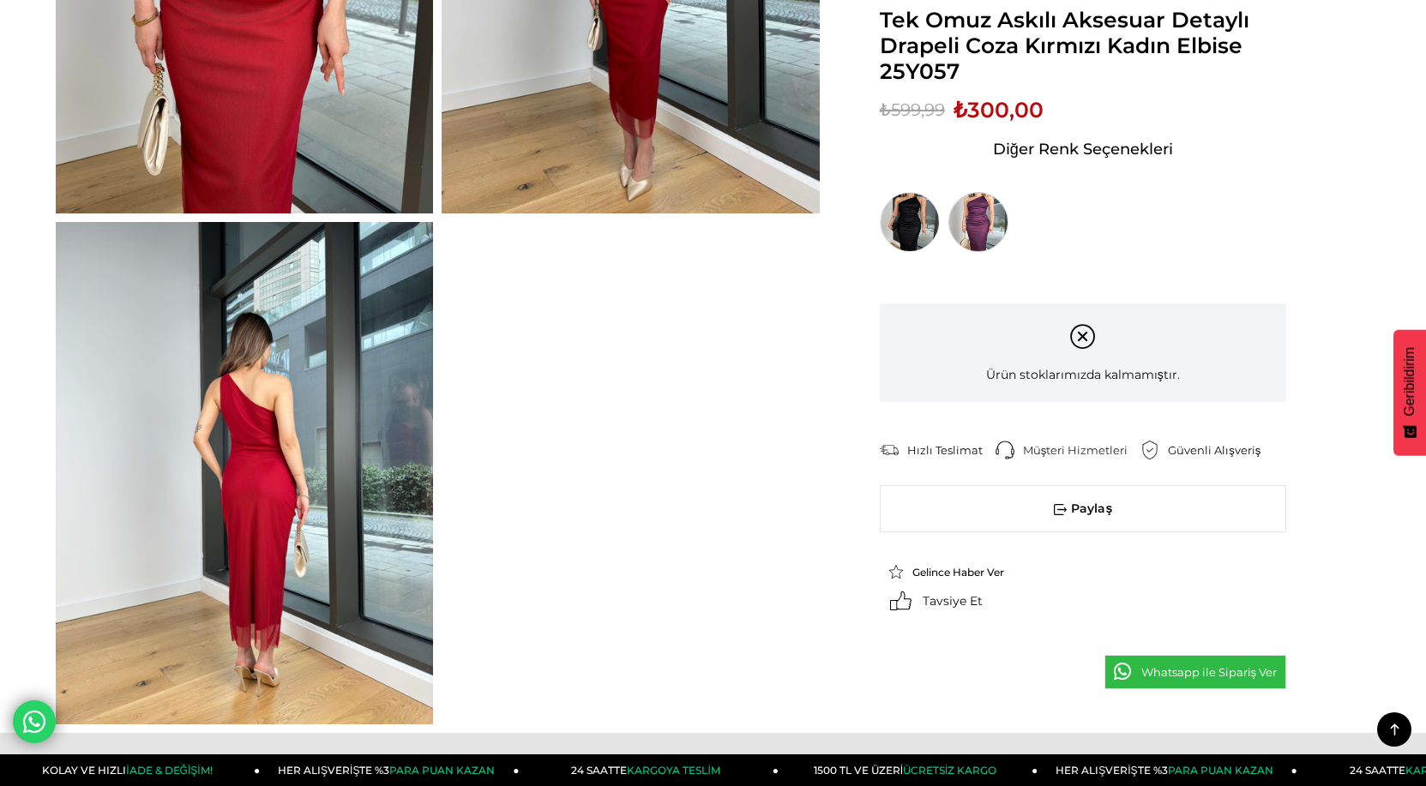
click at [974, 213] on img at bounding box center [978, 222] width 60 height 60
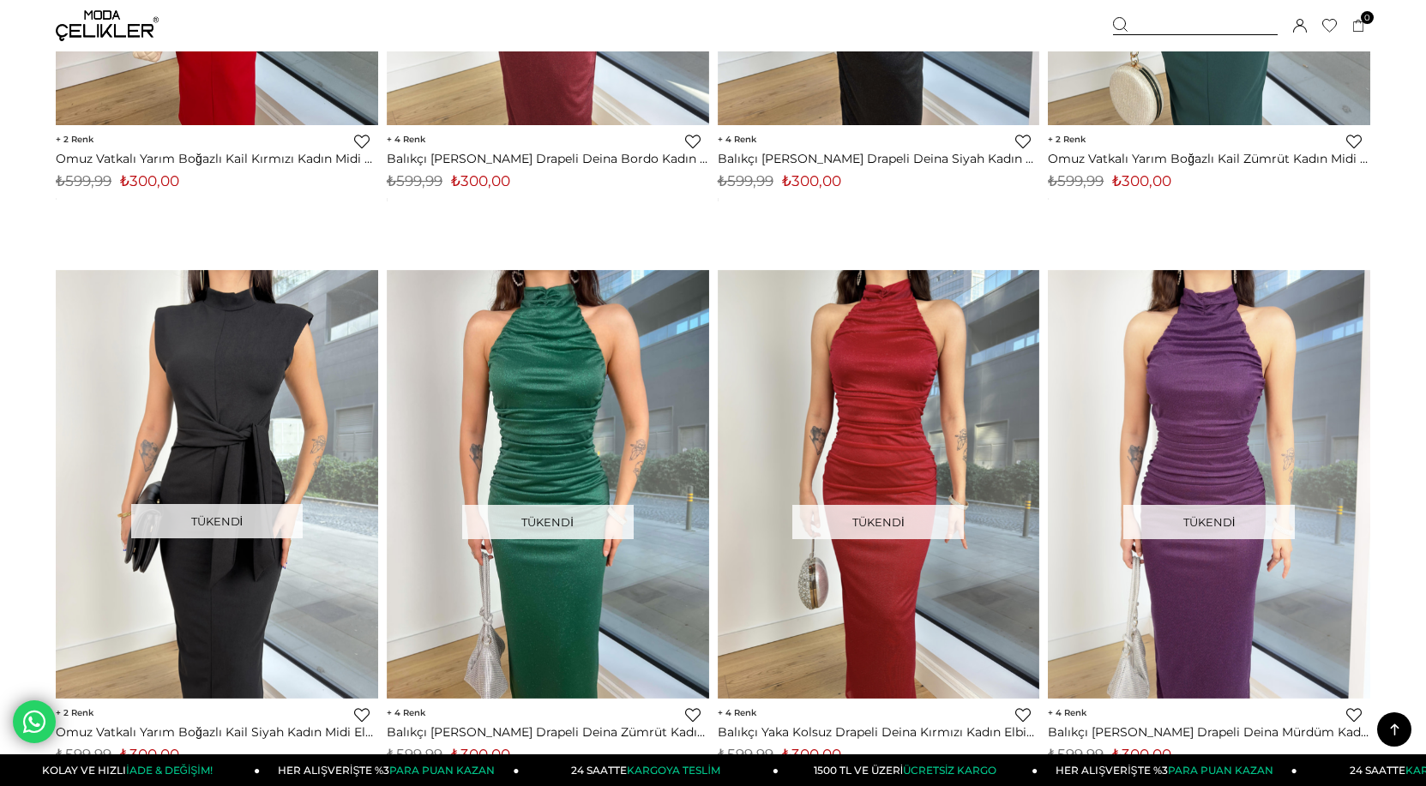
scroll to position [6345, 0]
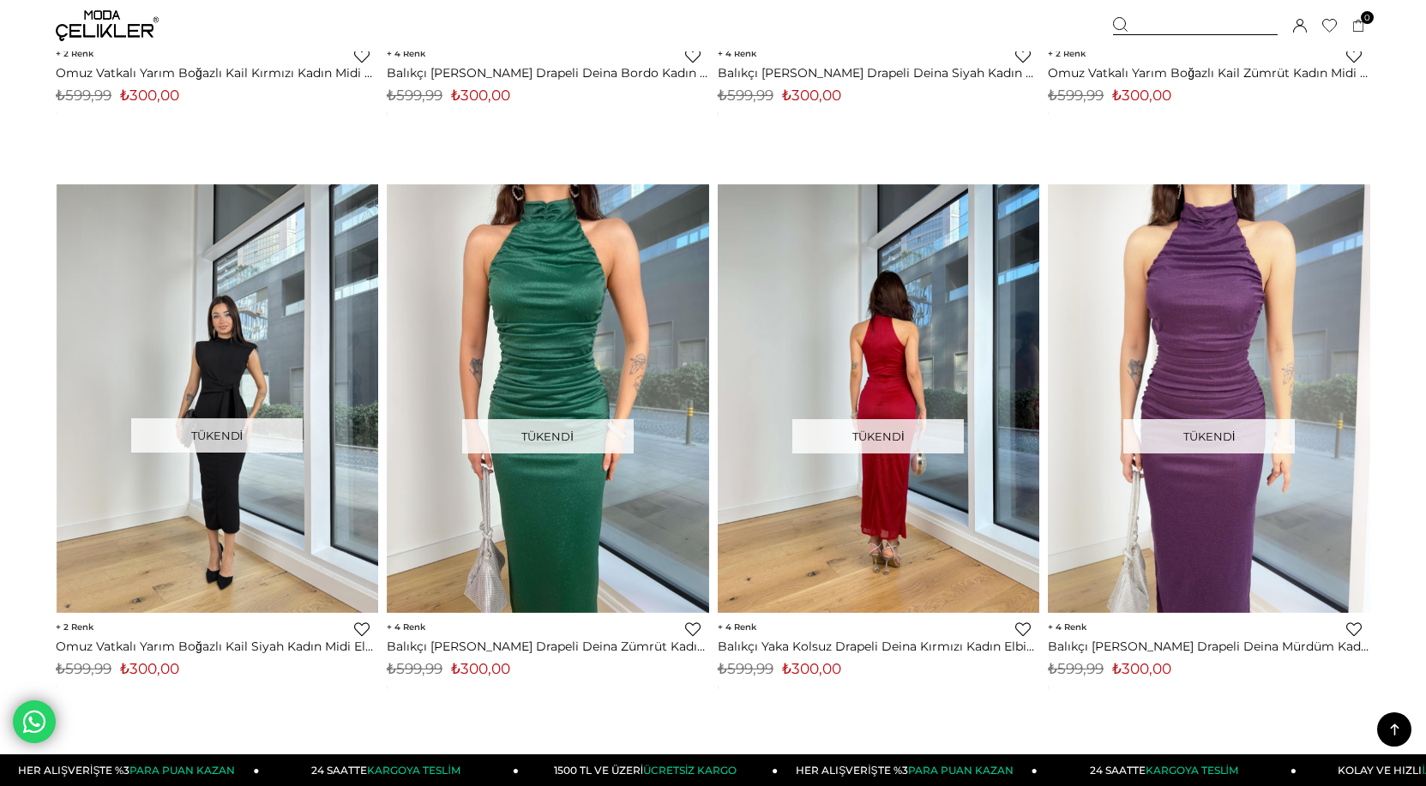
click at [1169, 320] on img at bounding box center [1209, 399] width 322 height 430
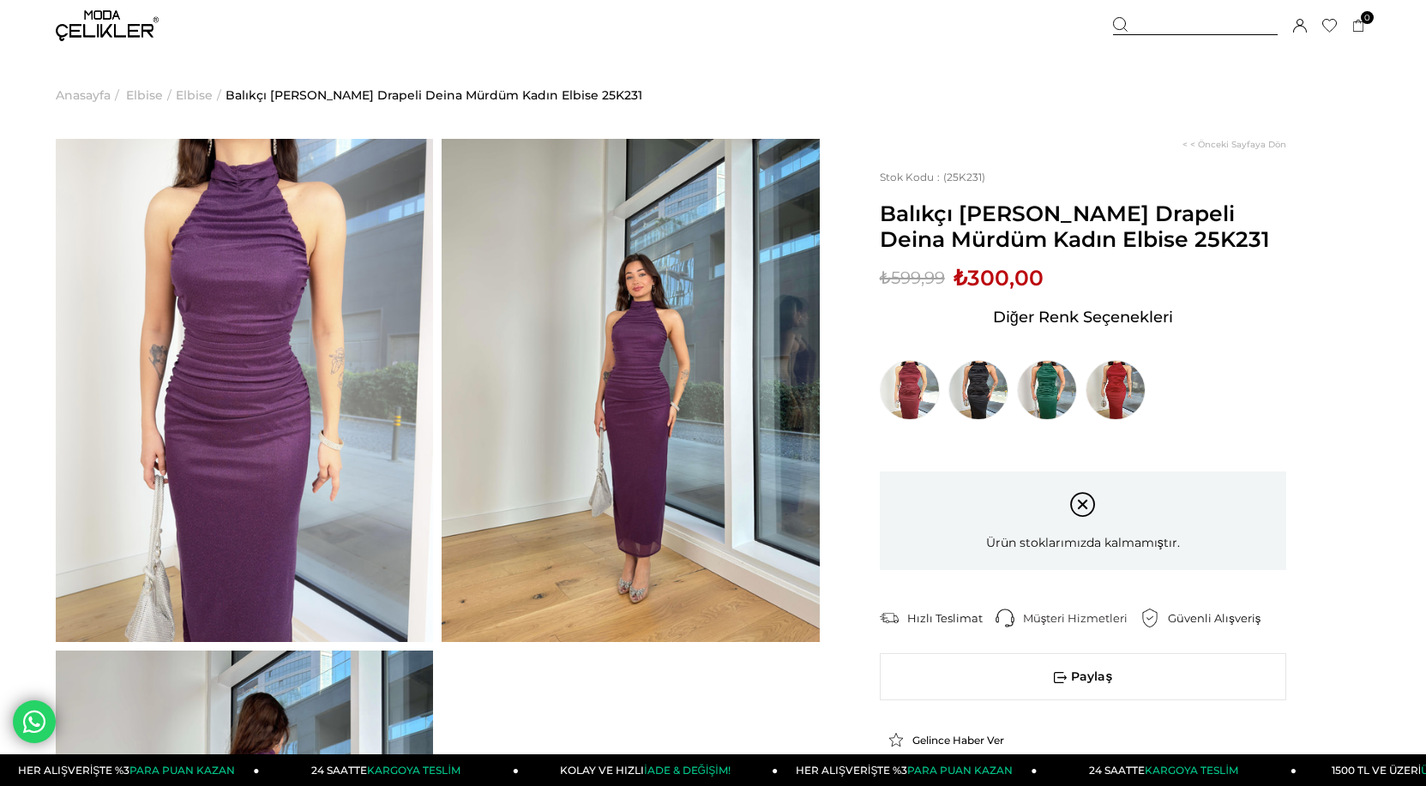
click at [225, 434] on img at bounding box center [244, 390] width 377 height 503
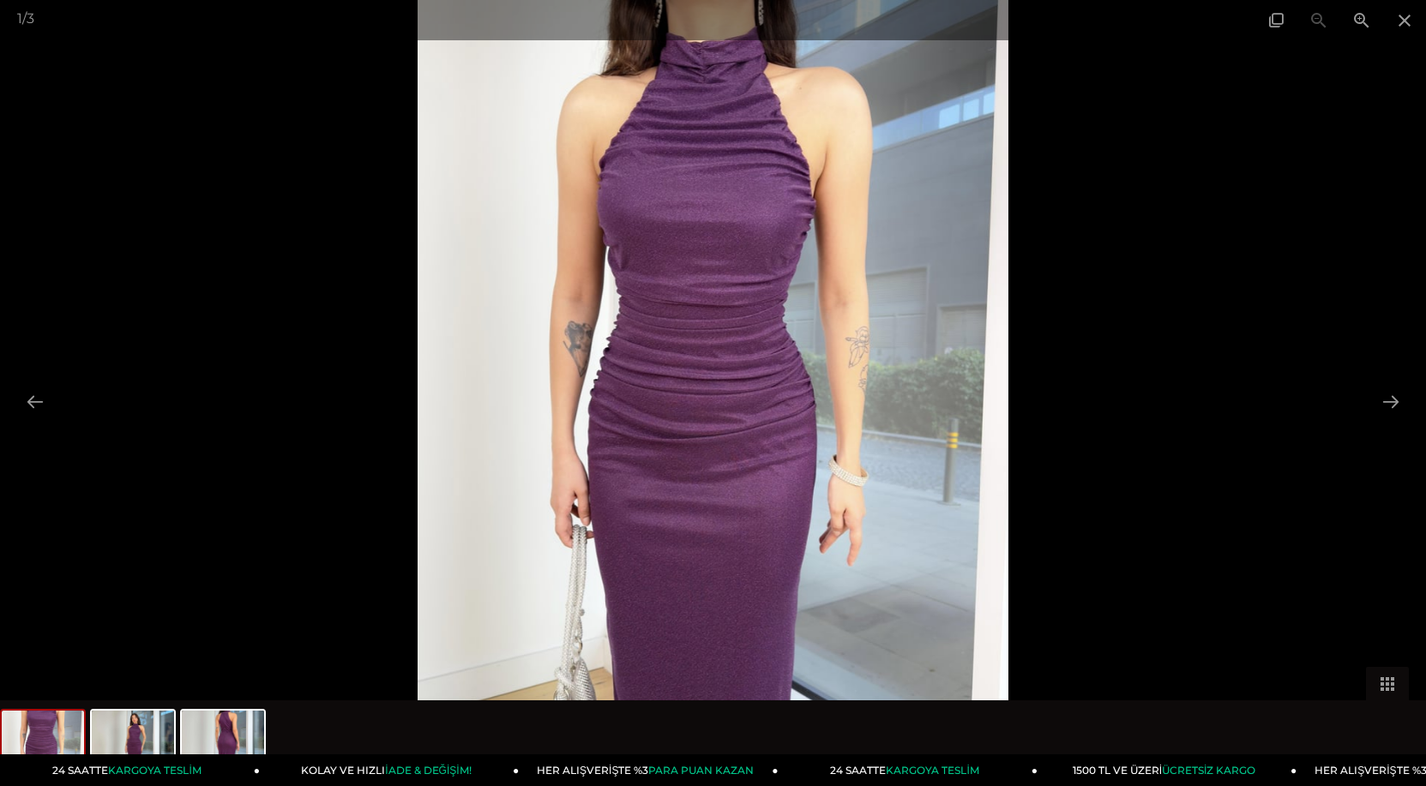
click at [704, 409] on img at bounding box center [713, 393] width 590 height 786
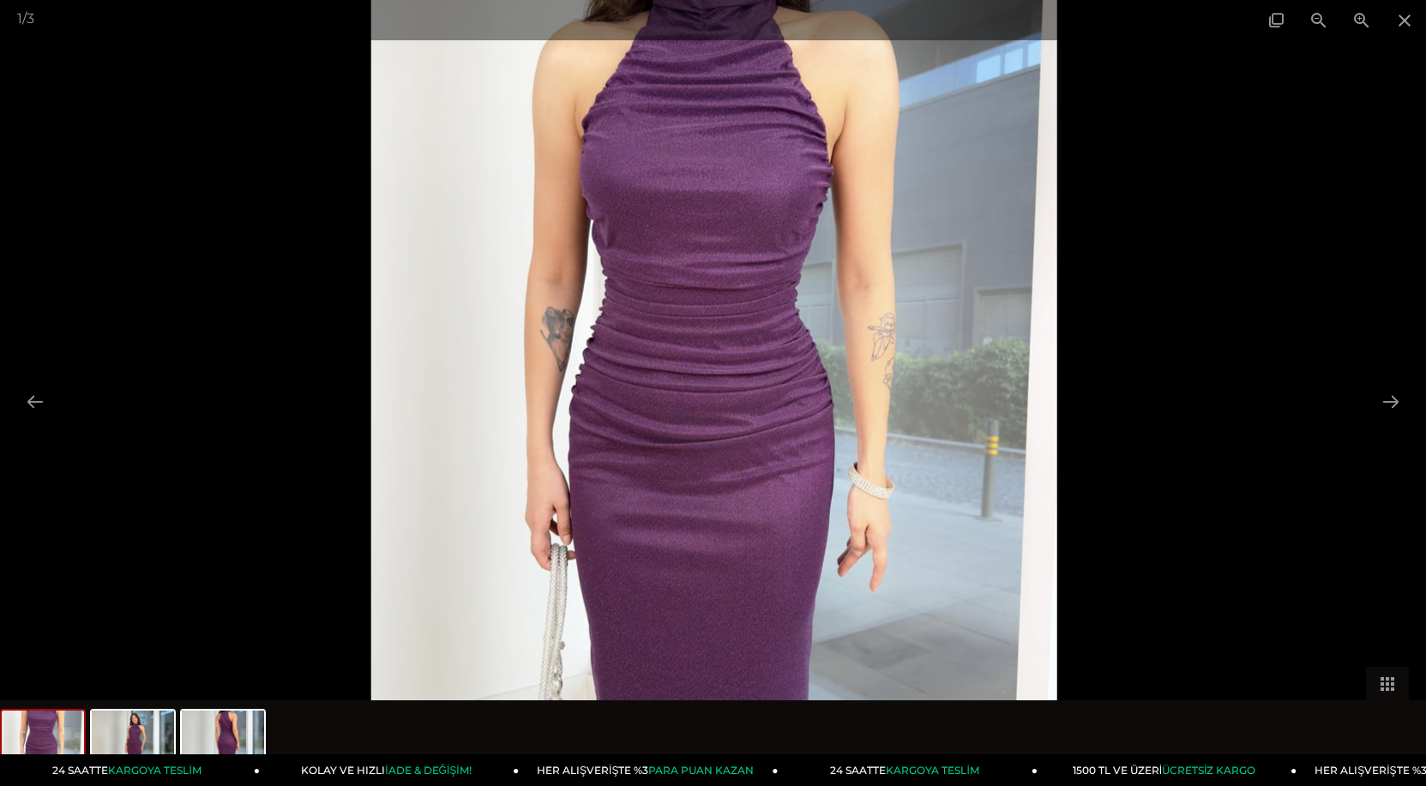
click at [704, 408] on img at bounding box center [714, 390] width 686 height 914
click at [1398, 394] on button at bounding box center [1391, 401] width 36 height 33
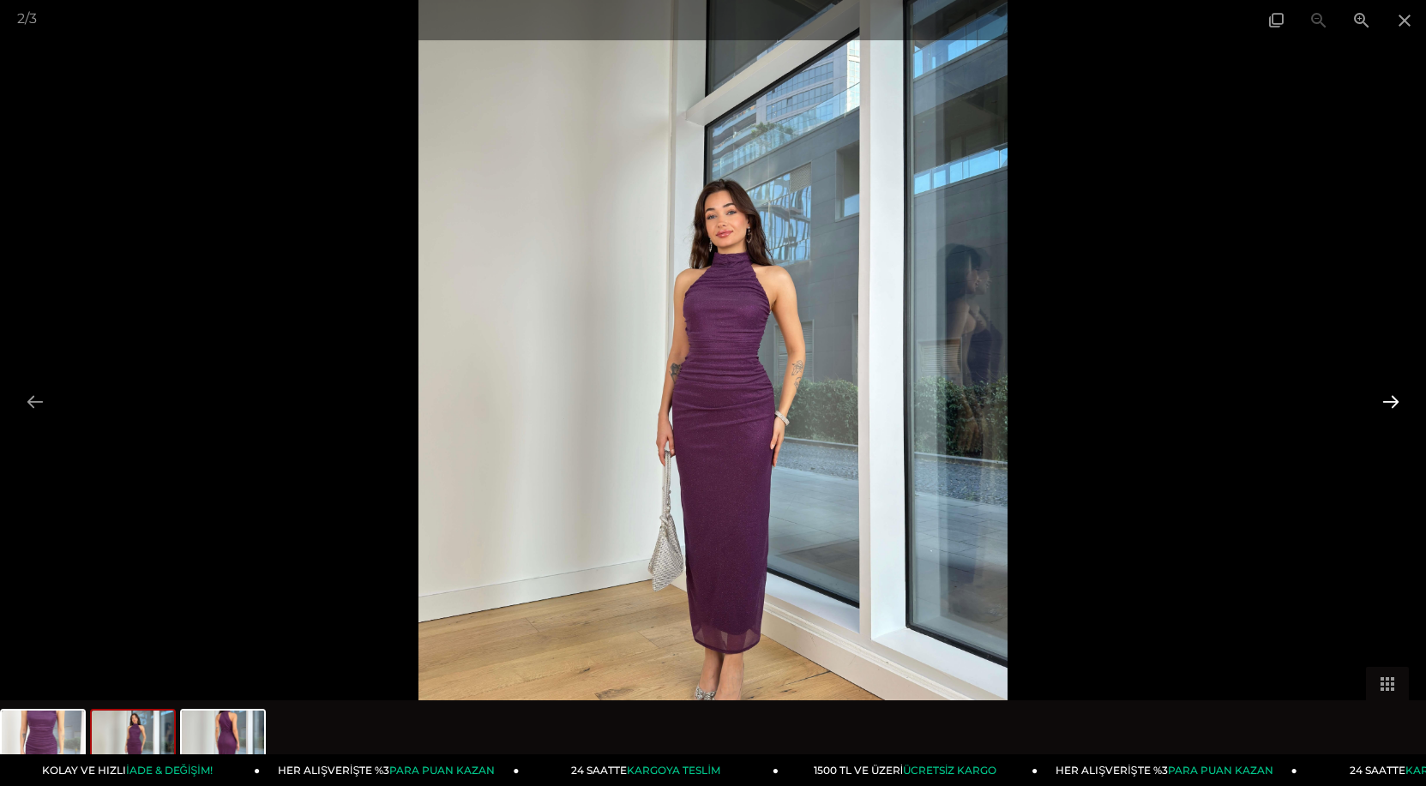
click at [1397, 395] on button at bounding box center [1391, 401] width 36 height 33
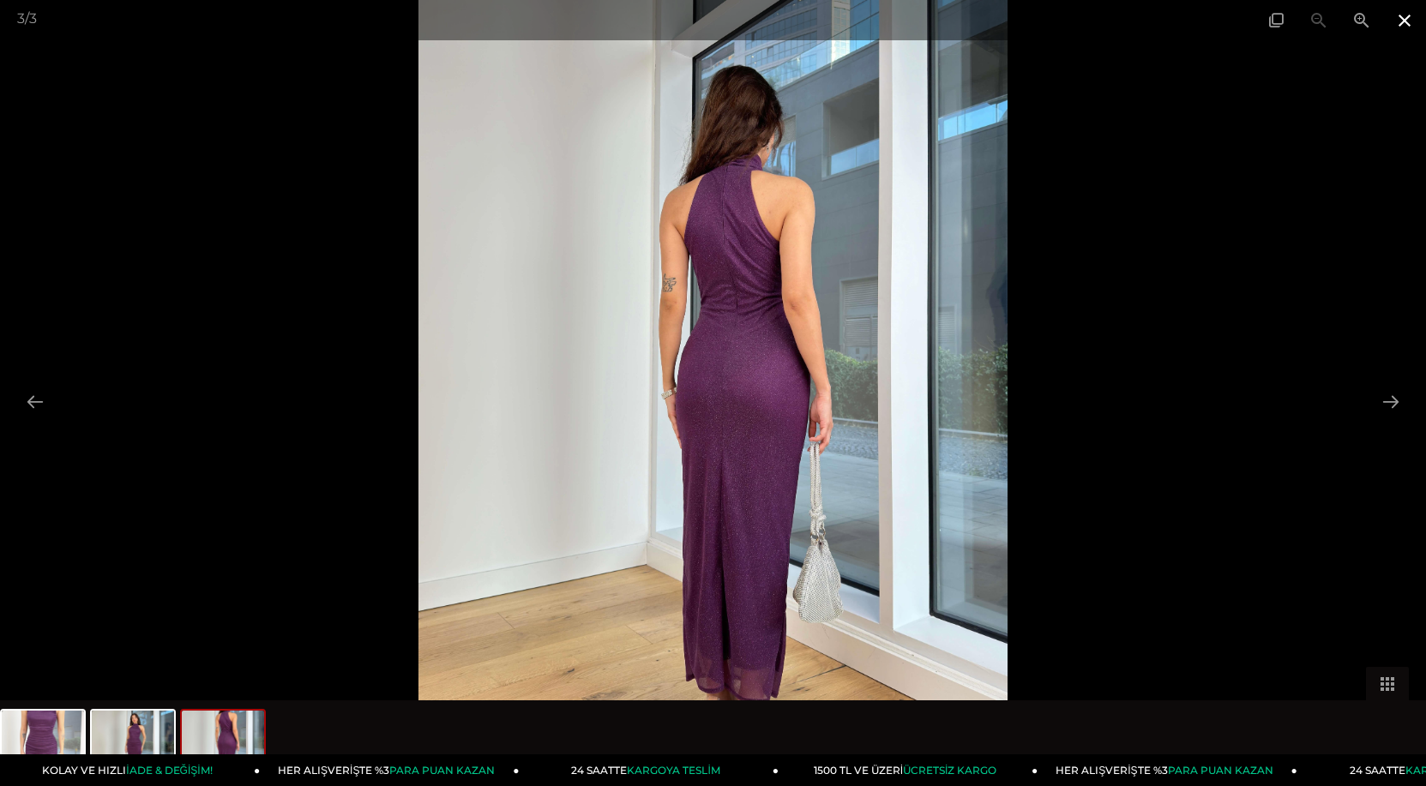
click at [1404, 22] on span at bounding box center [1404, 20] width 43 height 40
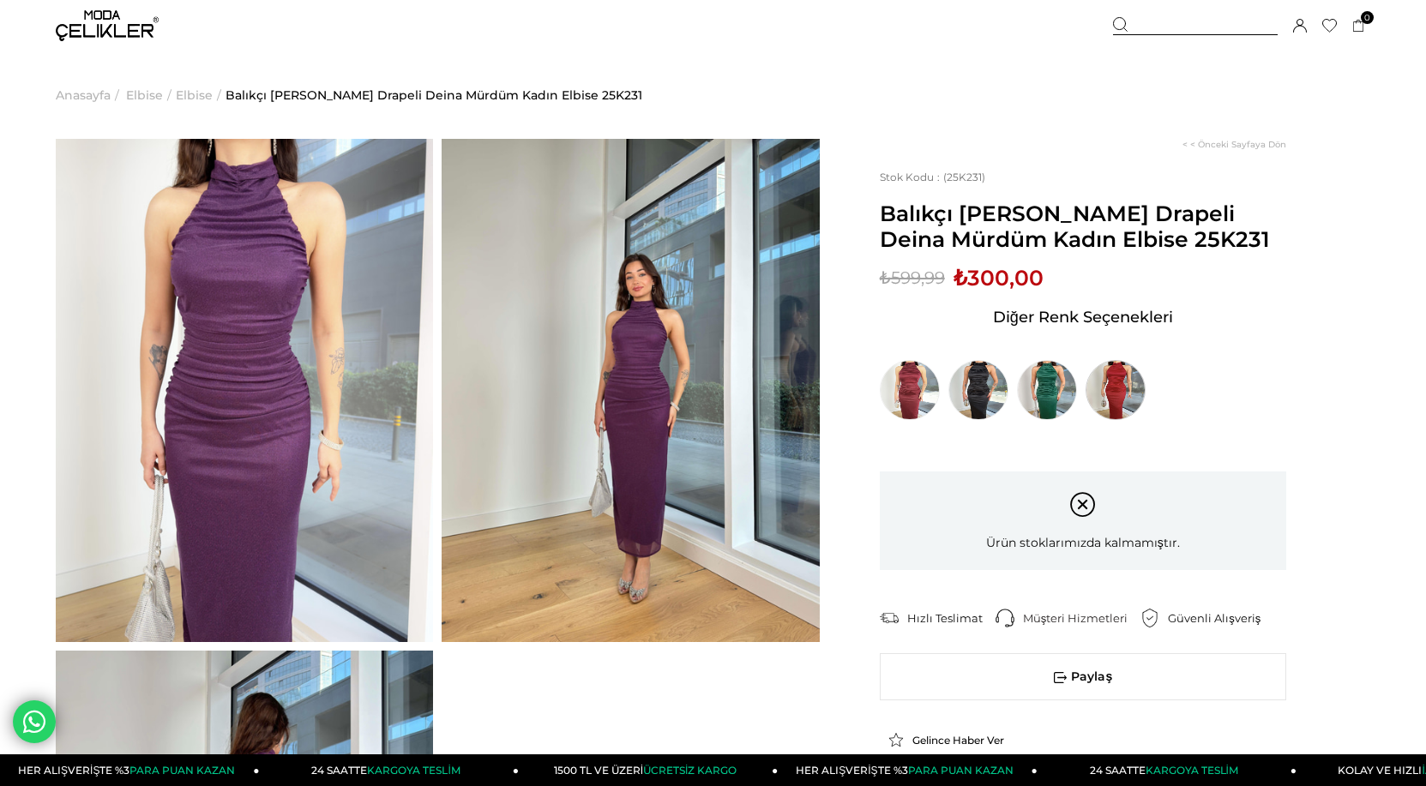
click at [1116, 395] on img at bounding box center [1115, 390] width 60 height 60
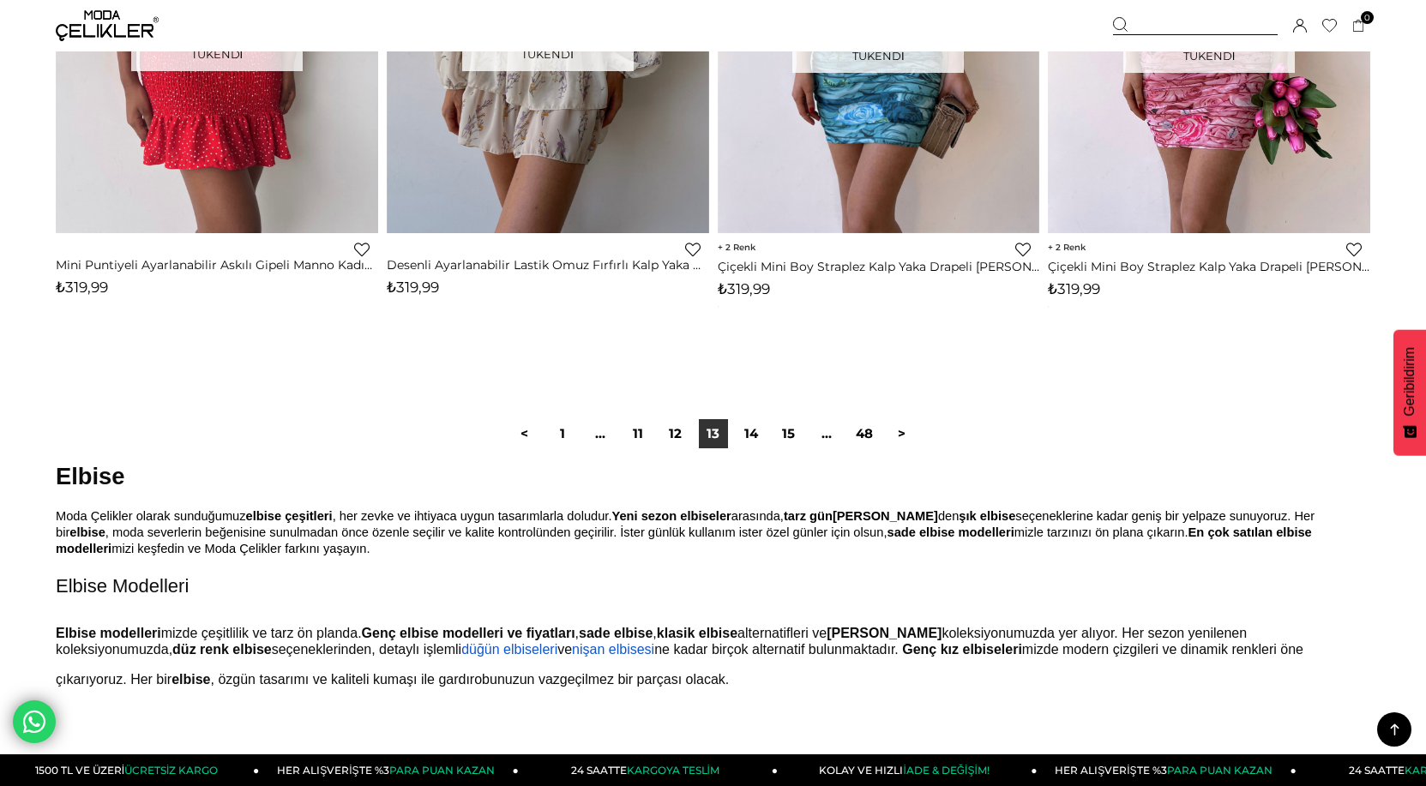
scroll to position [11146, 0]
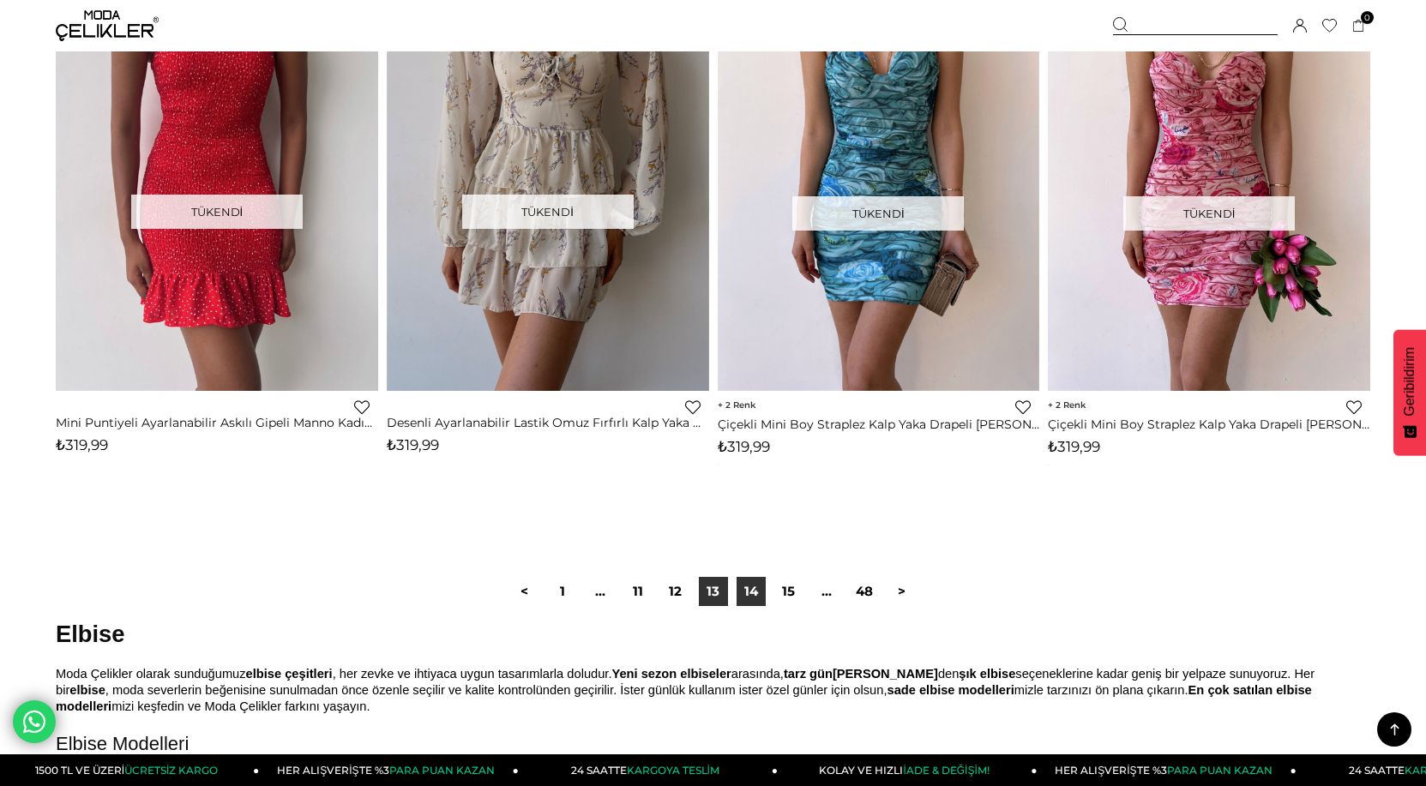
click at [754, 586] on link "14" at bounding box center [751, 591] width 29 height 29
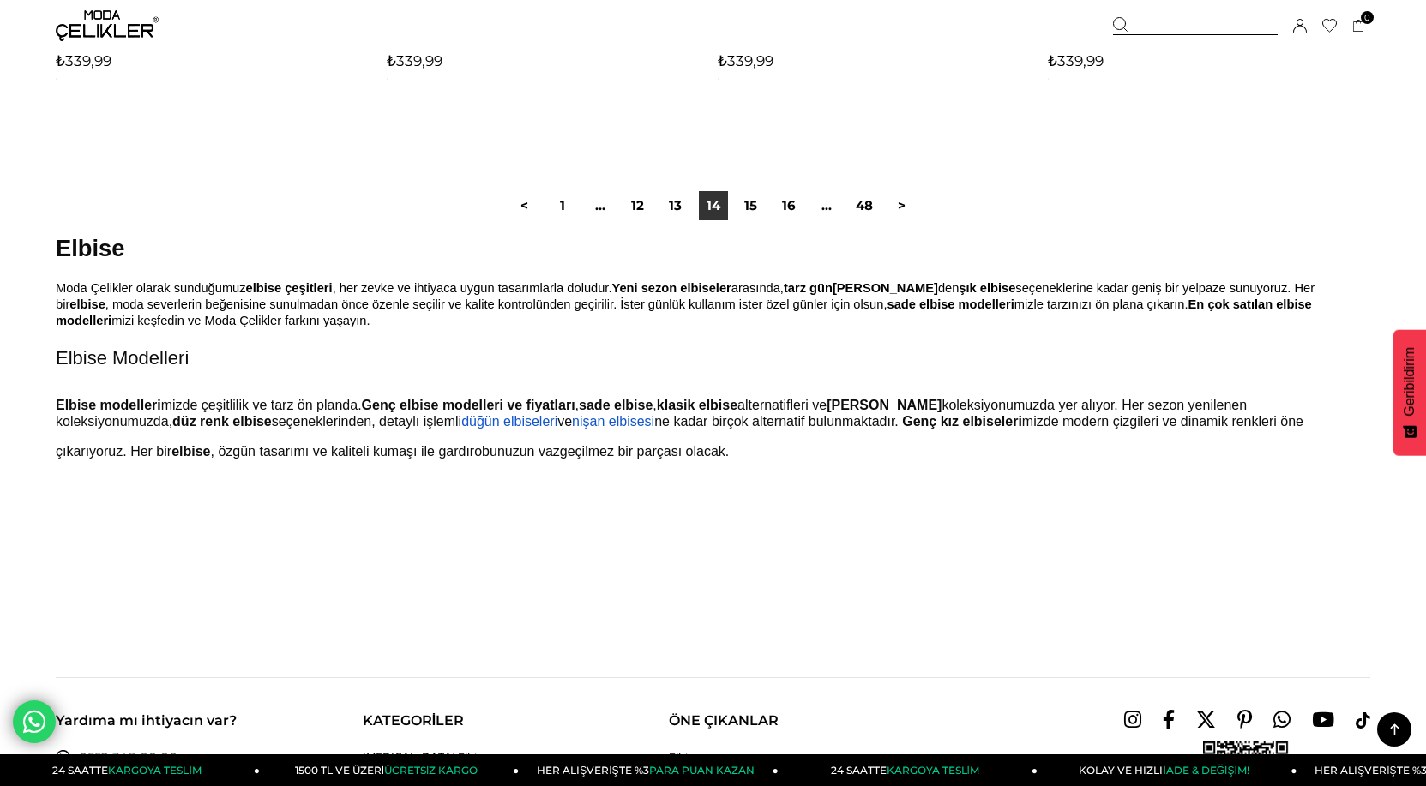
scroll to position [11575, 0]
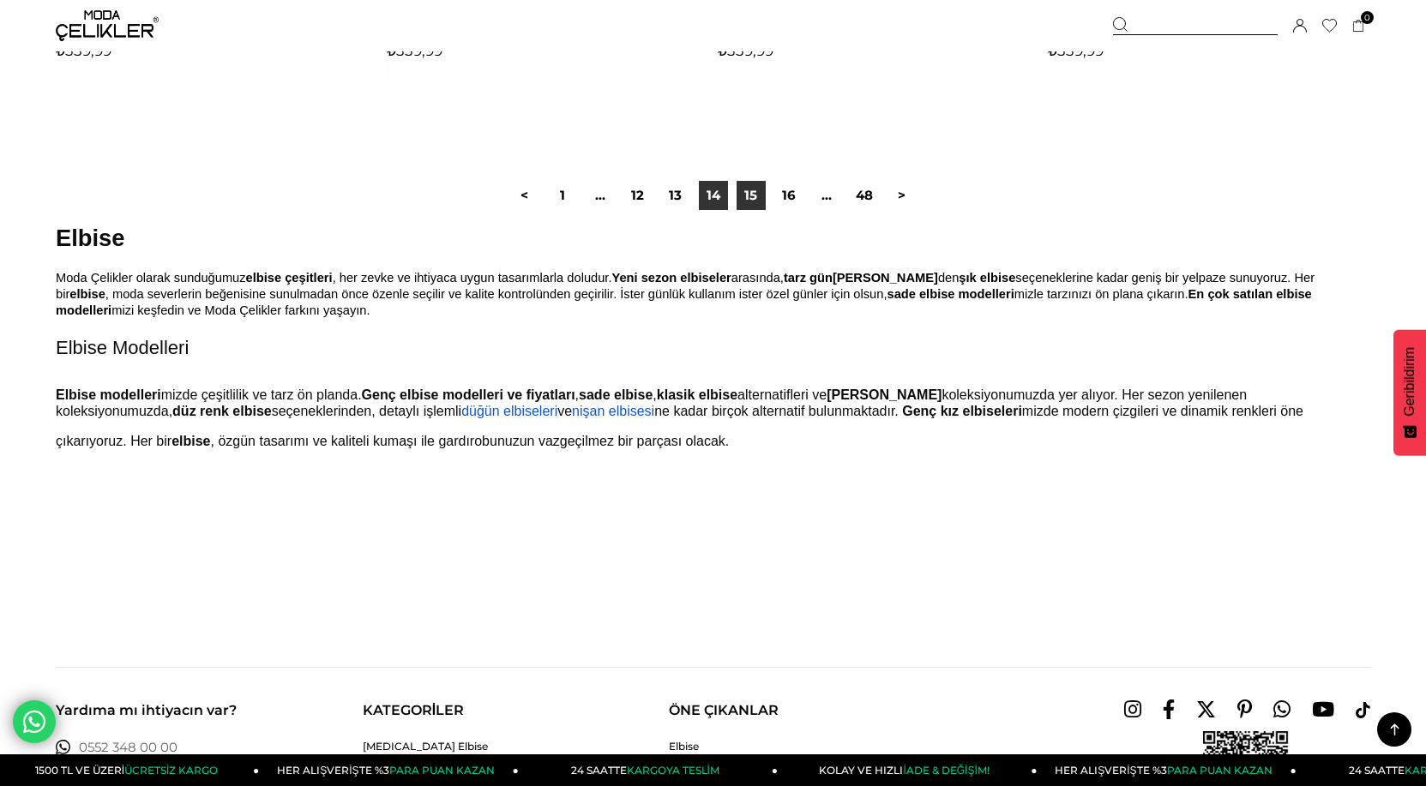
click at [753, 193] on link "15" at bounding box center [751, 195] width 29 height 29
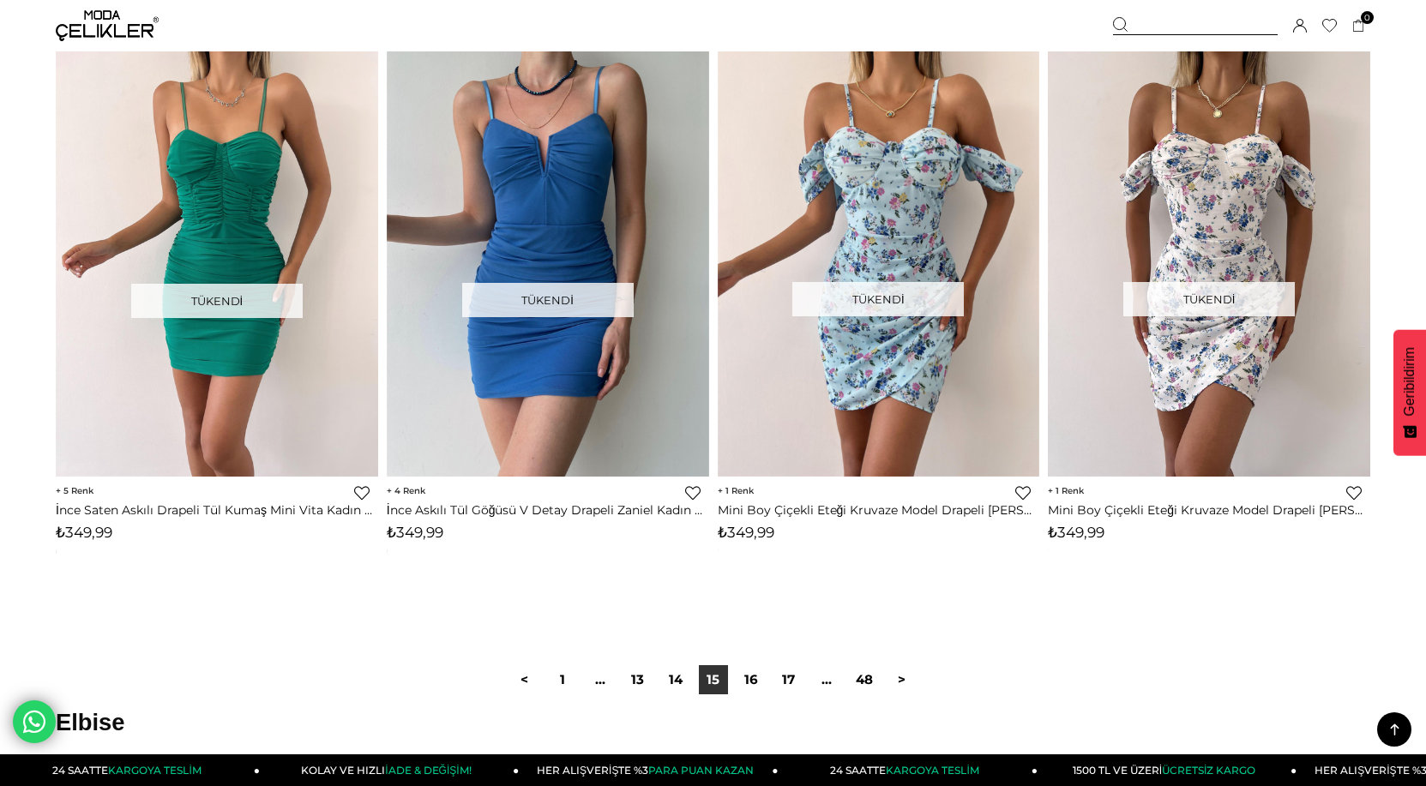
scroll to position [11318, 0]
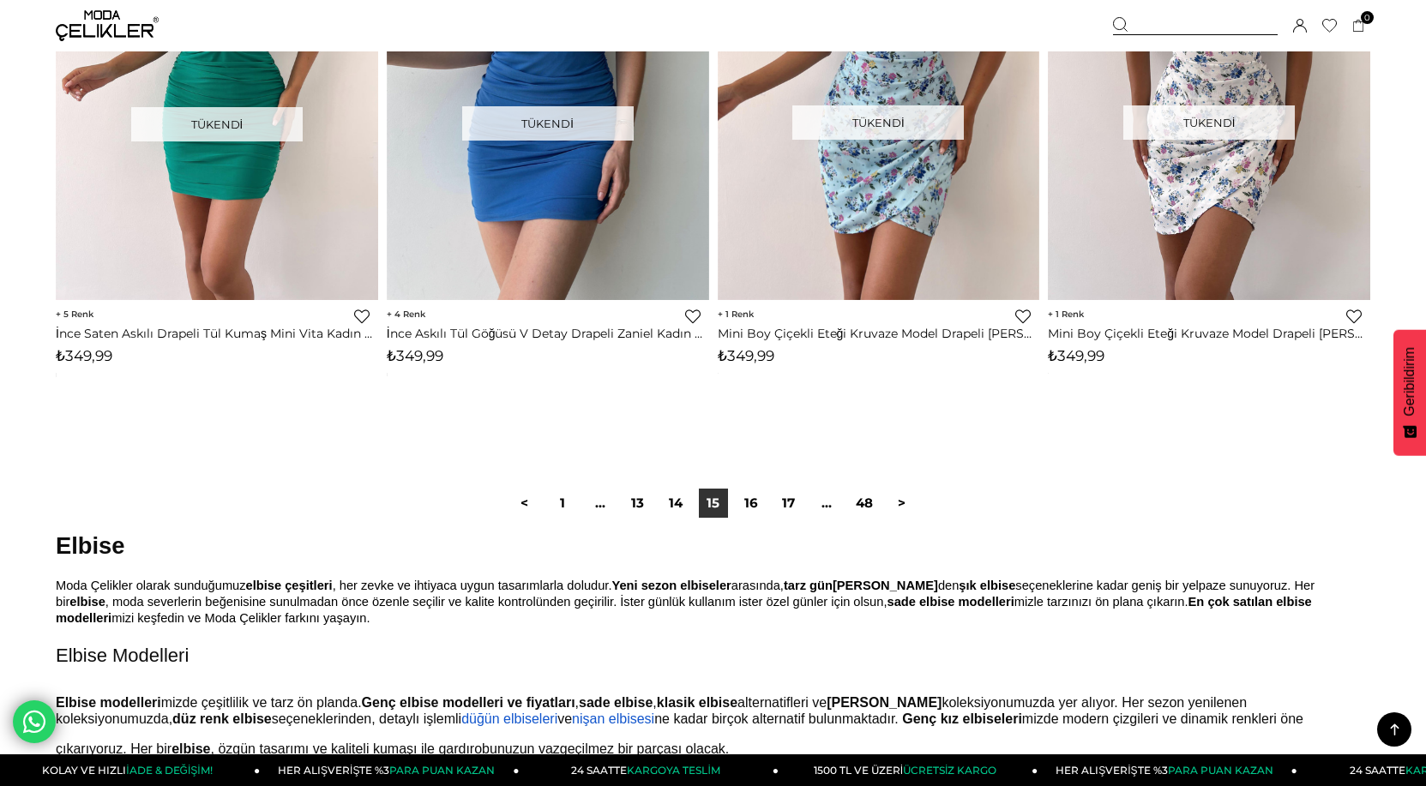
click at [767, 502] on div "< 1 ... 13 14 15 16 17 ... 48 >" at bounding box center [713, 503] width 415 height 29
click at [760, 502] on link "16" at bounding box center [751, 503] width 29 height 29
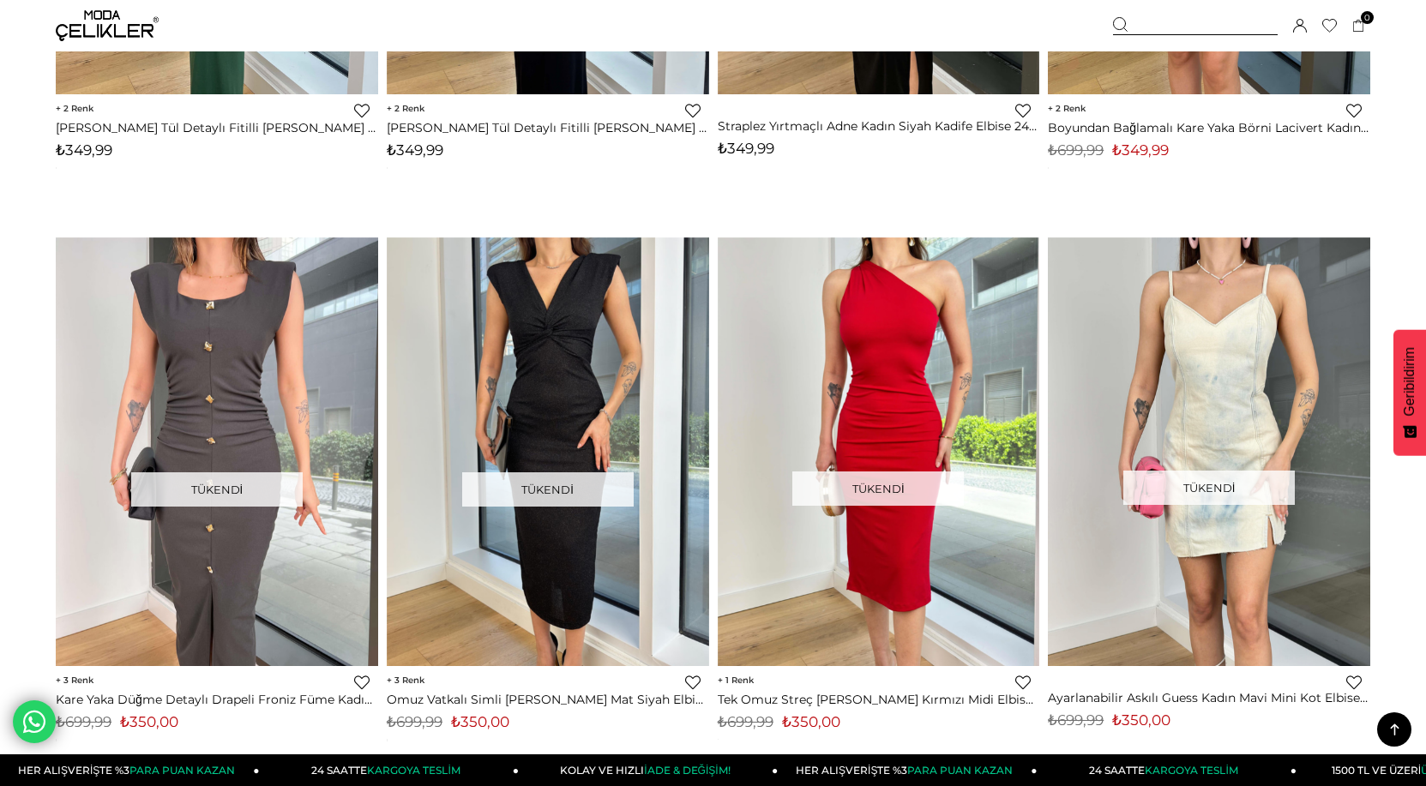
scroll to position [3515, 0]
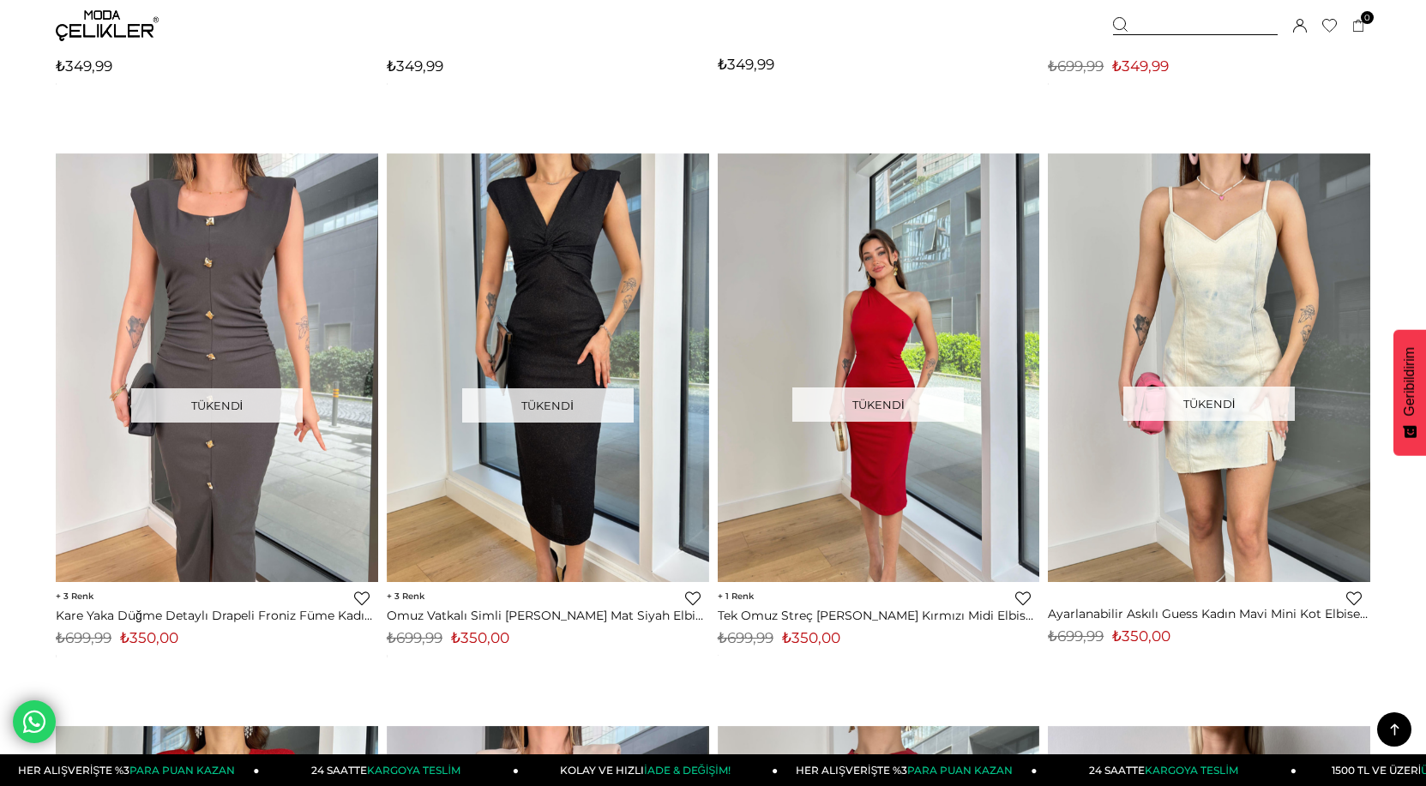
click at [1040, 304] on link at bounding box center [1201, 367] width 322 height 429
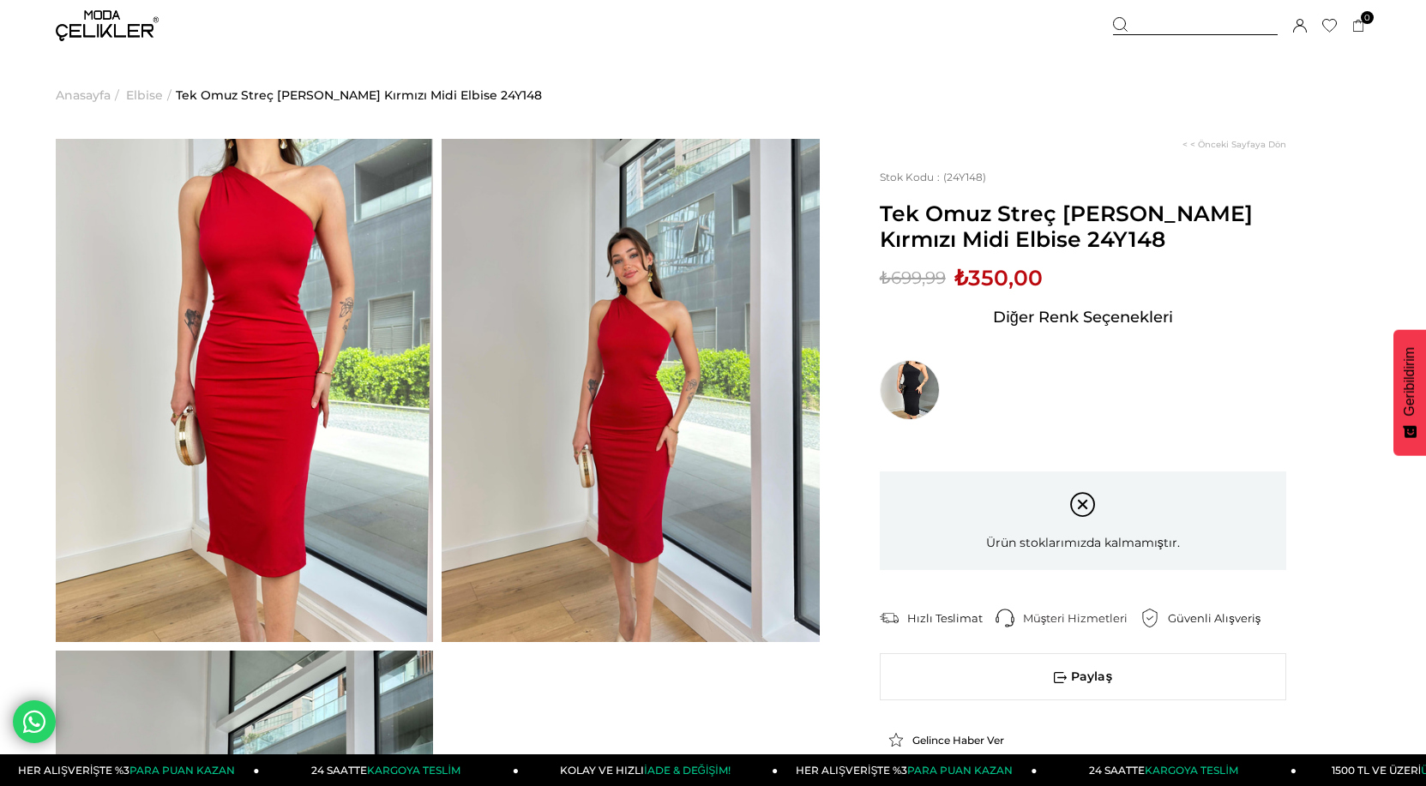
click at [646, 382] on img at bounding box center [630, 390] width 377 height 503
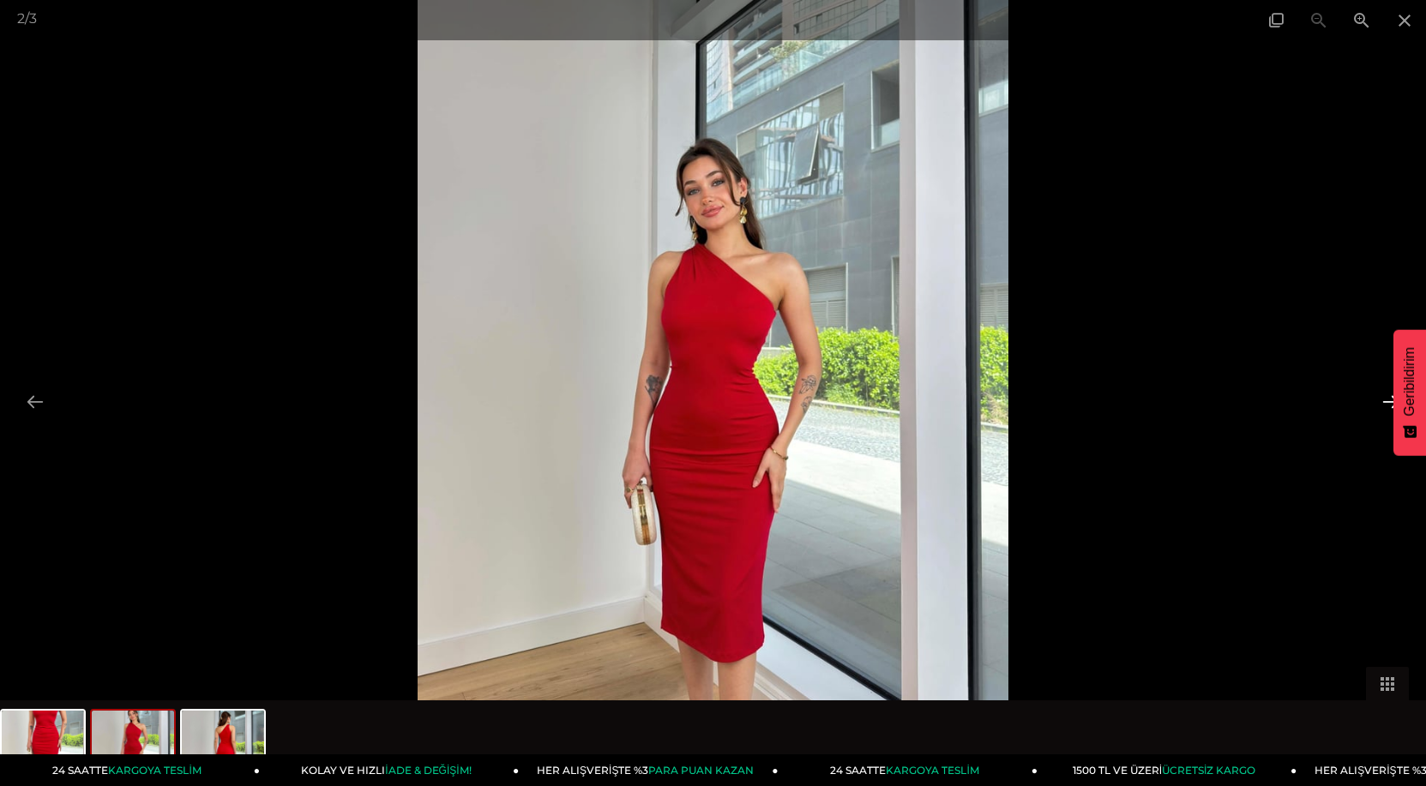
click at [1384, 398] on button at bounding box center [1391, 401] width 36 height 33
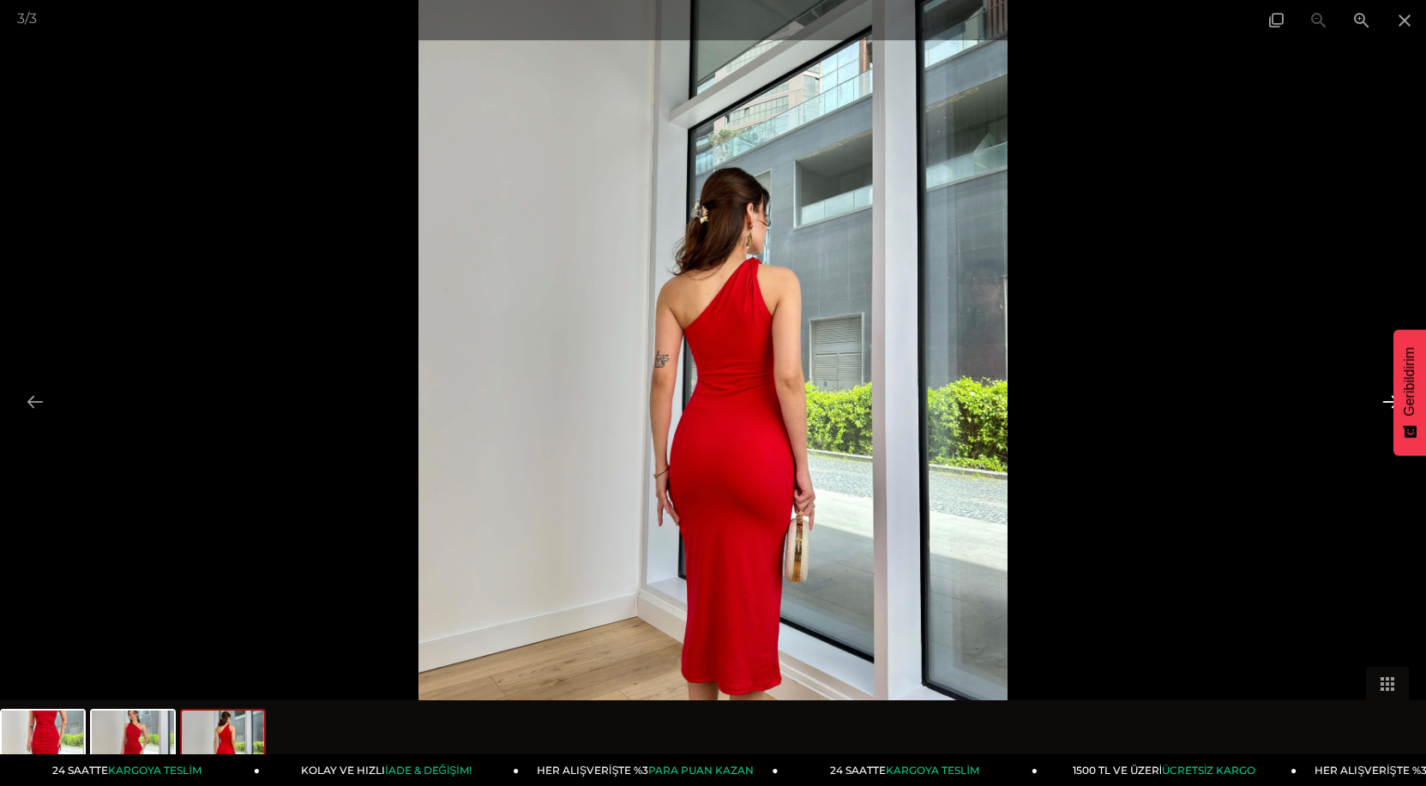
click at [1384, 398] on button at bounding box center [1391, 401] width 36 height 33
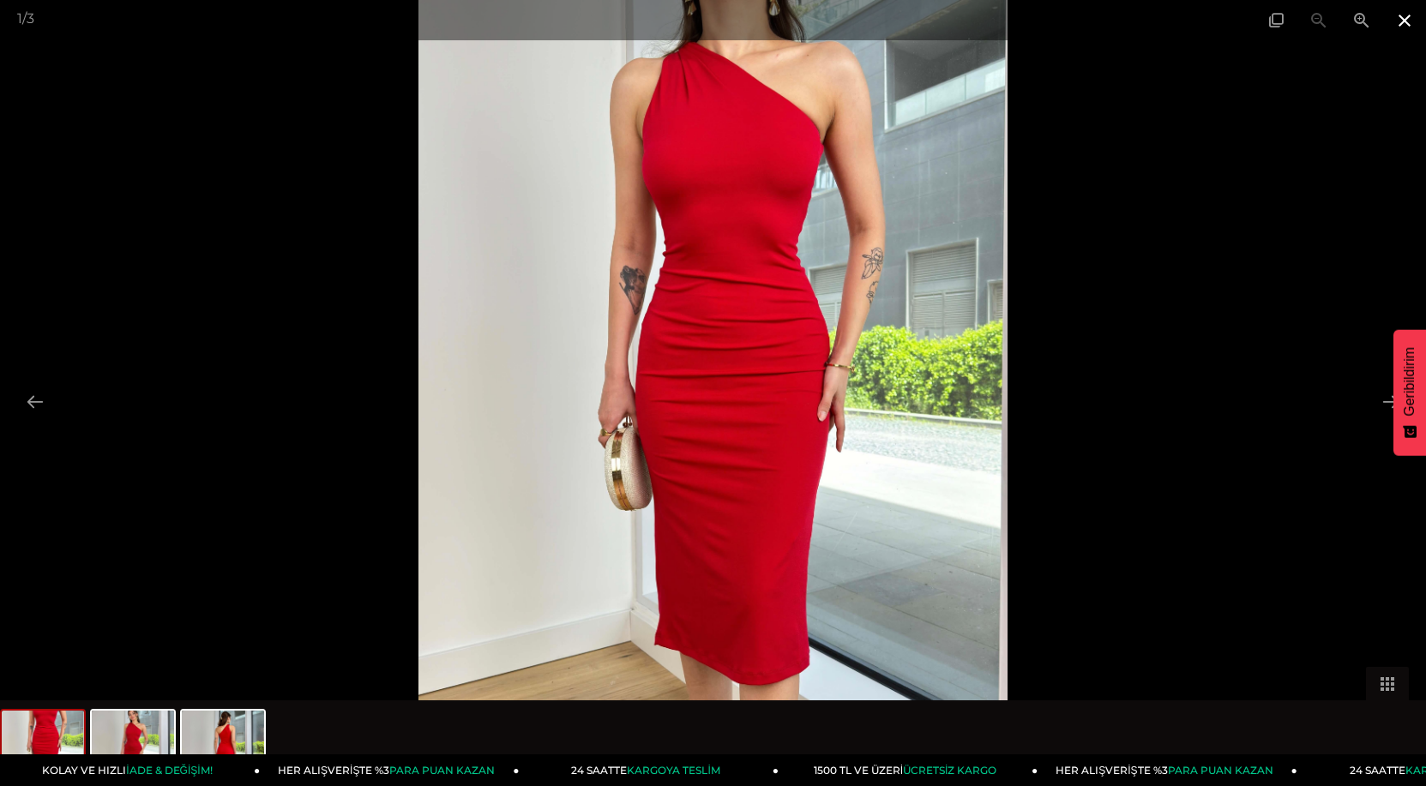
click at [1408, 24] on span at bounding box center [1404, 20] width 43 height 40
